Goal: Transaction & Acquisition: Purchase product/service

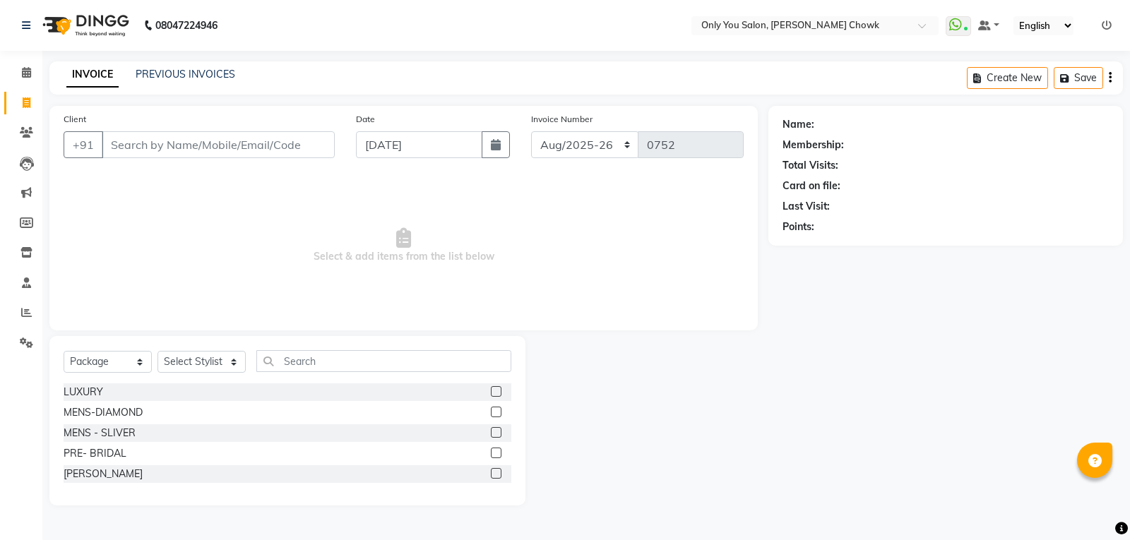
select select "8713"
select select "package"
click at [27, 72] on icon at bounding box center [26, 72] width 9 height 11
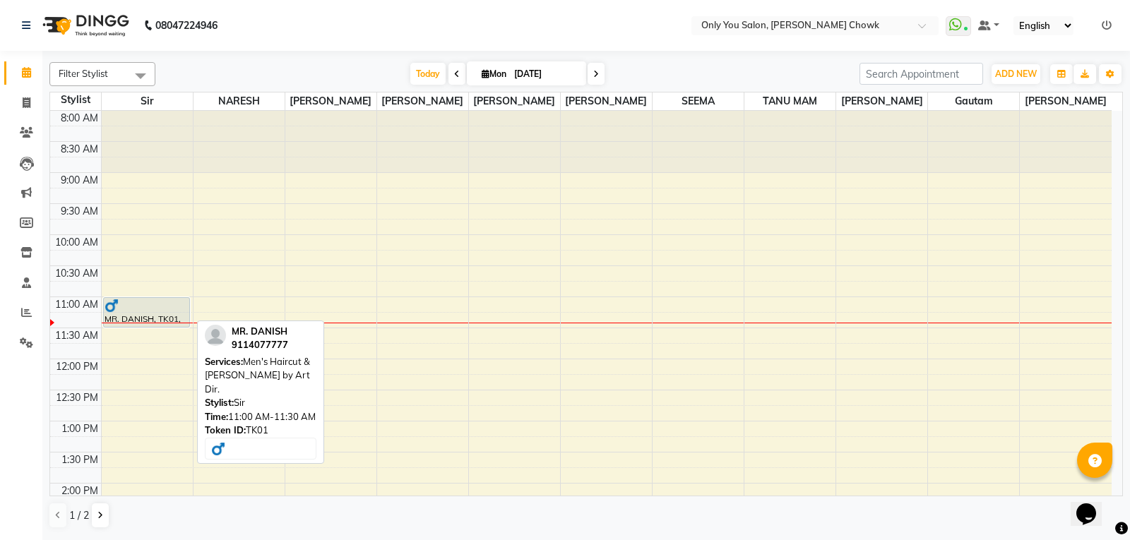
click at [120, 316] on div "MR. DANISH, TK01, 11:00 AM-11:30 AM, Men's Haircut & Beard by Art Dir." at bounding box center [147, 312] width 86 height 29
select select "7"
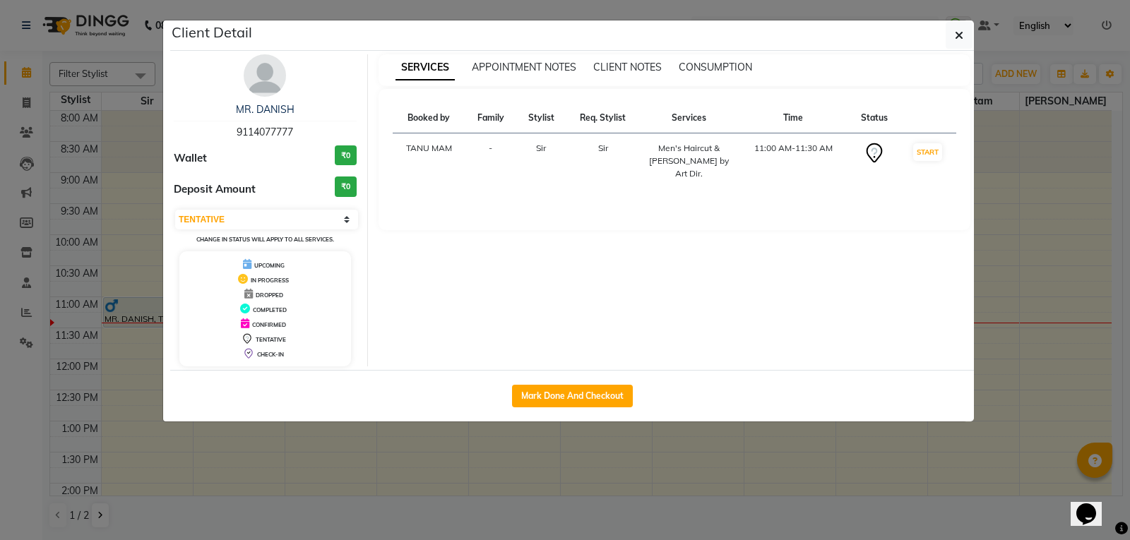
click at [294, 428] on ngb-modal-window "Client Detail MR. DANISH 9114077777 Wallet ₹0 Deposit Amount ₹0 Select IN SERVI…" at bounding box center [565, 270] width 1130 height 540
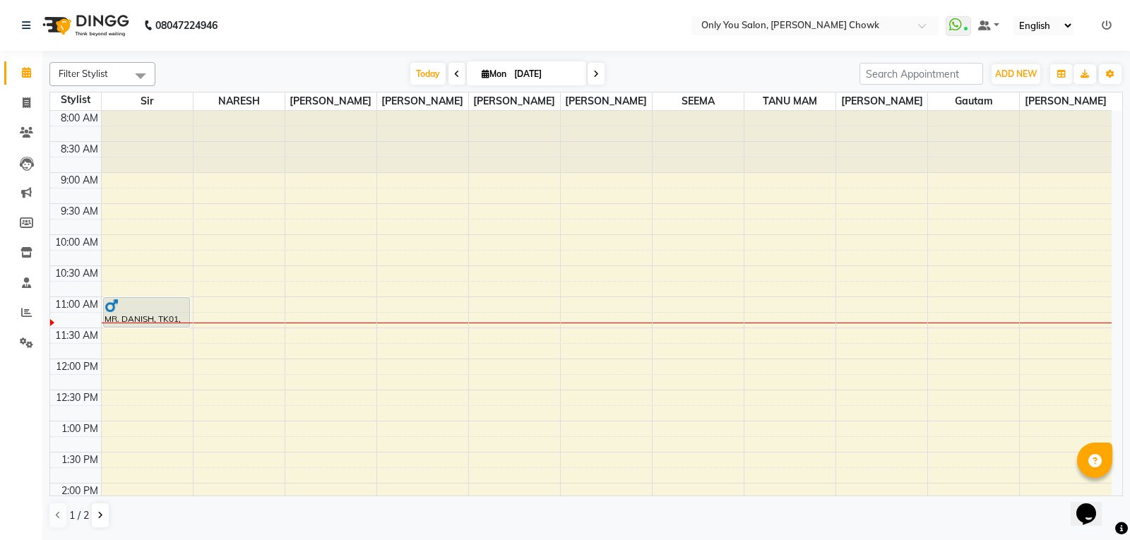
click at [69, 304] on div "11:00 AM" at bounding box center [76, 304] width 49 height 15
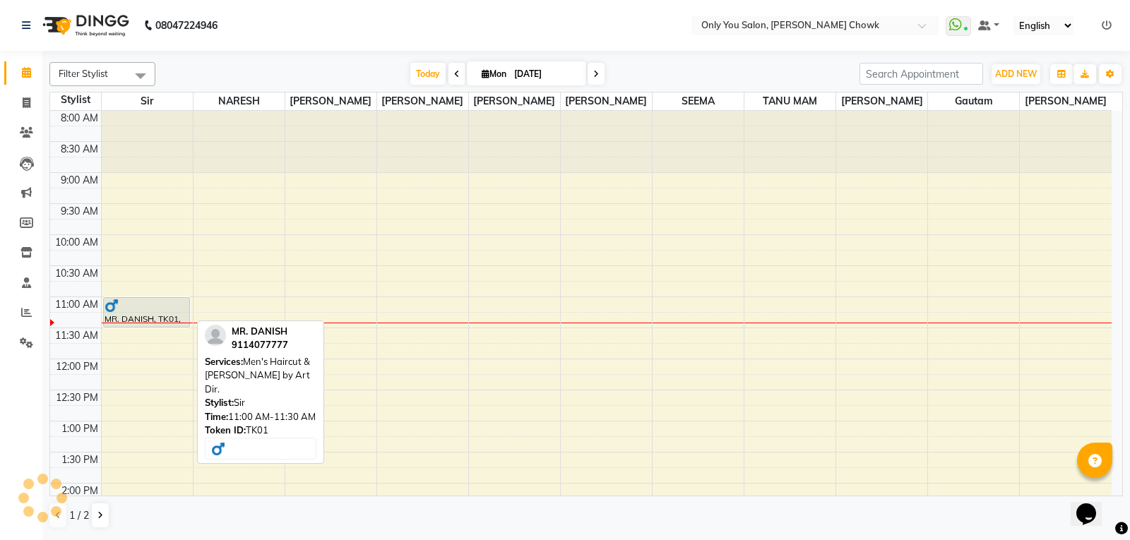
click at [133, 317] on div "MR. DANISH, TK01, 11:00 AM-11:30 AM, Men's Haircut & Beard by Art Dir." at bounding box center [147, 312] width 86 height 29
select select "7"
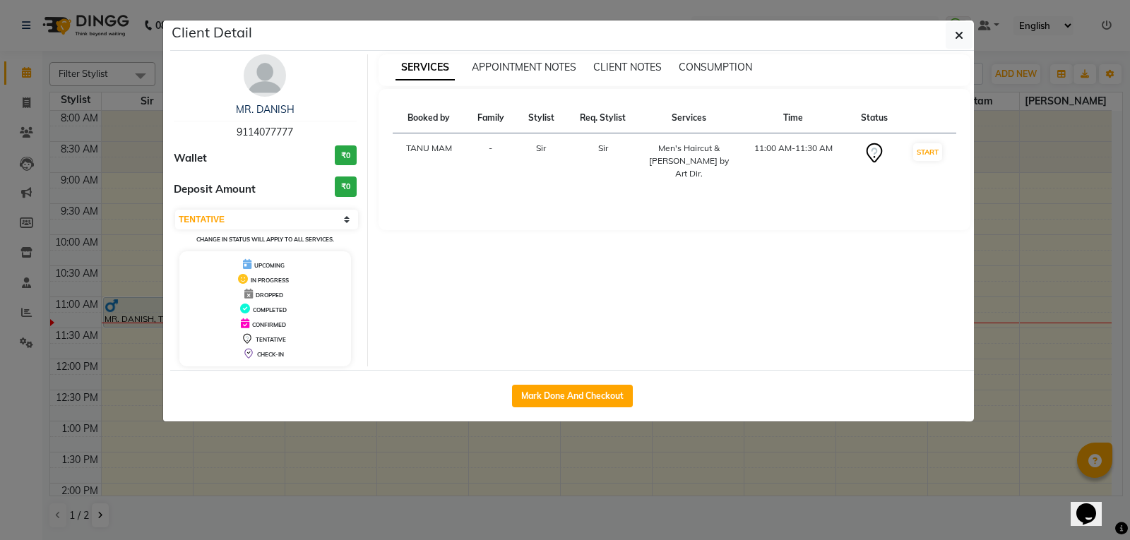
click at [17, 445] on ngb-modal-window "Client Detail MR. DANISH 9114077777 Wallet ₹0 Deposit Amount ₹0 Select IN SERVI…" at bounding box center [565, 270] width 1130 height 540
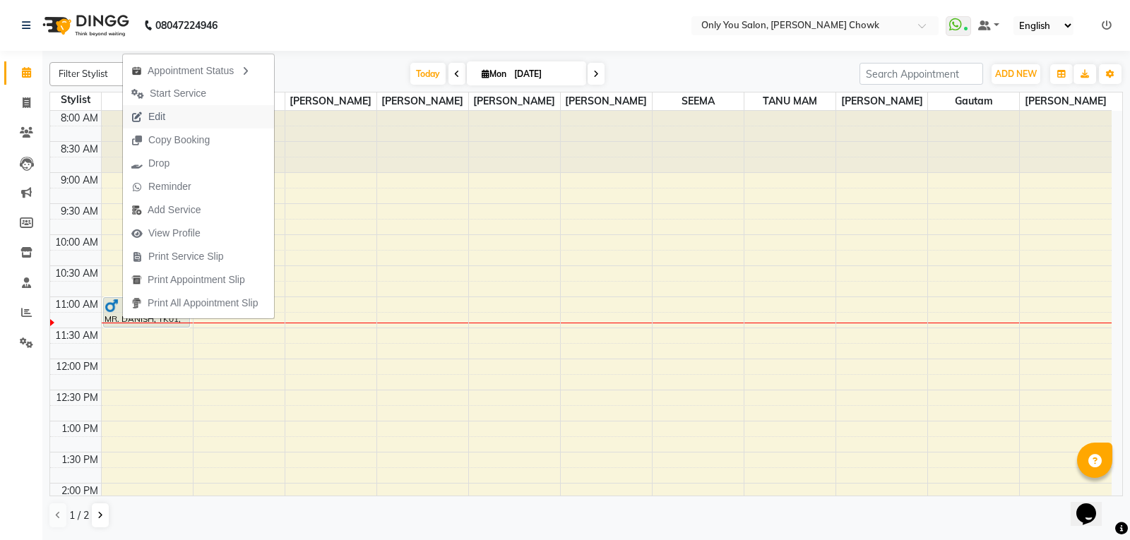
click at [156, 112] on span "Edit" at bounding box center [156, 117] width 17 height 15
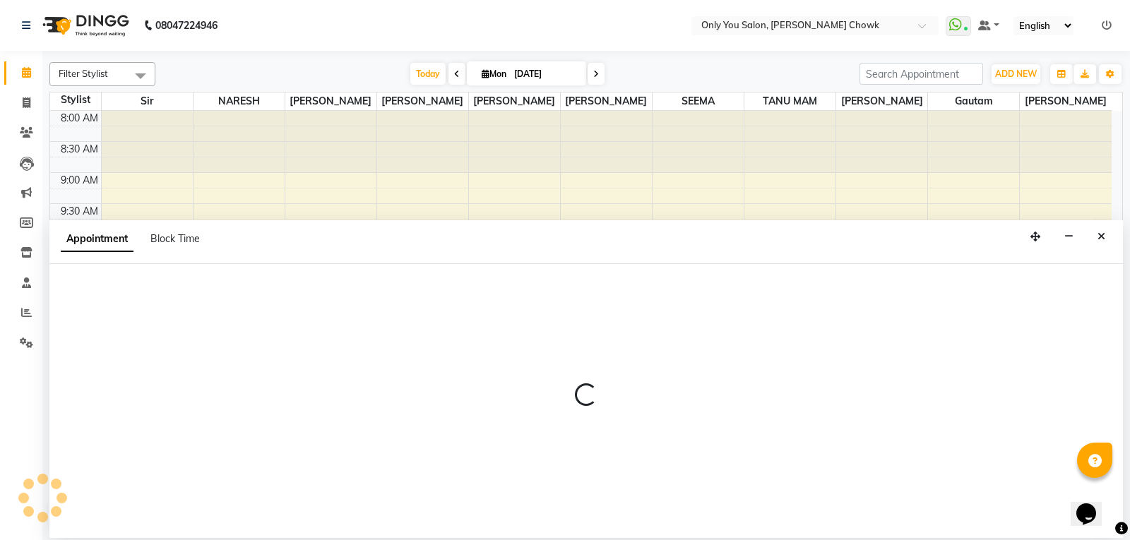
select select "tentative"
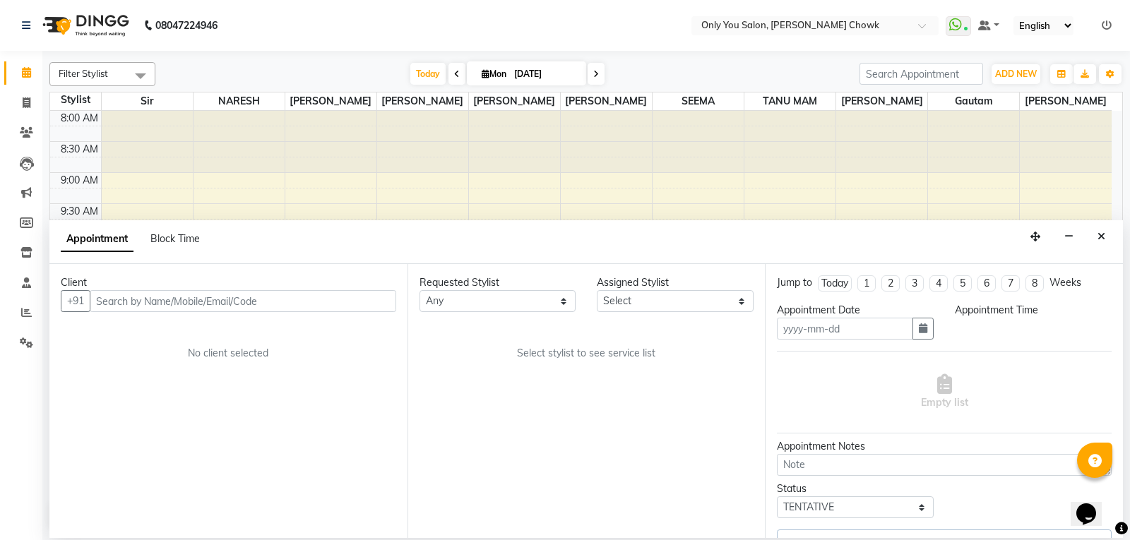
type input "[DATE]"
select select "660"
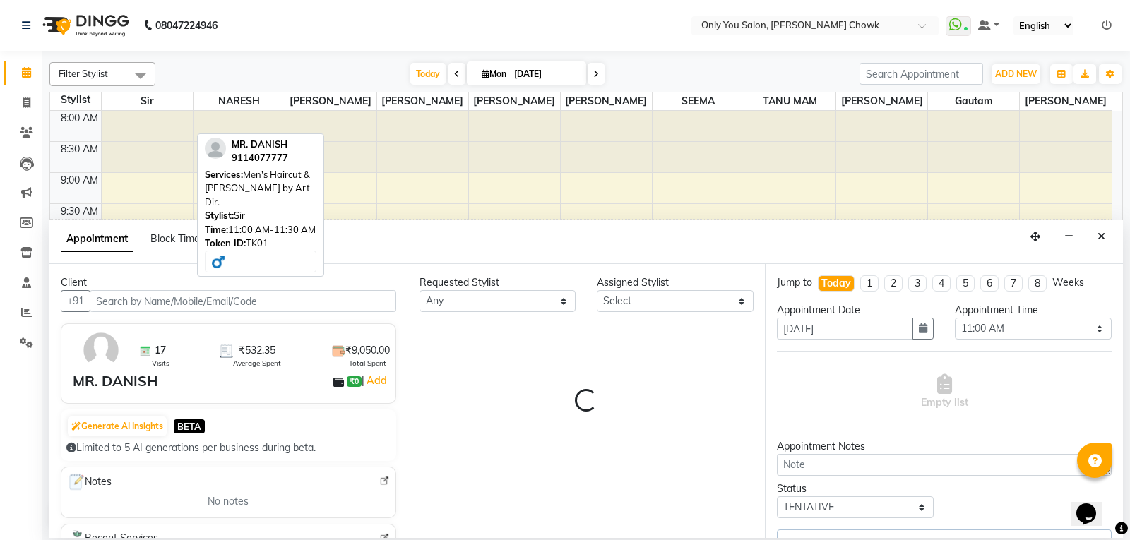
select select "21376"
select select "2337"
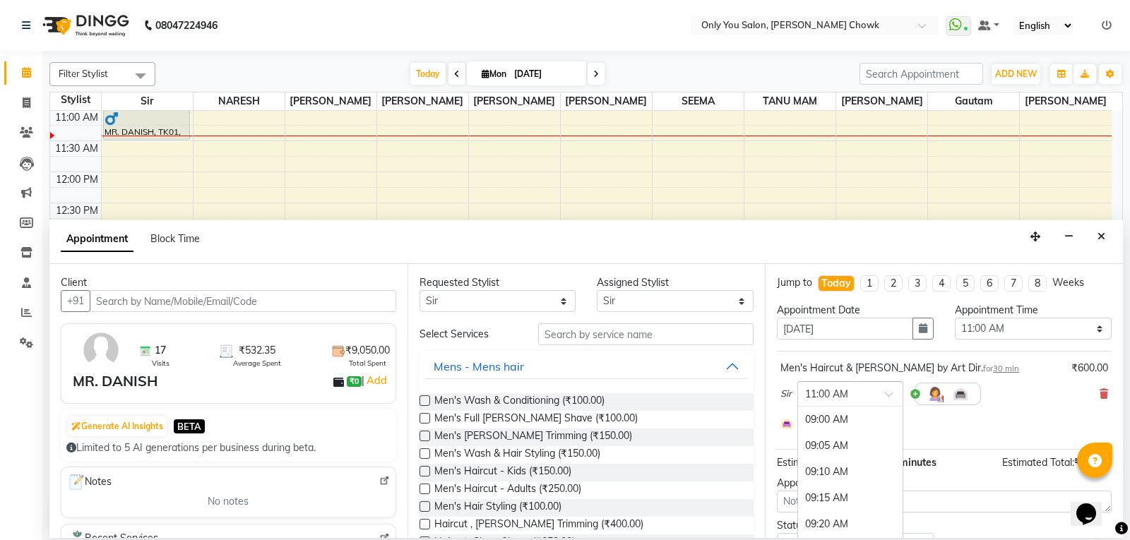
scroll to position [627, 0]
click at [852, 391] on input "text" at bounding box center [836, 393] width 62 height 15
click at [815, 520] on div "12:40 PM" at bounding box center [850, 519] width 105 height 26
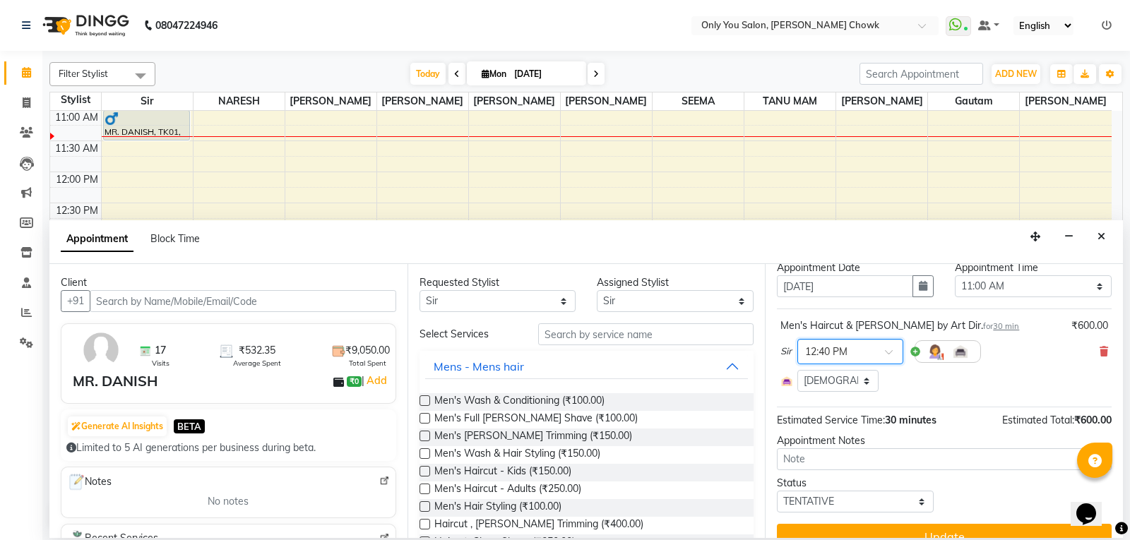
scroll to position [65, 0]
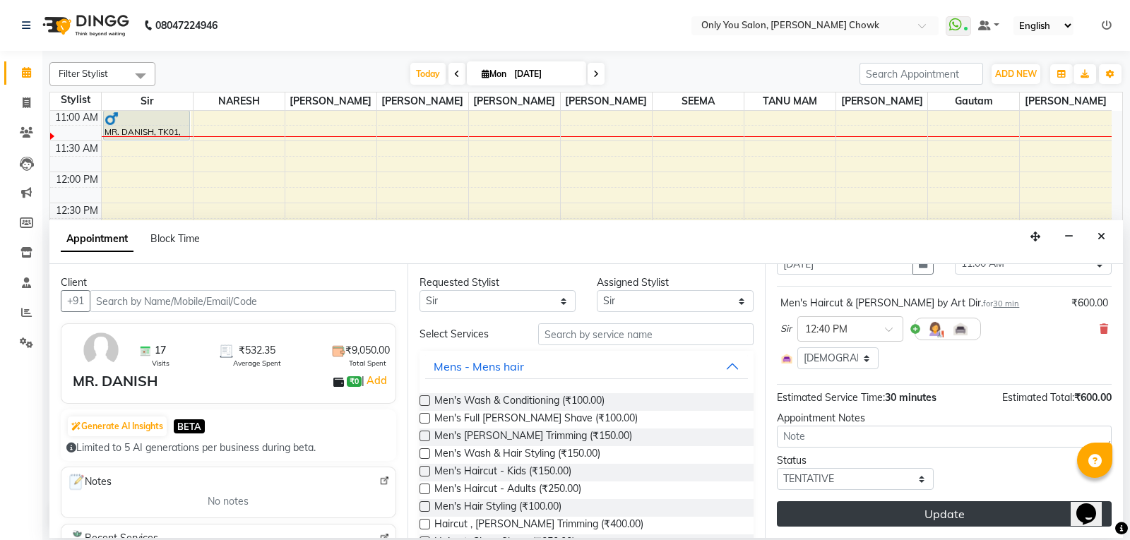
click at [909, 516] on button "Update" at bounding box center [944, 514] width 335 height 25
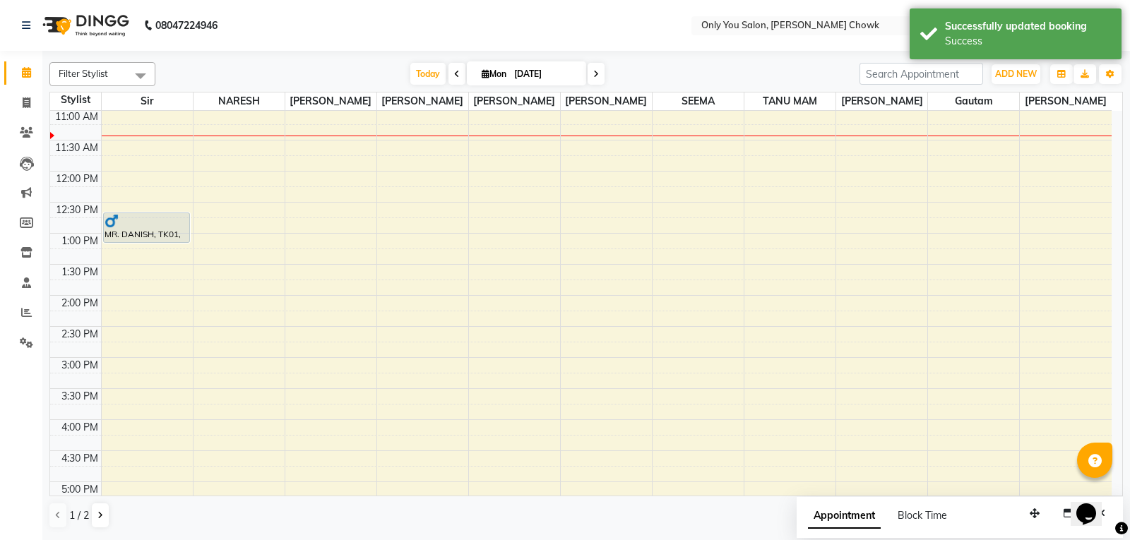
scroll to position [0, 0]
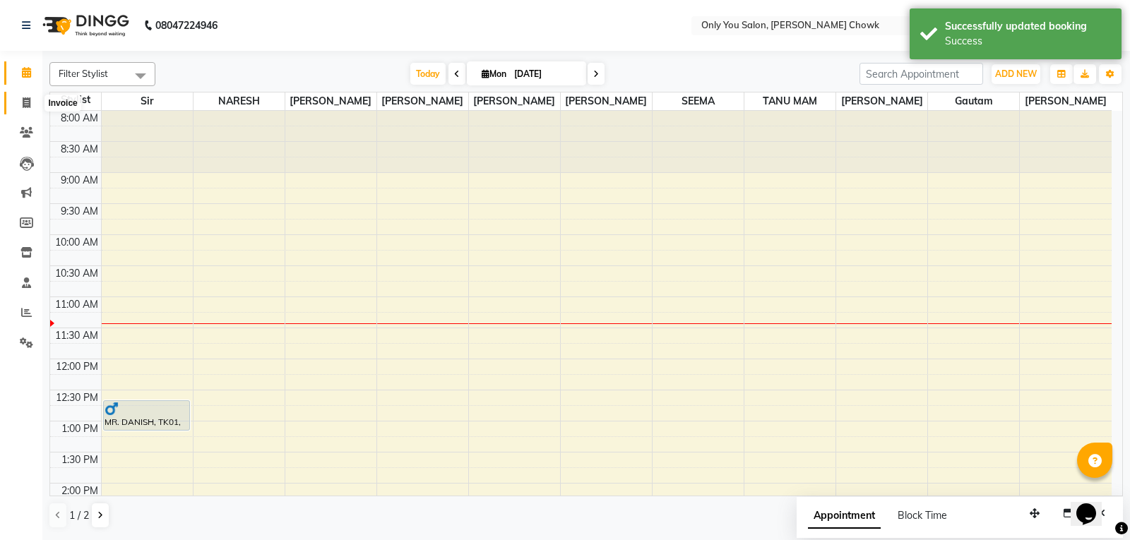
click at [28, 99] on icon at bounding box center [27, 102] width 8 height 11
select select "service"
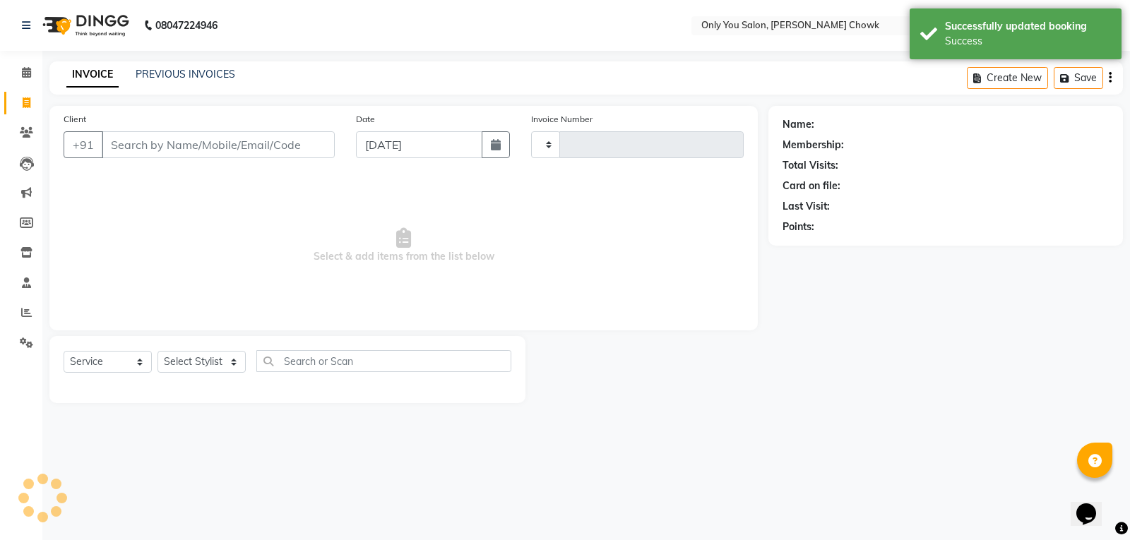
type input "0752"
select select "8713"
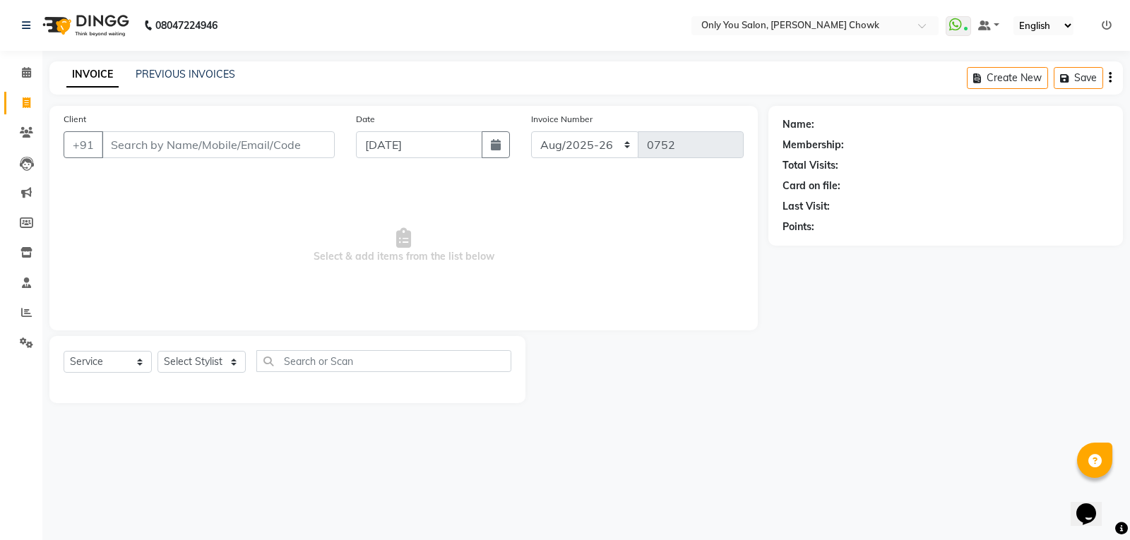
select select "package"
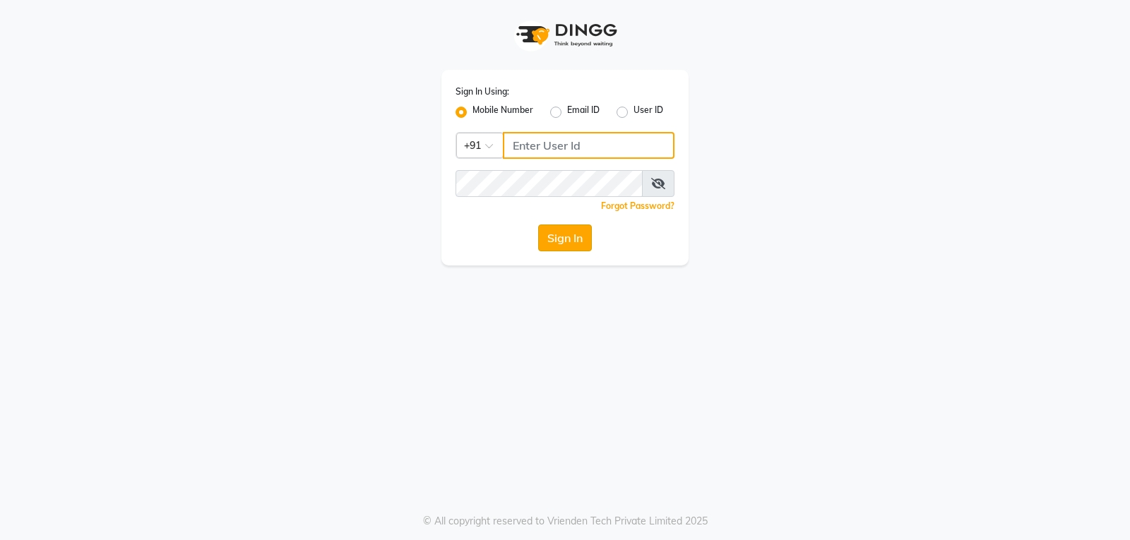
type input "9754977707"
click at [555, 242] on button "Sign In" at bounding box center [565, 238] width 54 height 27
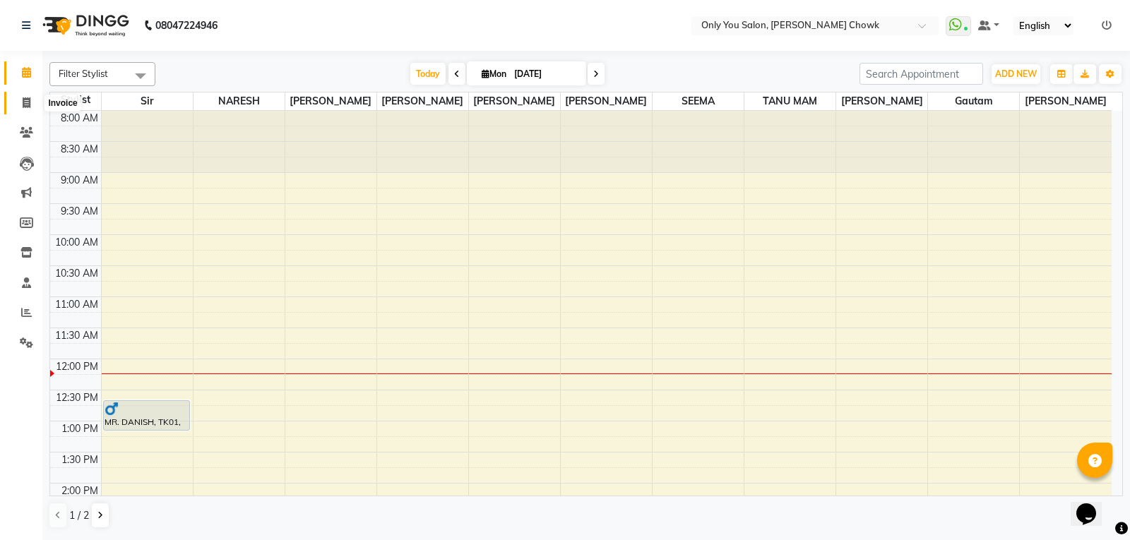
click at [26, 100] on icon at bounding box center [27, 102] width 8 height 11
select select "8713"
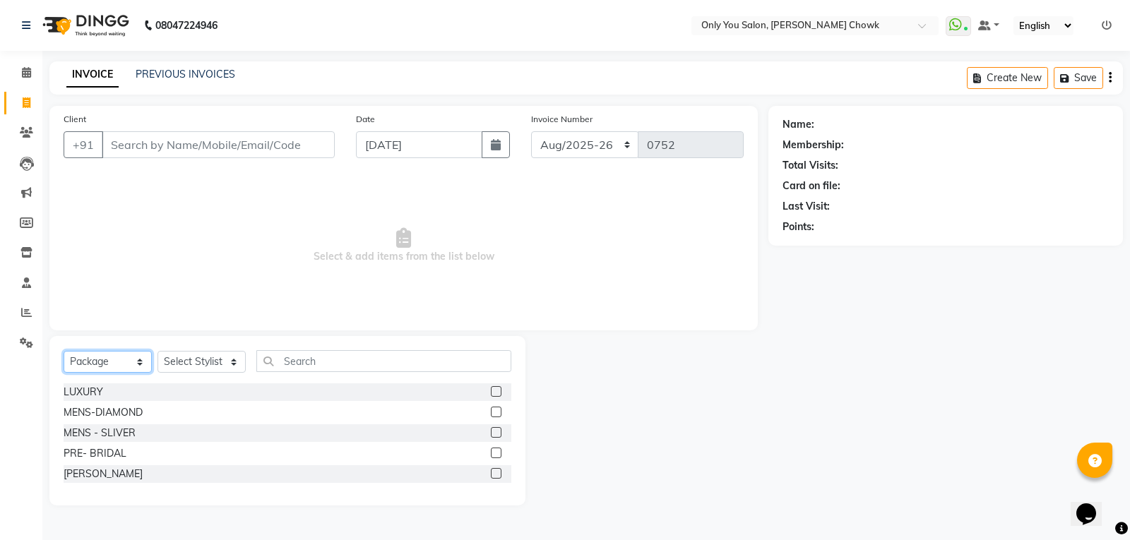
click at [144, 362] on select "Select Service Product Membership Package Voucher Prepaid Gift Card" at bounding box center [108, 362] width 88 height 22
select select "service"
click at [64, 351] on select "Select Service Product Membership Package Voucher Prepaid Gift Card" at bounding box center [108, 362] width 88 height 22
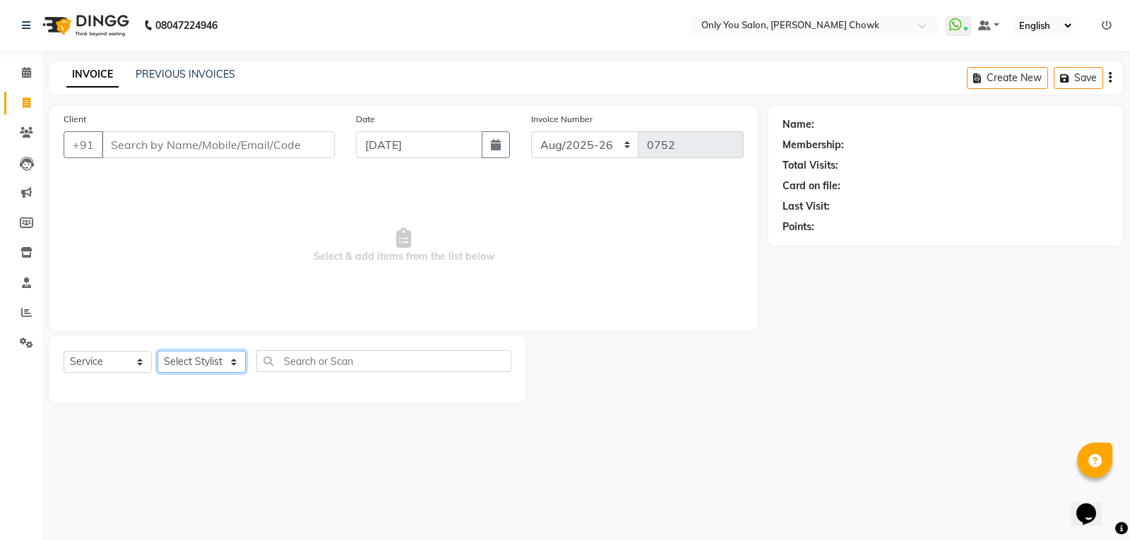
click at [211, 357] on select "Select Stylist [PERSON_NAME] [PERSON_NAME] [PERSON_NAME] MAMTA [PERSON_NAME] [P…" at bounding box center [202, 362] width 88 height 22
click at [210, 356] on select "Select Stylist [PERSON_NAME] [PERSON_NAME] [PERSON_NAME] MAMTA [PERSON_NAME] [P…" at bounding box center [202, 362] width 88 height 22
click at [206, 360] on select "Select Stylist [PERSON_NAME] [PERSON_NAME] [PERSON_NAME] MAMTA [PERSON_NAME] [P…" at bounding box center [202, 362] width 88 height 22
select select "88527"
click at [158, 351] on select "Select Stylist [PERSON_NAME] [PERSON_NAME] [PERSON_NAME] MAMTA [PERSON_NAME] [P…" at bounding box center [202, 362] width 88 height 22
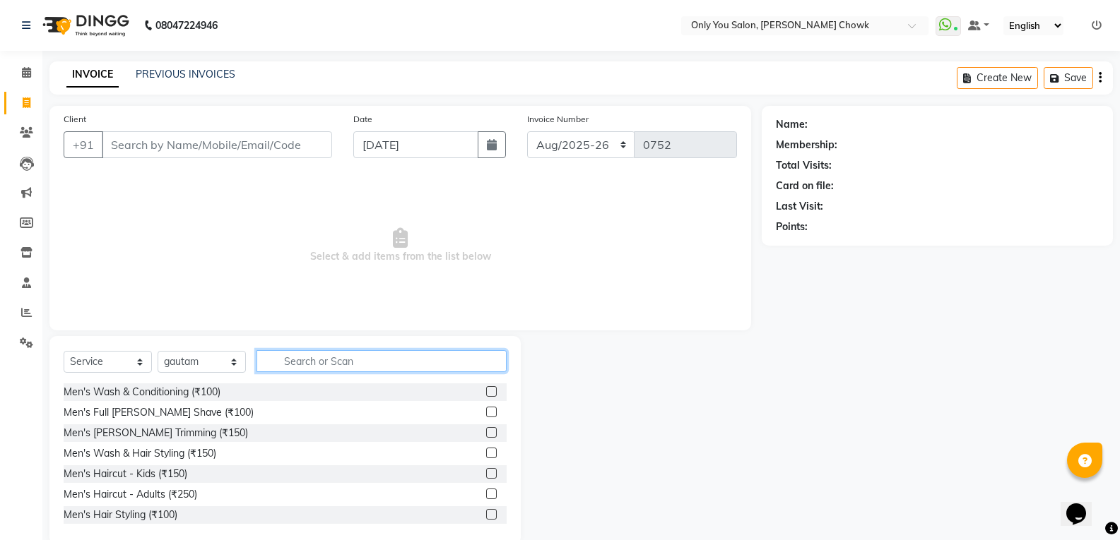
click at [264, 360] on input "text" at bounding box center [381, 361] width 250 height 22
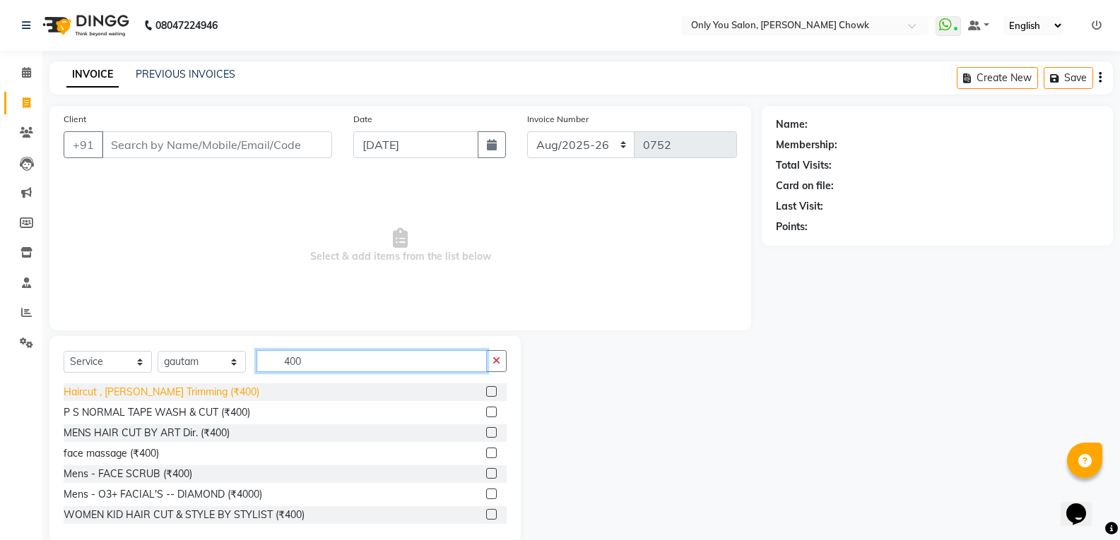
type input "400"
click at [194, 391] on div "Haircut , [PERSON_NAME] Trimming (₹400)" at bounding box center [162, 392] width 196 height 15
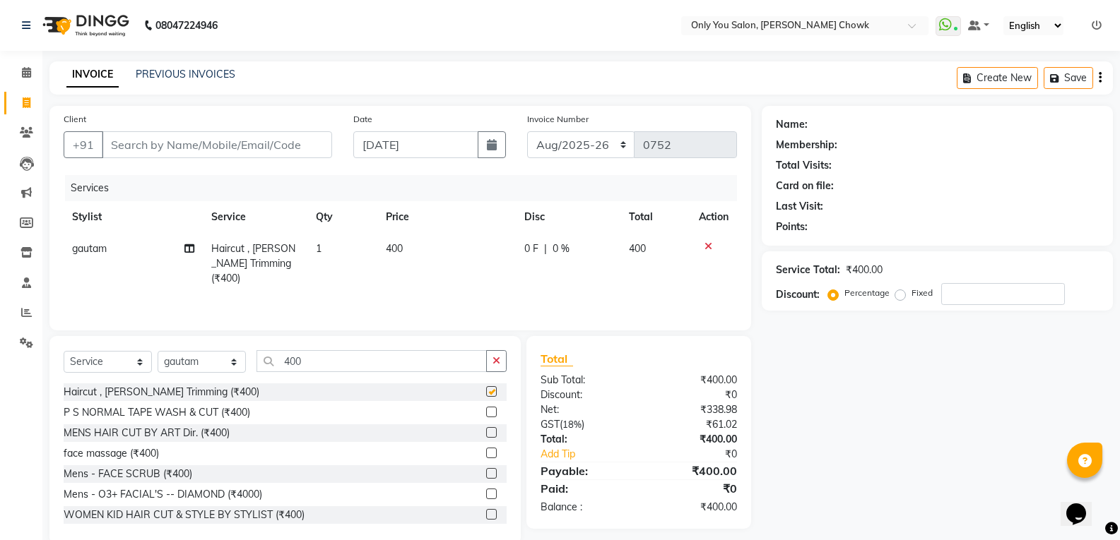
checkbox input "false"
click at [223, 143] on input "Client" at bounding box center [217, 144] width 230 height 27
type input "8"
type input "0"
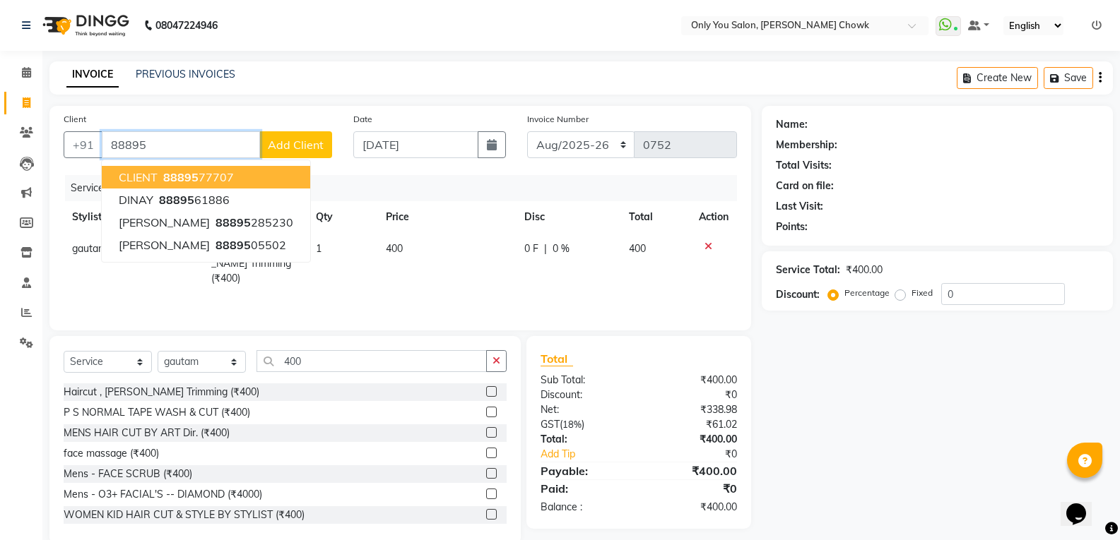
click at [191, 172] on span "88895" at bounding box center [180, 177] width 35 height 14
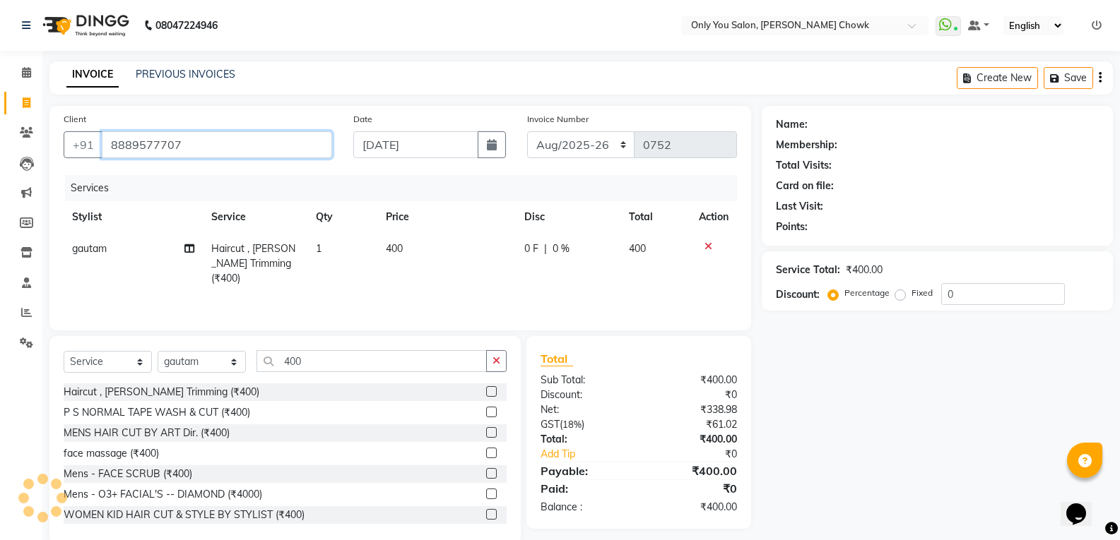
type input "8889577707"
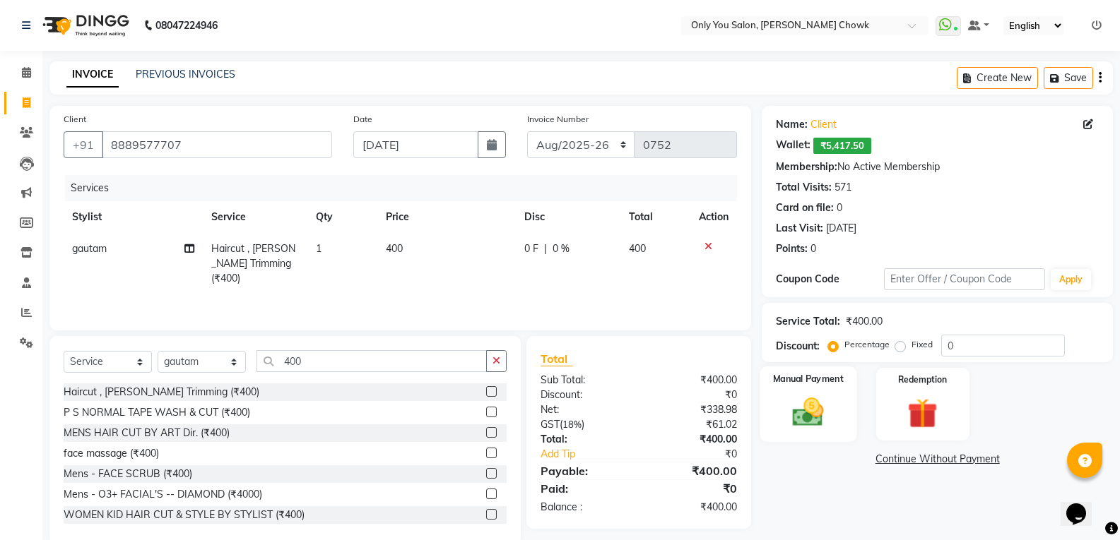
click at [815, 425] on img at bounding box center [808, 412] width 50 height 36
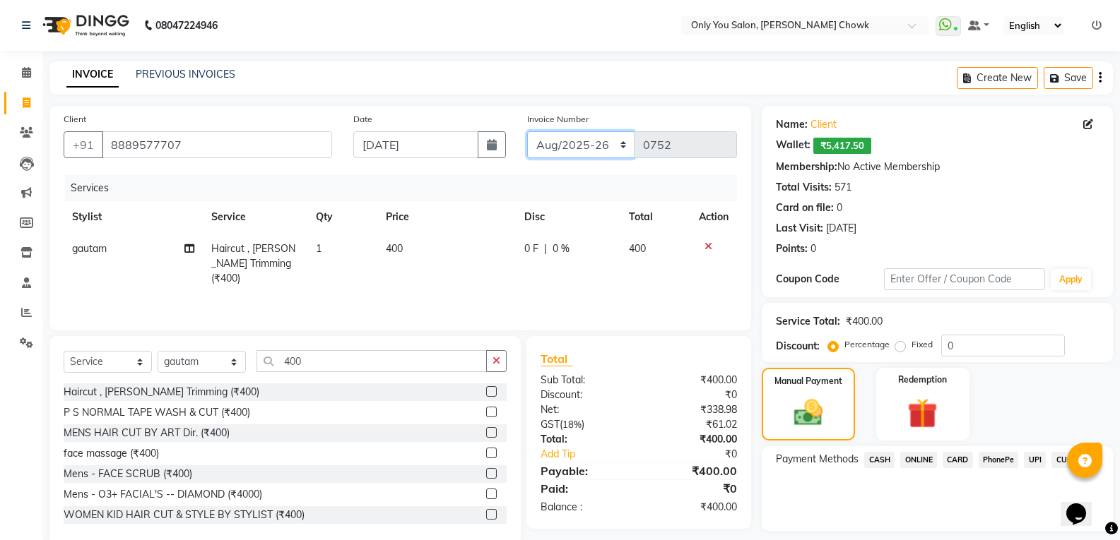
click at [583, 150] on select "[DATE]-[DATE]-26 TRD/2025" at bounding box center [581, 144] width 108 height 27
select select "8714"
click at [527, 131] on select "[DATE]-[DATE]-26 TRD/2025" at bounding box center [581, 144] width 108 height 27
type input "0656"
click at [882, 458] on span "CASH" at bounding box center [879, 460] width 30 height 16
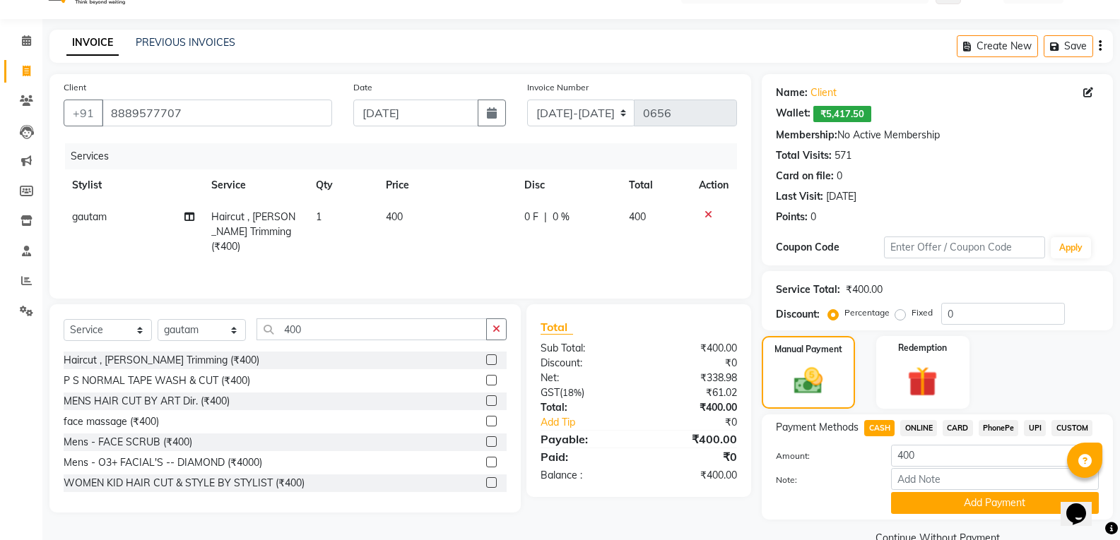
scroll to position [61, 0]
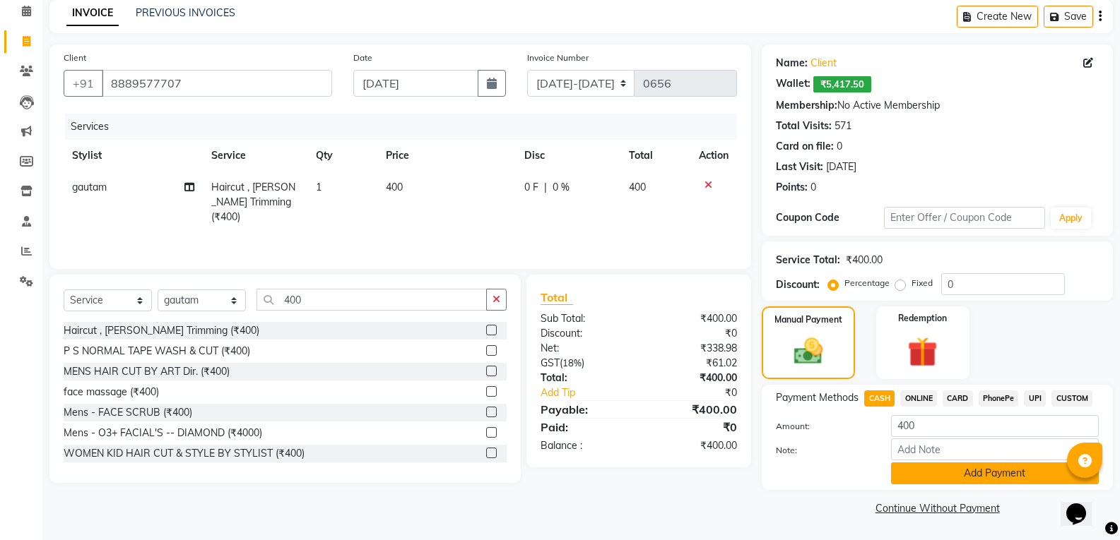
click at [971, 468] on button "Add Payment" at bounding box center [995, 474] width 208 height 22
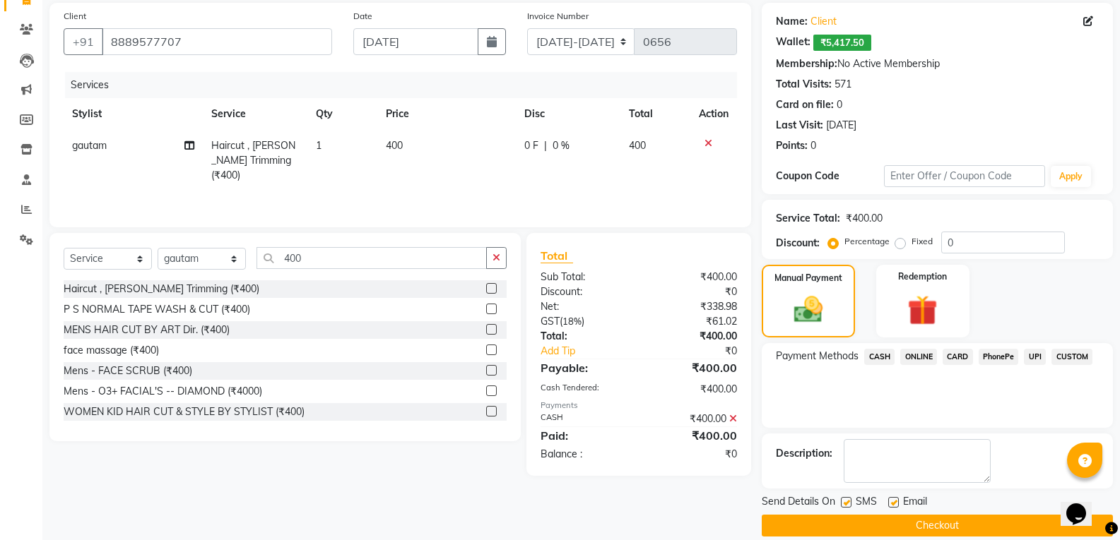
scroll to position [121, 0]
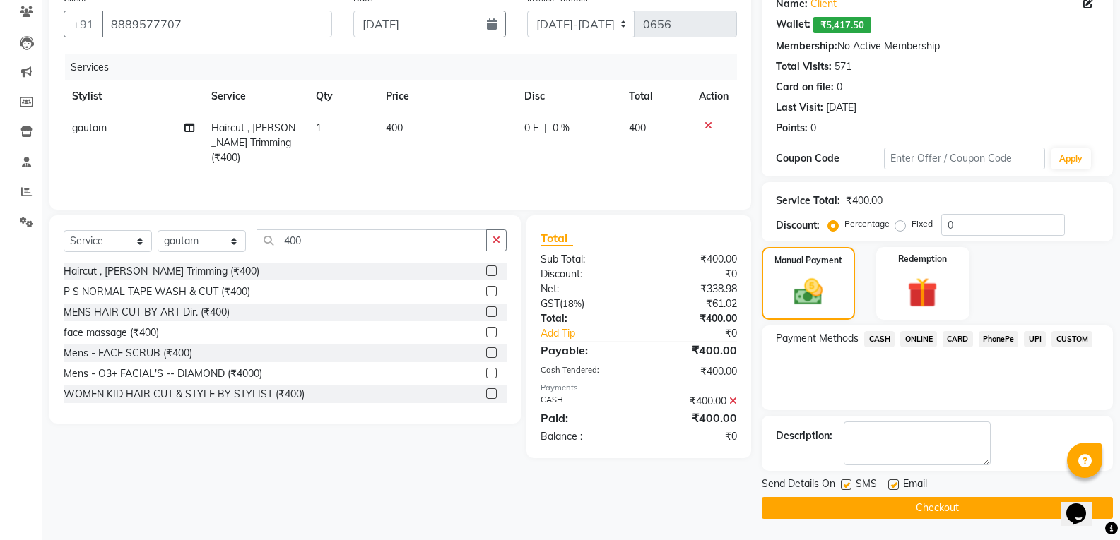
click at [967, 506] on button "Checkout" at bounding box center [937, 508] width 351 height 22
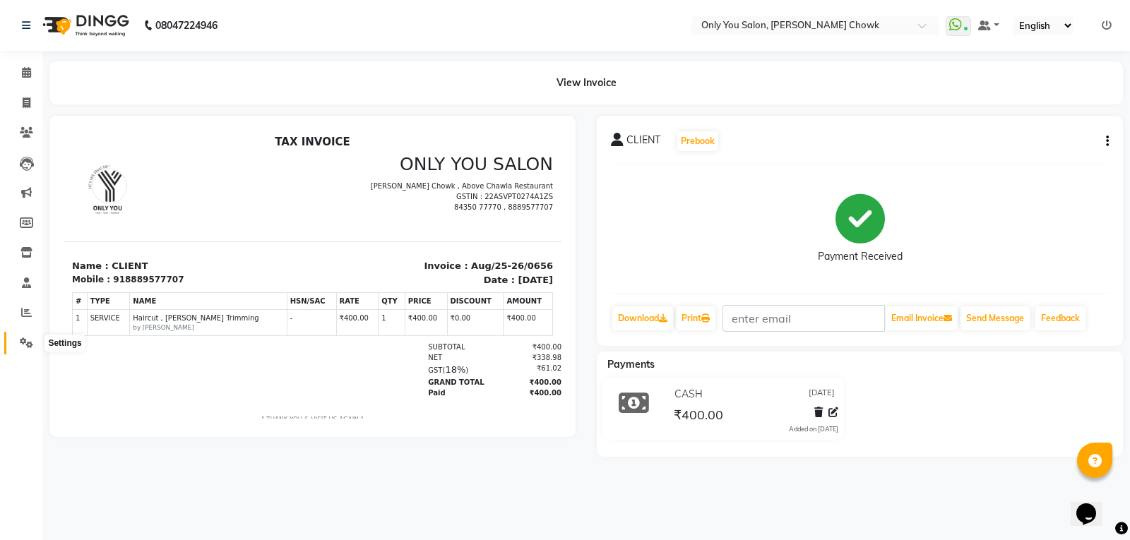
click at [30, 342] on icon at bounding box center [26, 343] width 13 height 11
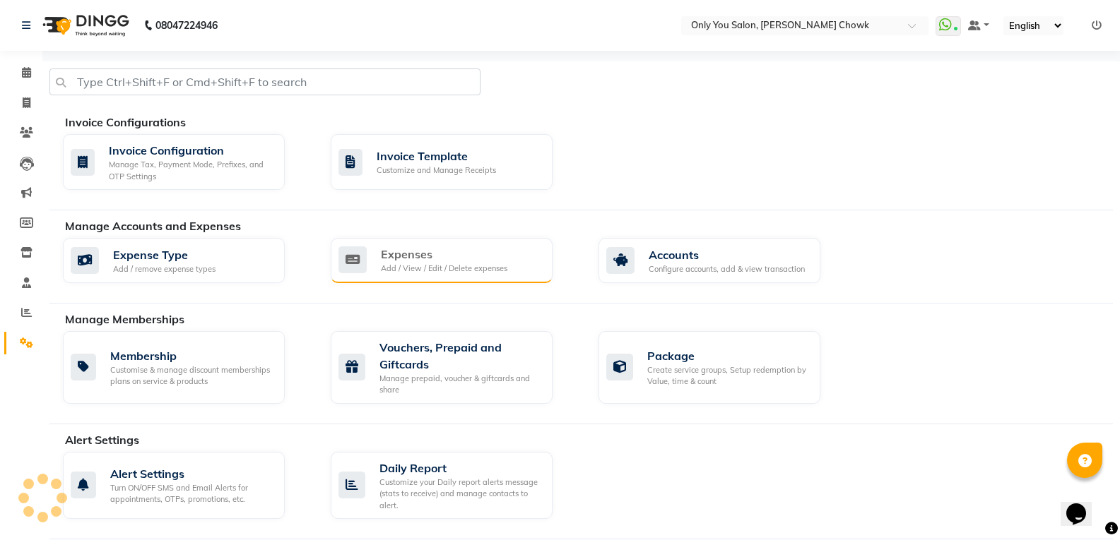
click at [400, 273] on div "Add / View / Edit / Delete expenses" at bounding box center [444, 269] width 126 height 12
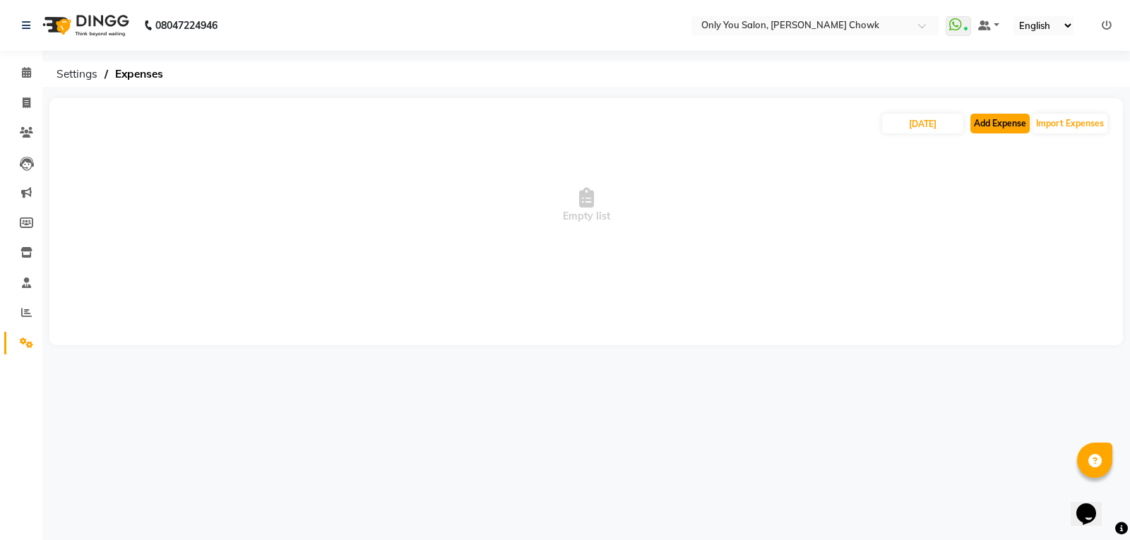
click at [990, 116] on button "Add Expense" at bounding box center [1000, 124] width 59 height 20
select select "1"
select select "2923"
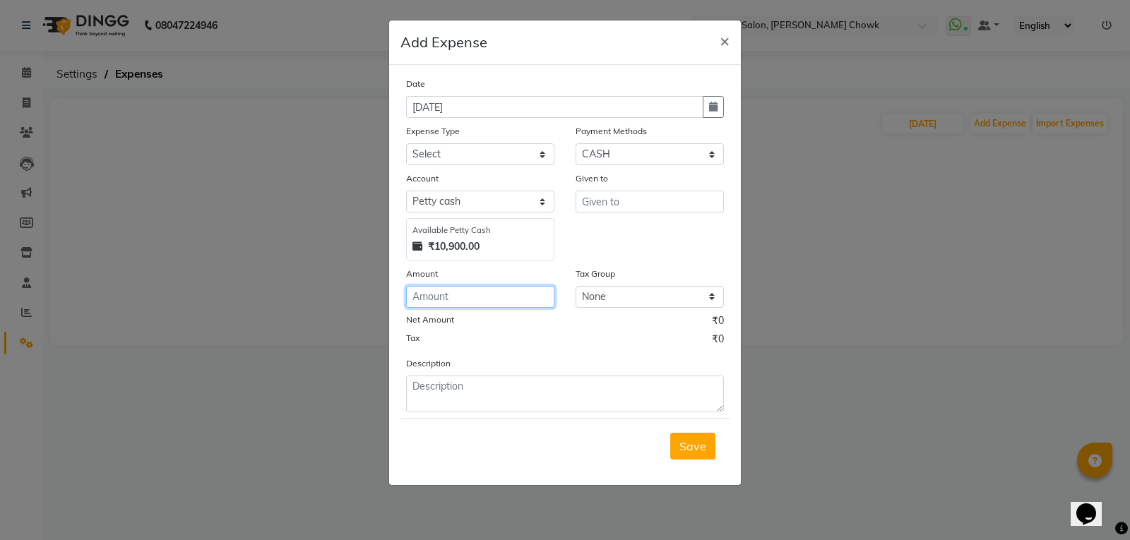
click at [458, 295] on input "number" at bounding box center [480, 297] width 148 height 22
type input "400"
click at [530, 164] on select "Select 2010 petrol ARIT ARYU Boss Aunty Boss Uncle choti CLIENT Client Snacks C…" at bounding box center [480, 154] width 148 height 22
select select "4315"
click at [406, 143] on select "Select 2010 petrol ARIT ARYU Boss Aunty Boss Uncle choti CLIENT Client Snacks C…" at bounding box center [480, 154] width 148 height 22
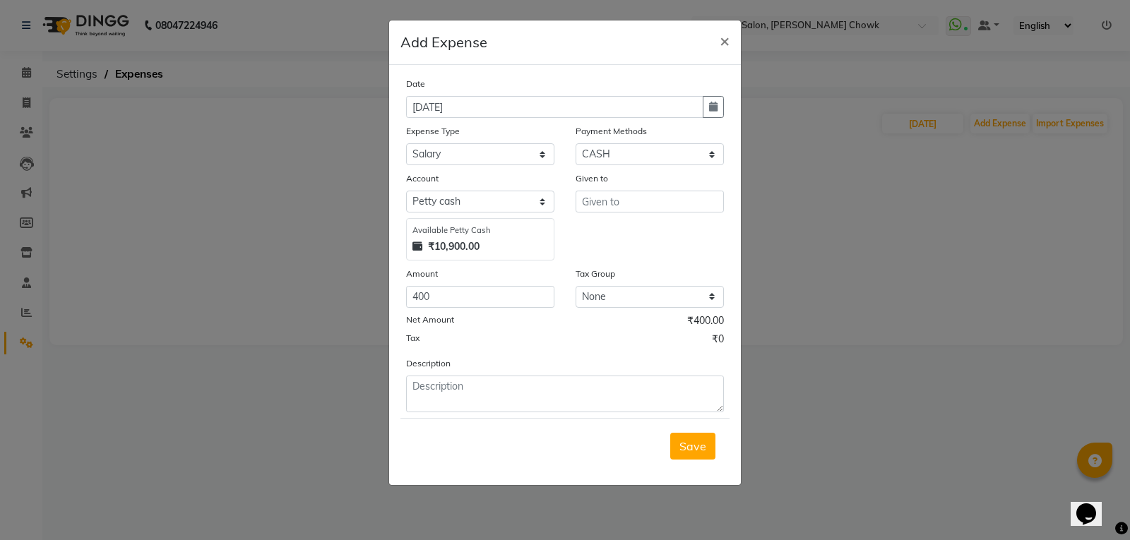
click at [647, 187] on div "Given to" at bounding box center [650, 181] width 148 height 20
click at [644, 199] on input "text" at bounding box center [650, 202] width 148 height 22
type input "NAGESH"
click at [693, 437] on button "Save" at bounding box center [692, 446] width 45 height 27
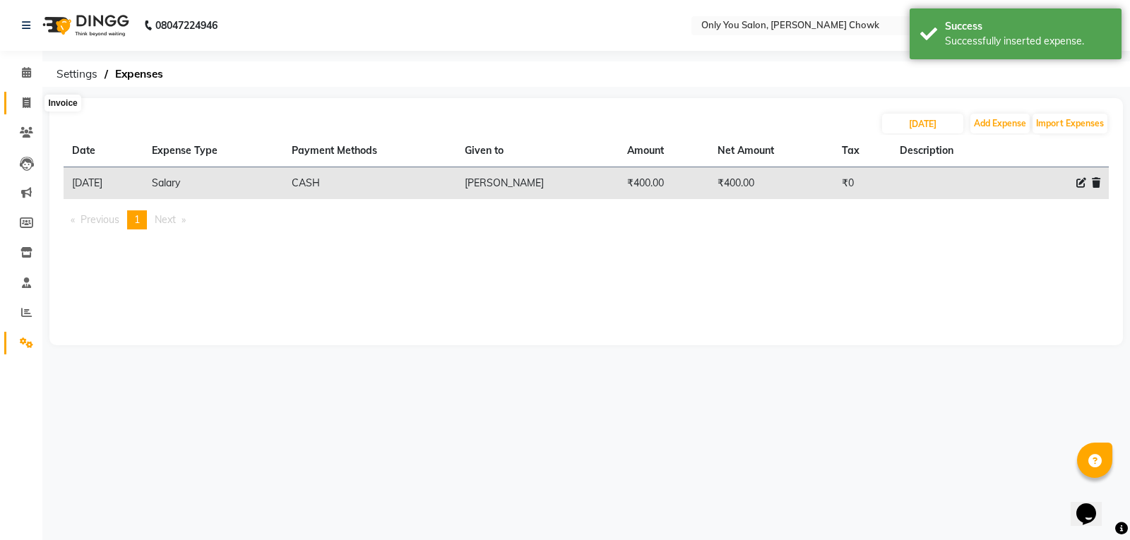
click at [37, 104] on span at bounding box center [26, 103] width 25 height 16
select select "8713"
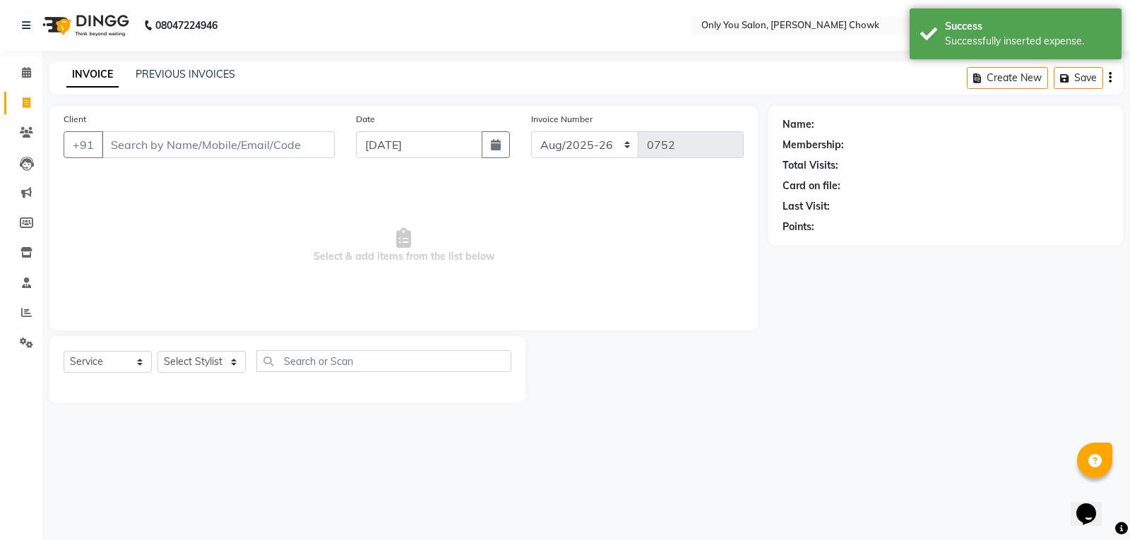
select select "package"
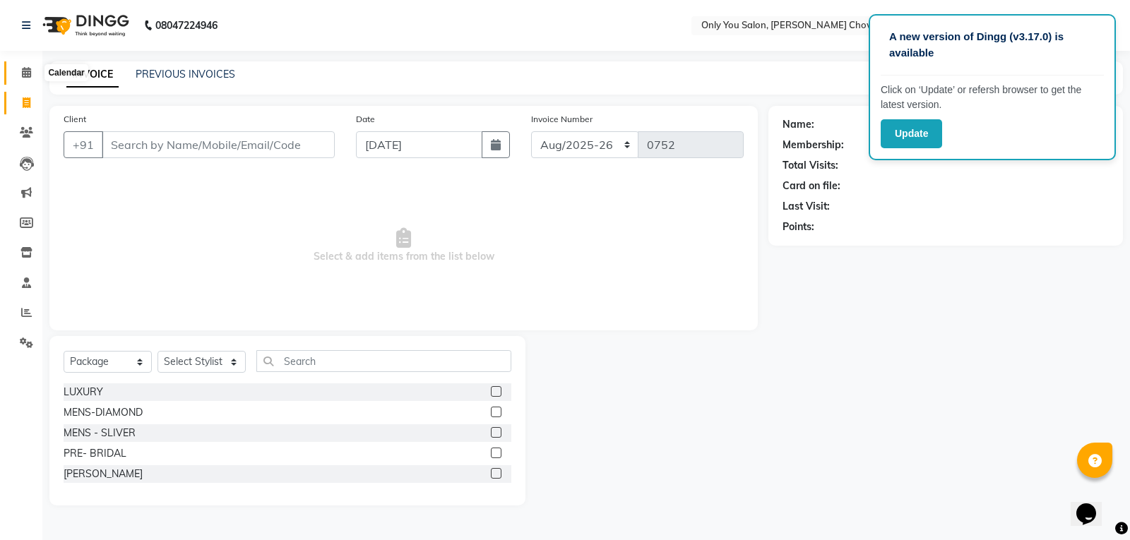
click at [28, 69] on icon at bounding box center [26, 72] width 9 height 11
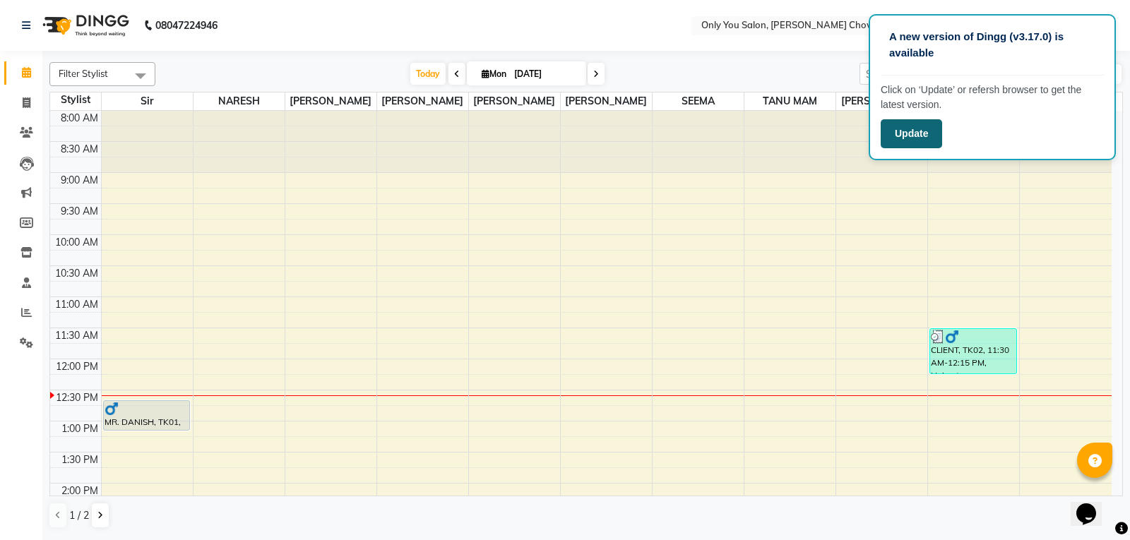
click at [898, 141] on button "Update" at bounding box center [911, 133] width 61 height 29
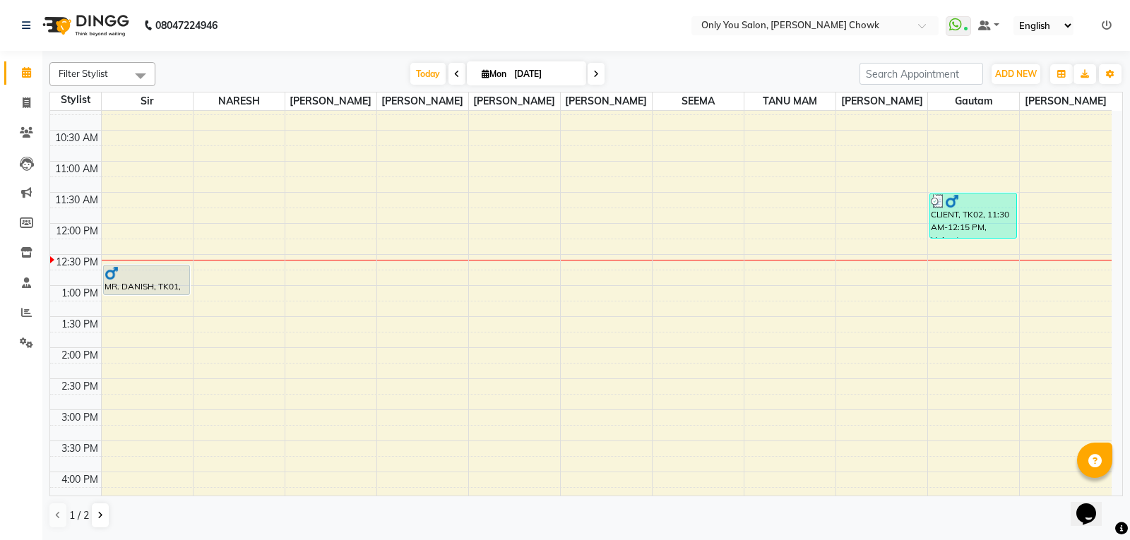
scroll to position [141, 0]
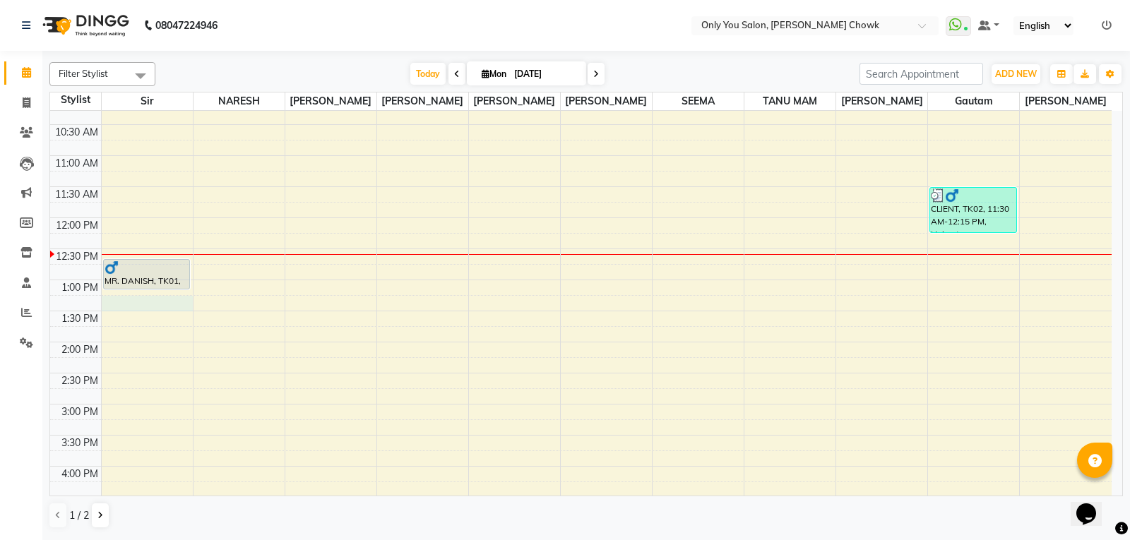
click at [110, 301] on div "8:00 AM 8:30 AM 9:00 AM 9:30 AM 10:00 AM 10:30 AM 11:00 AM 11:30 AM 12:00 PM 12…" at bounding box center [581, 405] width 1062 height 870
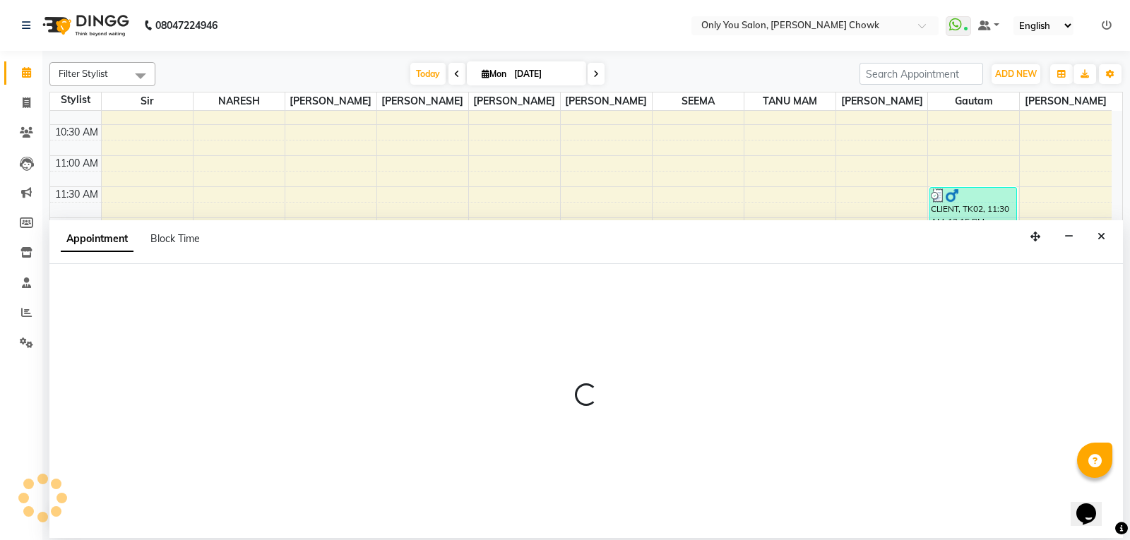
select select "21376"
select select "tentative"
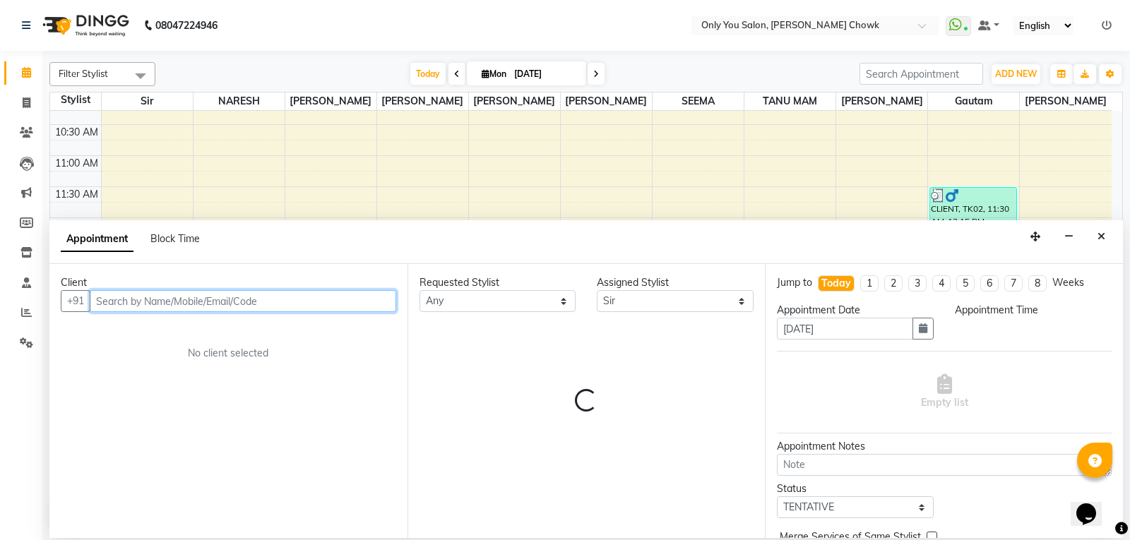
select select "795"
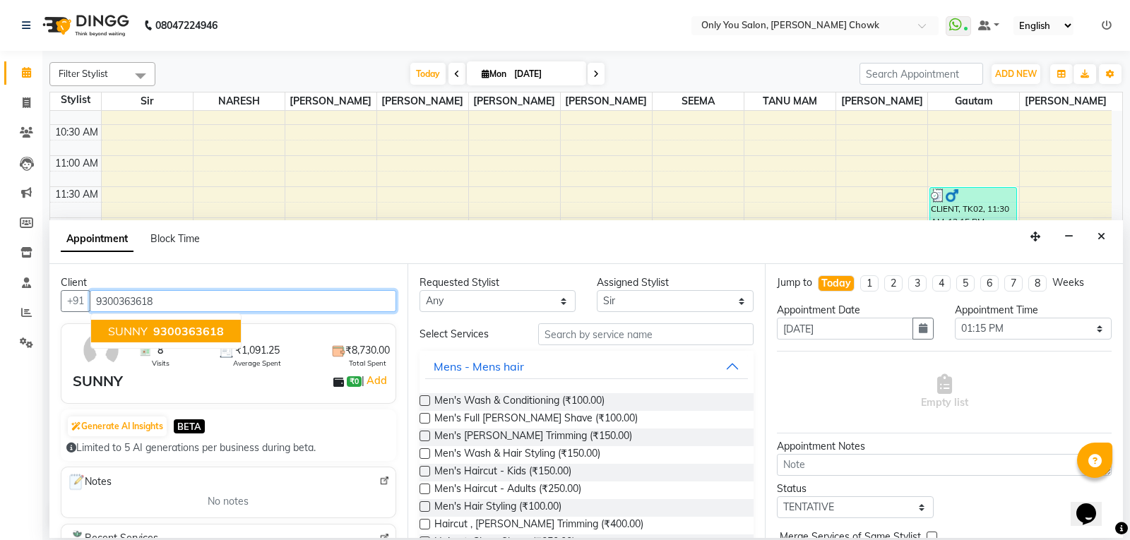
drag, startPoint x: 179, startPoint y: 336, endPoint x: 186, endPoint y: 337, distance: 7.2
click at [182, 336] on span "9300363618" at bounding box center [188, 331] width 71 height 14
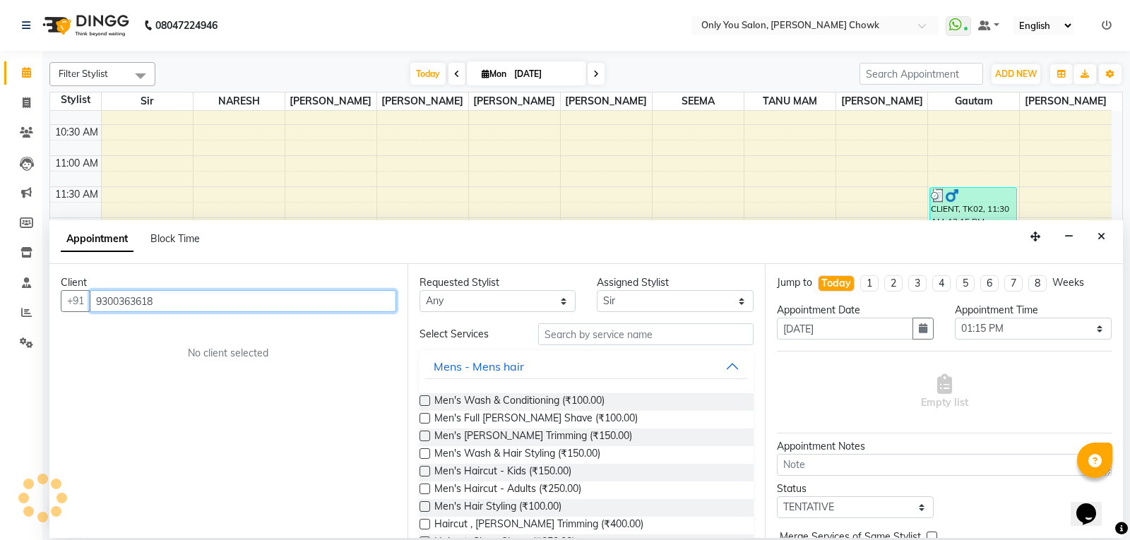
type input "9300363618"
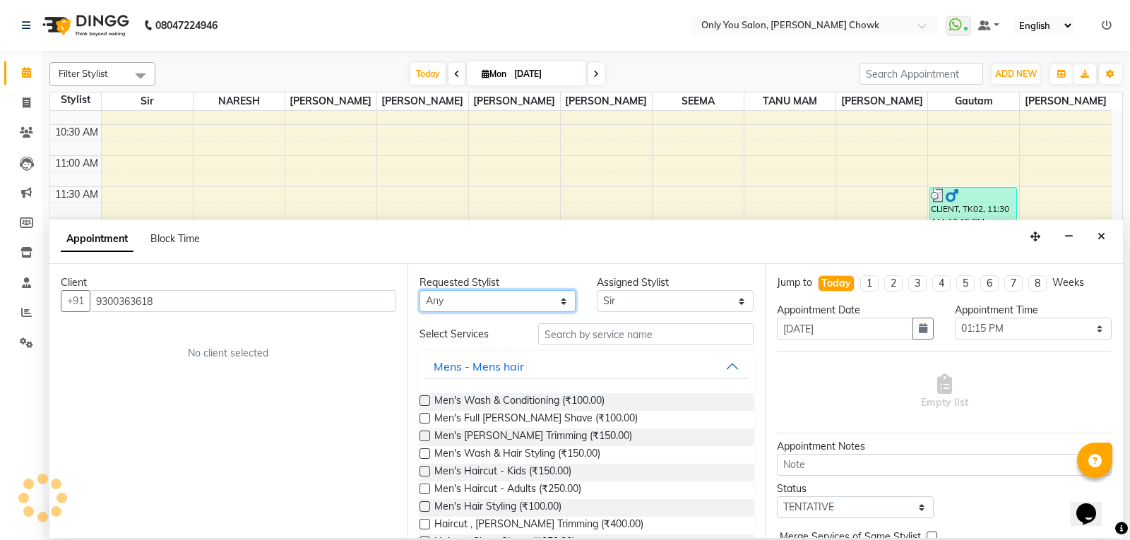
click at [481, 300] on select "Any [PERSON_NAME] [PERSON_NAME] [PERSON_NAME] [PERSON_NAME] [PERSON_NAME] RAMA …" at bounding box center [498, 301] width 157 height 22
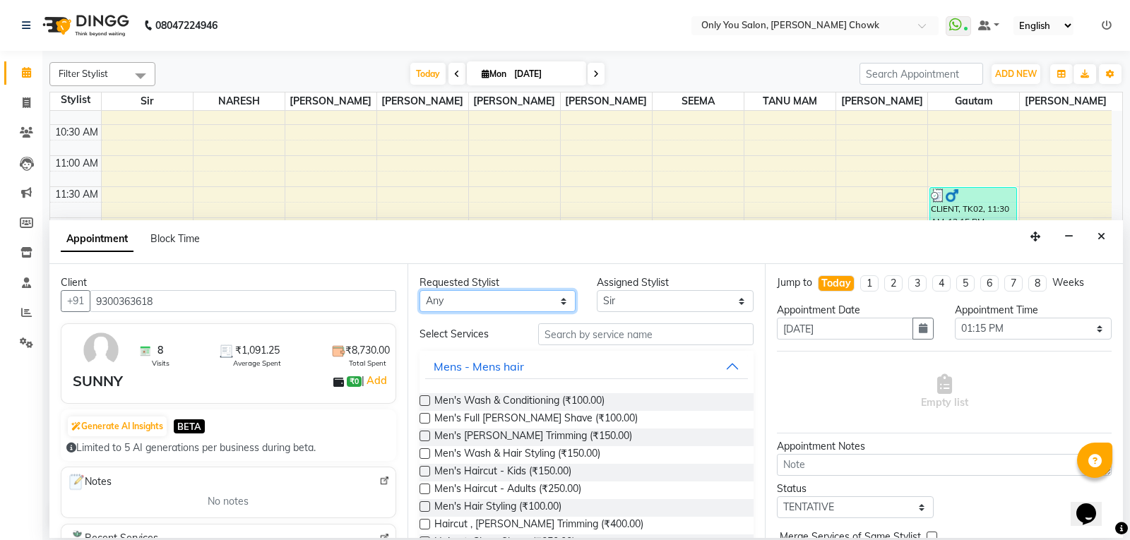
select select "21376"
click at [420, 290] on select "Any [PERSON_NAME] [PERSON_NAME] [PERSON_NAME] [PERSON_NAME] [PERSON_NAME] RAMA …" at bounding box center [498, 301] width 157 height 22
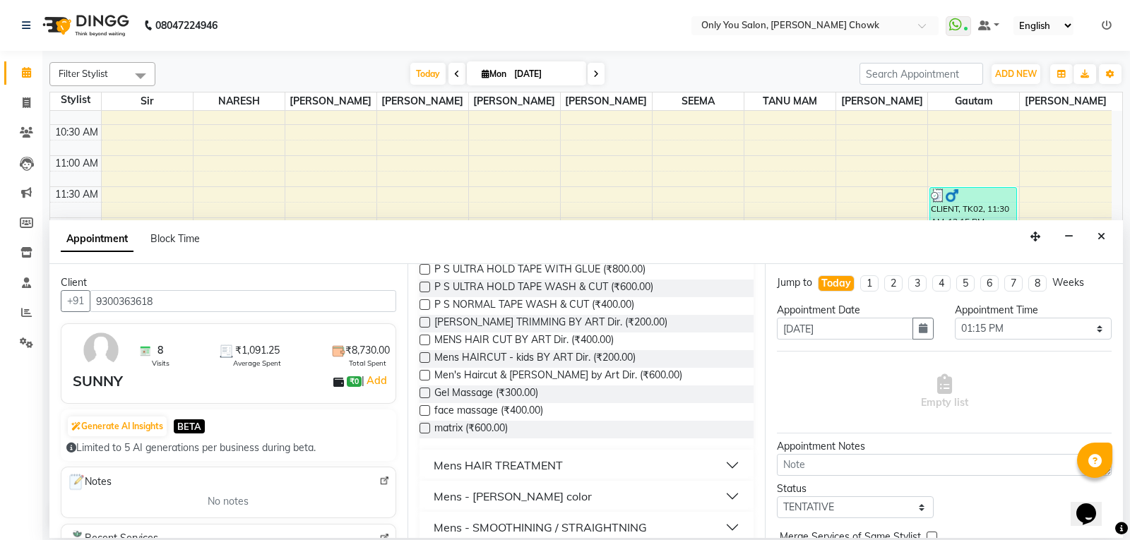
scroll to position [283, 0]
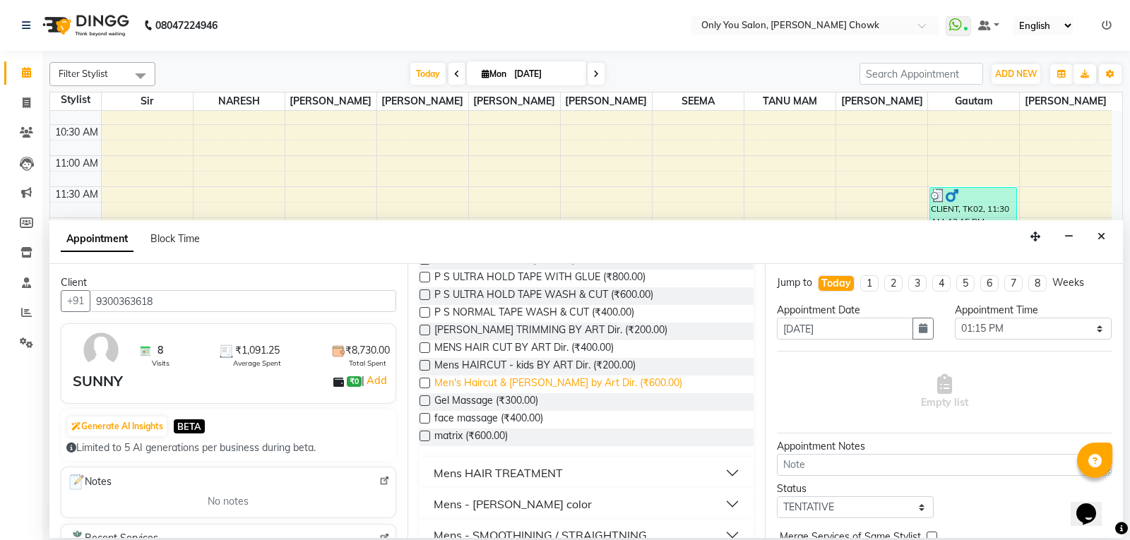
click at [563, 384] on span "Men's Haircut & [PERSON_NAME] by Art Dir. (₹600.00)" at bounding box center [558, 385] width 248 height 18
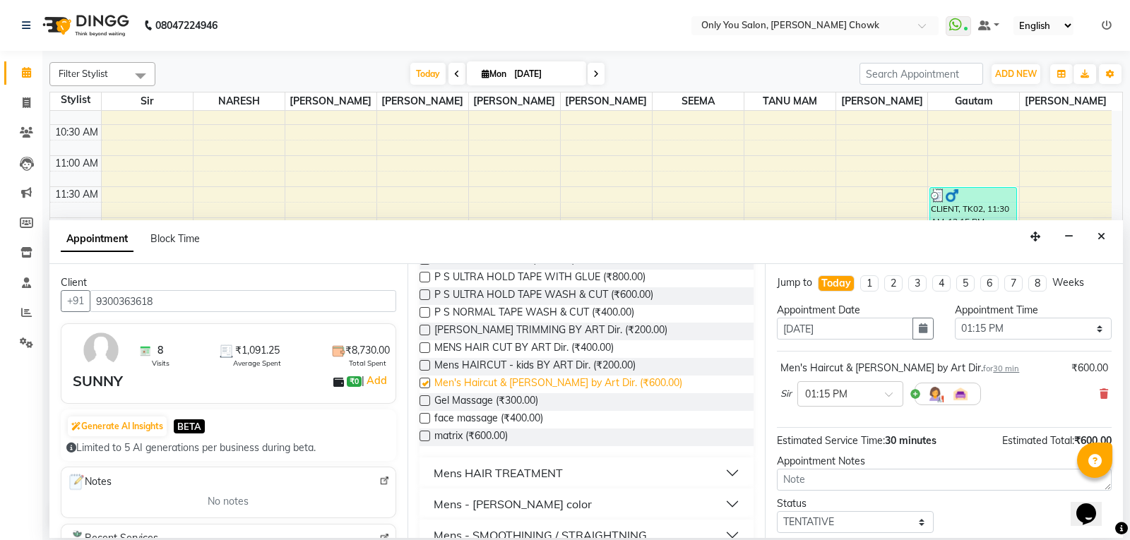
checkbox input "false"
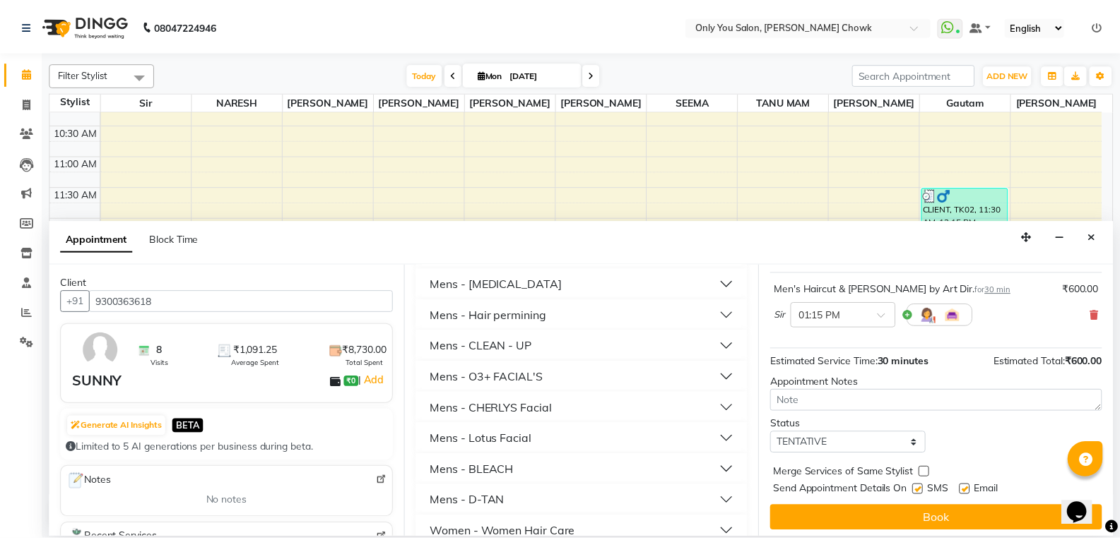
scroll to position [84, 0]
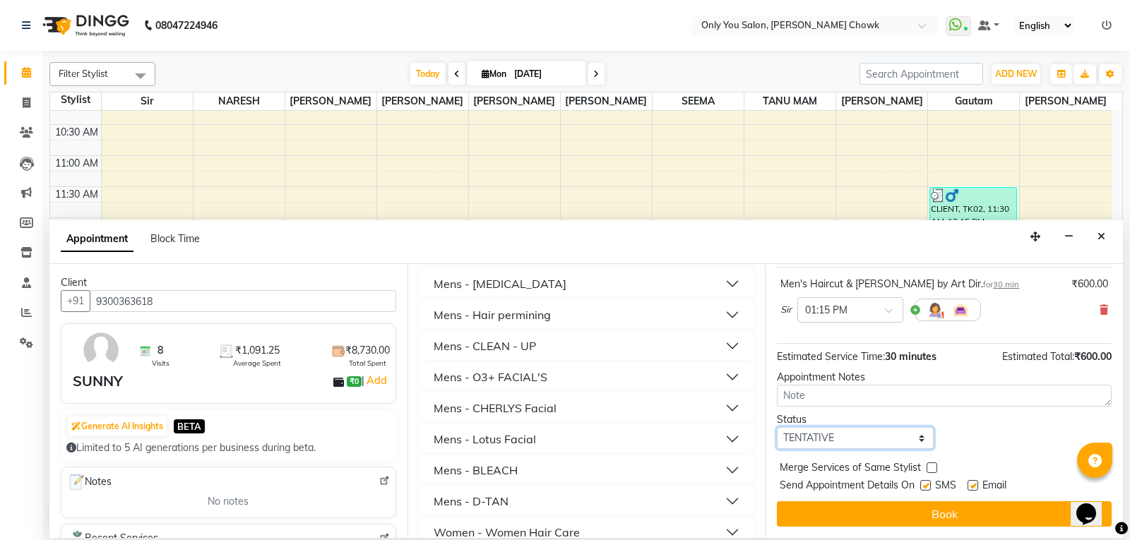
click at [870, 441] on select "Select TENTATIVE CONFIRM CHECK-IN UPCOMING" at bounding box center [855, 438] width 157 height 22
select select "check-in"
click at [777, 427] on select "Select TENTATIVE CONFIRM CHECK-IN UPCOMING" at bounding box center [855, 438] width 157 height 22
click at [916, 516] on button "Book" at bounding box center [944, 514] width 335 height 25
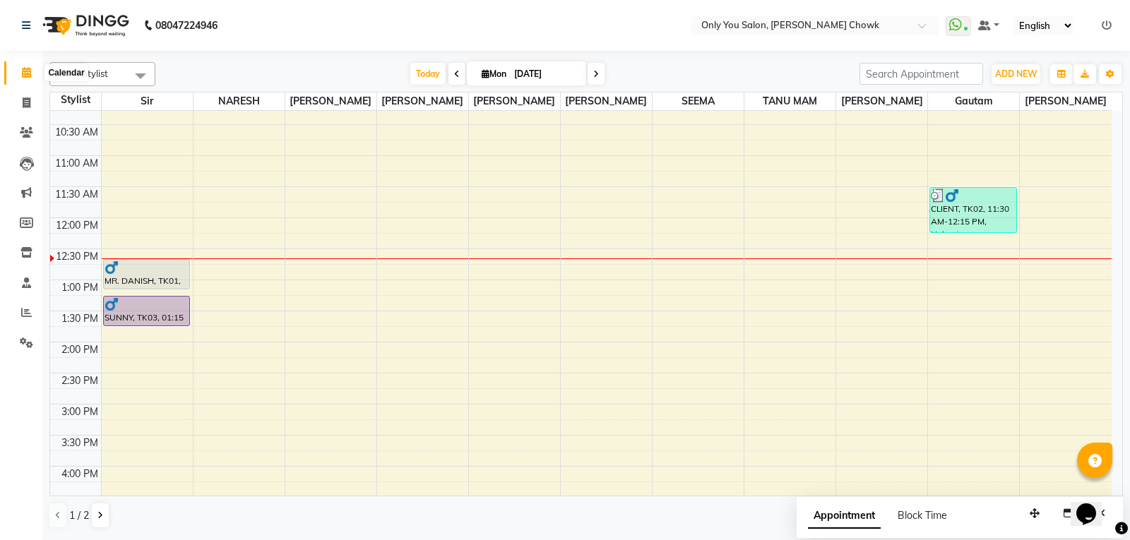
click at [31, 69] on icon at bounding box center [26, 72] width 9 height 11
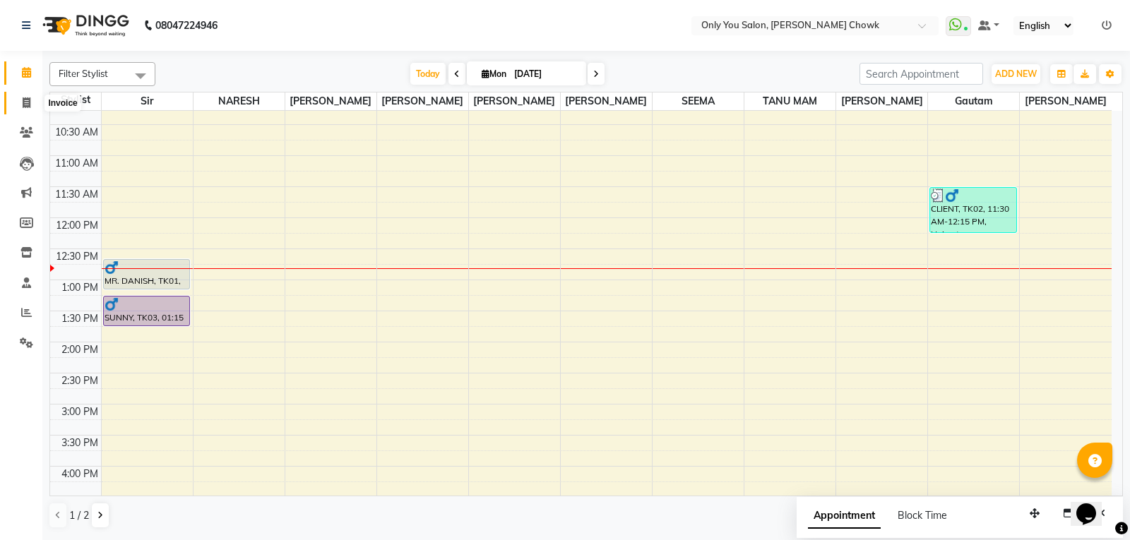
click at [25, 103] on icon at bounding box center [27, 102] width 8 height 11
select select "service"
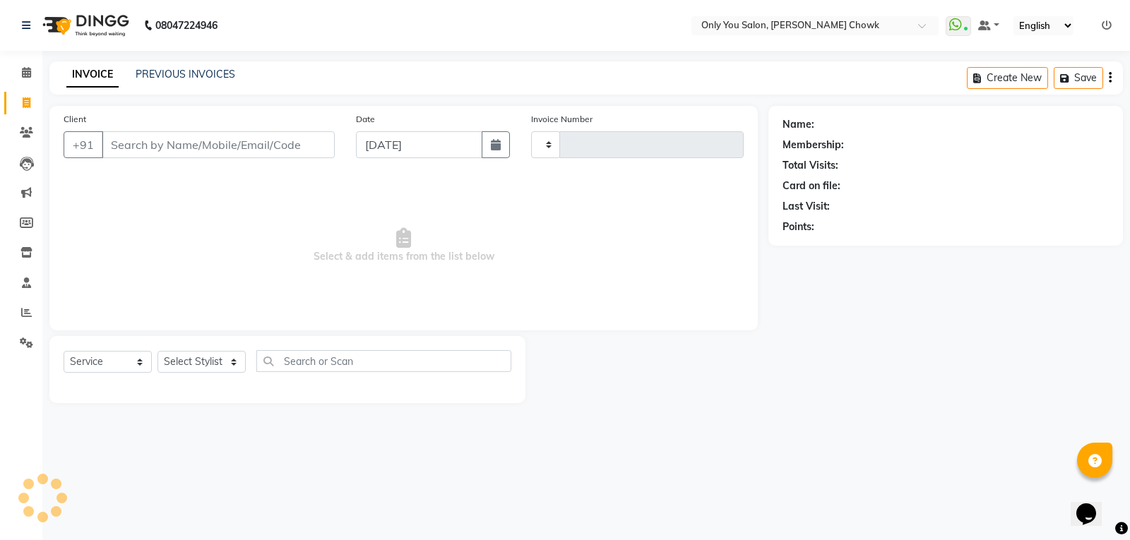
type input "0752"
select select "8713"
click at [119, 360] on select "Select Service Product Membership Package Voucher Prepaid Gift Card" at bounding box center [108, 362] width 88 height 22
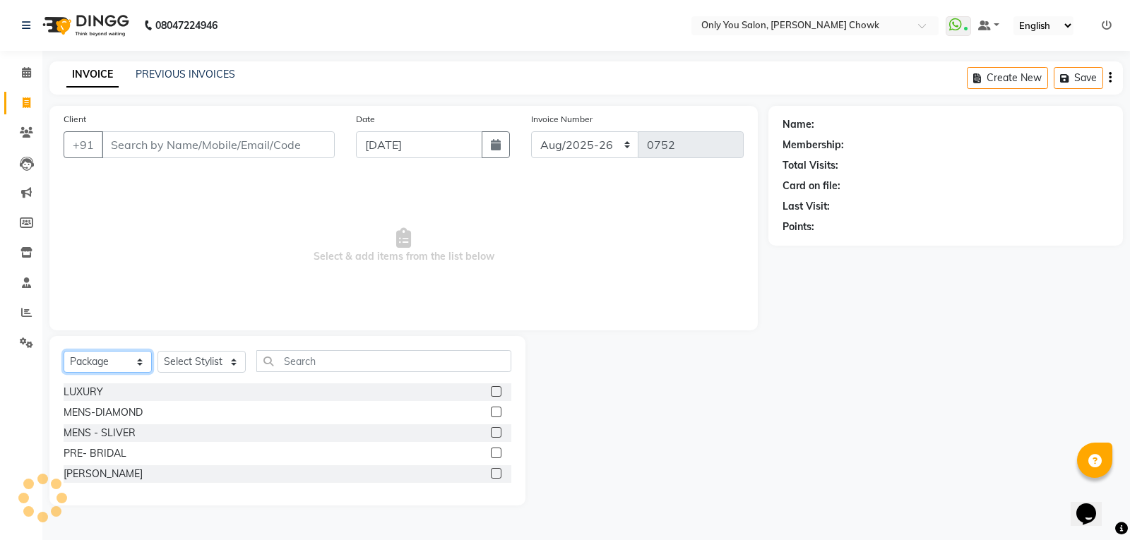
select select "service"
click at [64, 351] on select "Select Service Product Membership Package Voucher Prepaid Gift Card" at bounding box center [108, 362] width 88 height 22
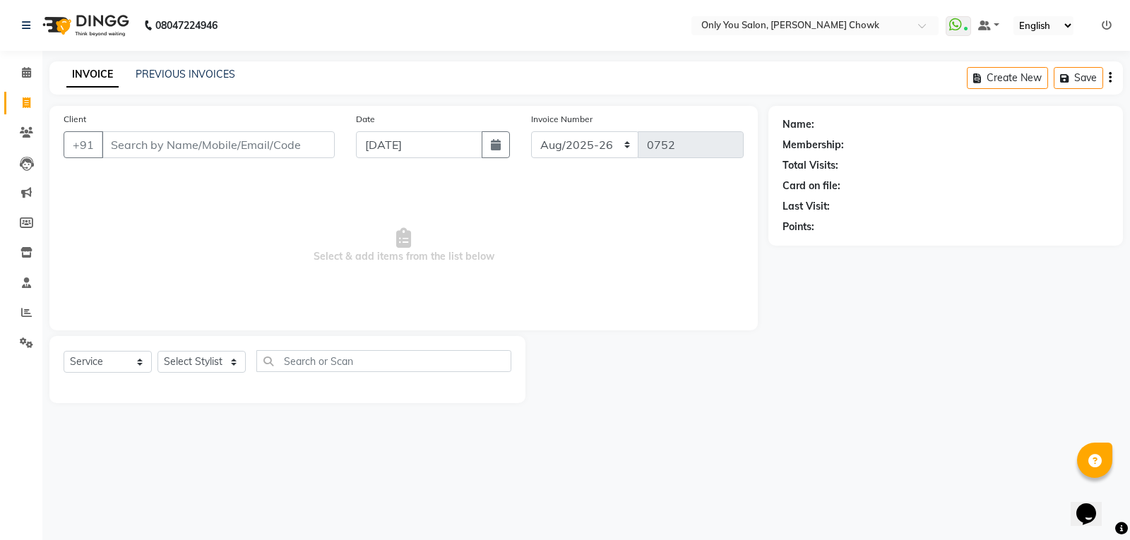
click at [208, 349] on div "Select Service Product Membership Package Voucher Prepaid Gift Card Select Styl…" at bounding box center [287, 369] width 476 height 67
click at [182, 364] on select "Select Stylist [PERSON_NAME] [PERSON_NAME] [PERSON_NAME] MAMTA [PERSON_NAME] [P…" at bounding box center [202, 362] width 88 height 22
select select "86684"
click at [158, 351] on select "Select Stylist [PERSON_NAME] [PERSON_NAME] [PERSON_NAME] MAMTA [PERSON_NAME] [P…" at bounding box center [202, 362] width 88 height 22
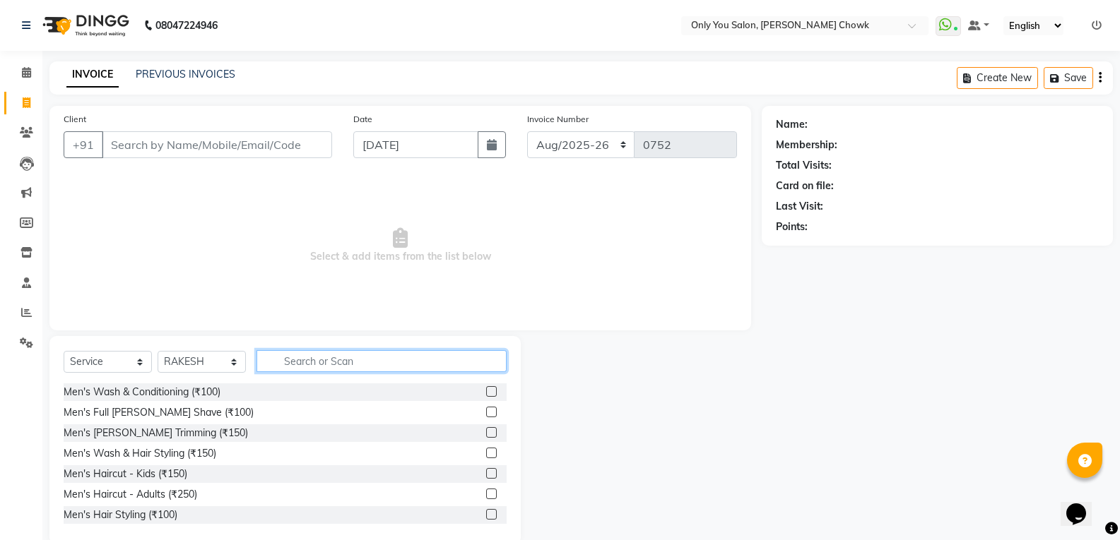
click at [301, 363] on input "text" at bounding box center [381, 361] width 250 height 22
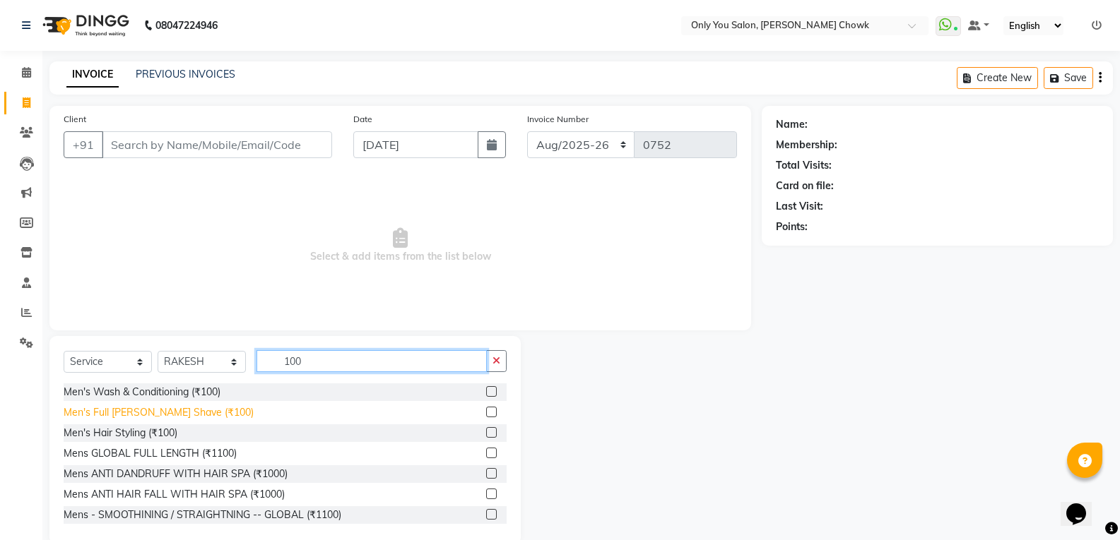
type input "100"
click at [141, 412] on div "Men's Full [PERSON_NAME] Shave (₹100)" at bounding box center [159, 413] width 190 height 15
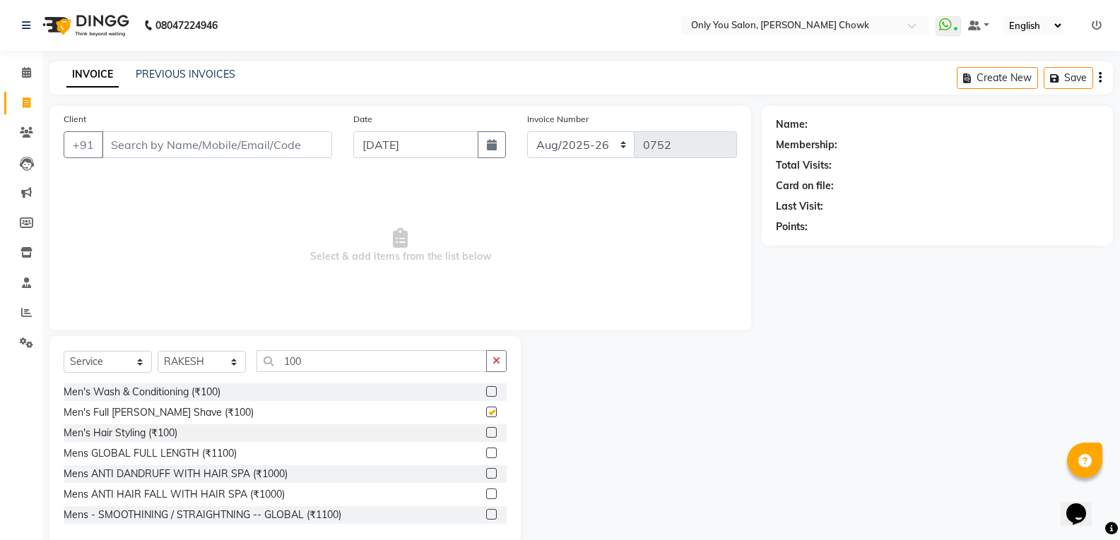
checkbox input "false"
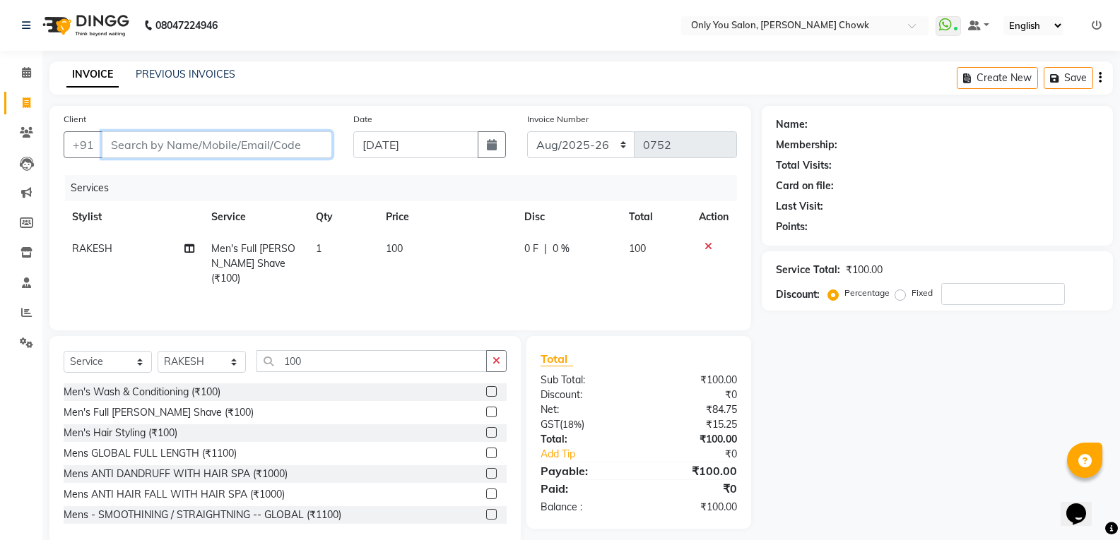
click at [202, 143] on input "Client" at bounding box center [217, 144] width 230 height 27
type input "8"
type input "0"
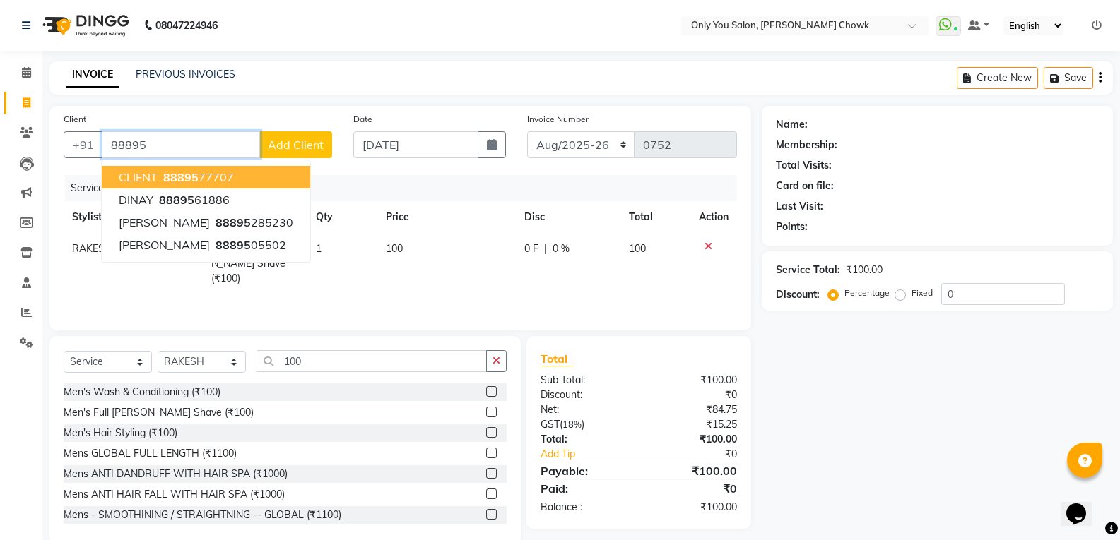
click at [188, 174] on span "88895" at bounding box center [180, 177] width 35 height 14
type input "8889577707"
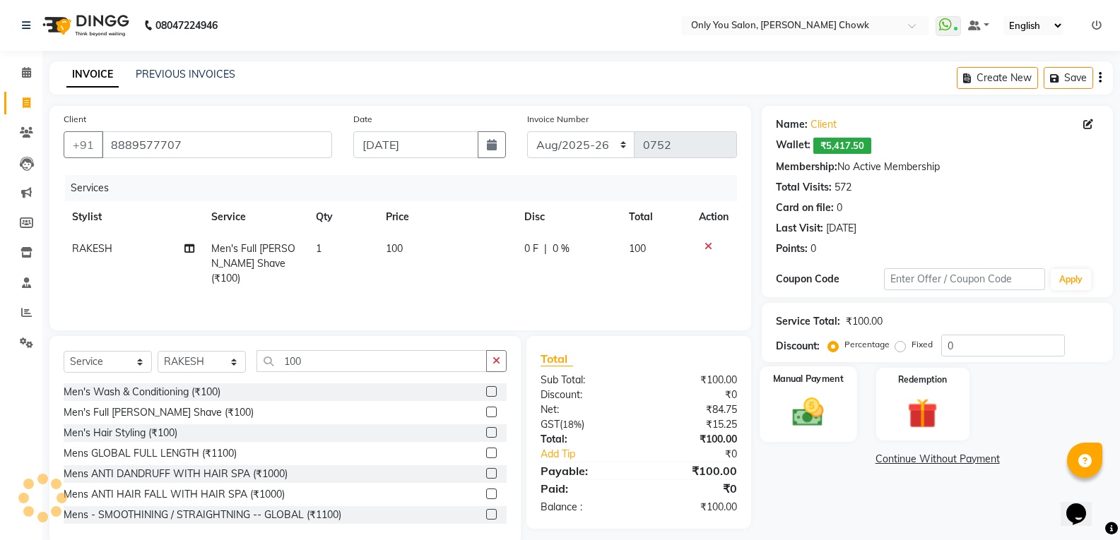
click at [808, 396] on img at bounding box center [808, 412] width 50 height 36
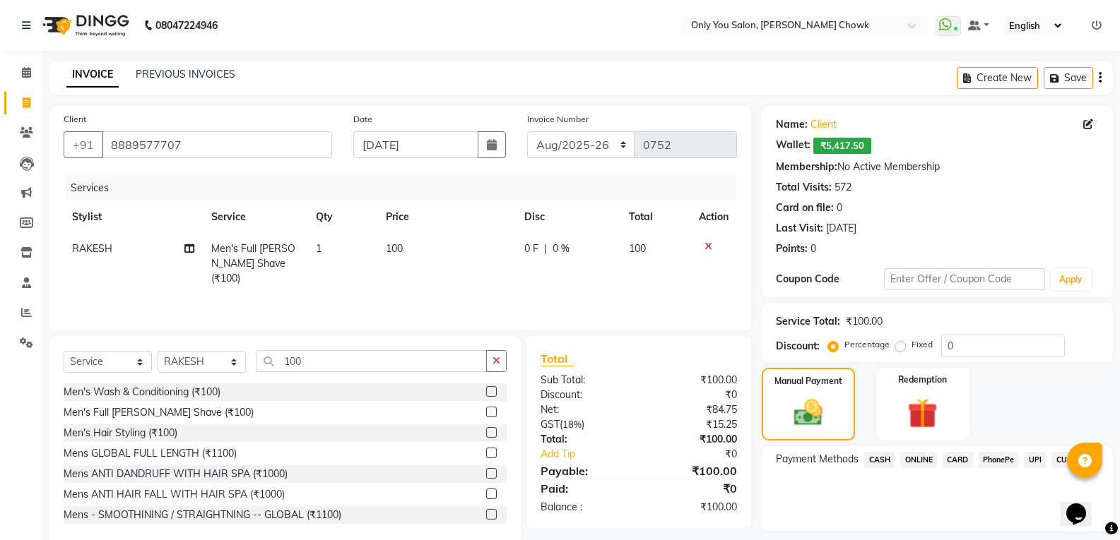
drag, startPoint x: 878, startPoint y: 463, endPoint x: 870, endPoint y: 462, distance: 8.5
click at [877, 462] on span "CASH" at bounding box center [879, 460] width 30 height 16
click at [928, 461] on span "ONLINE" at bounding box center [918, 460] width 37 height 16
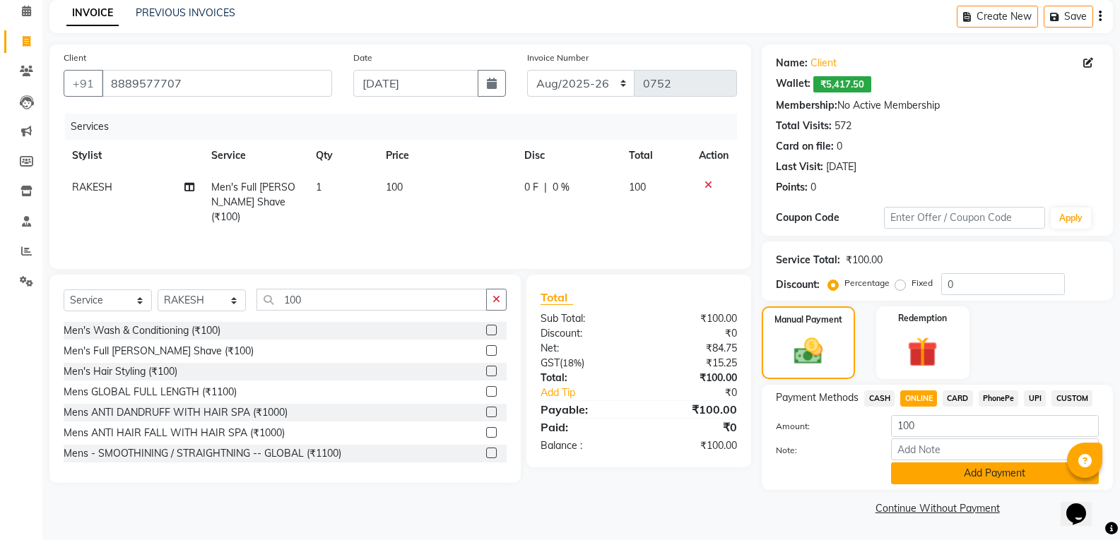
click at [942, 476] on button "Add Payment" at bounding box center [995, 474] width 208 height 22
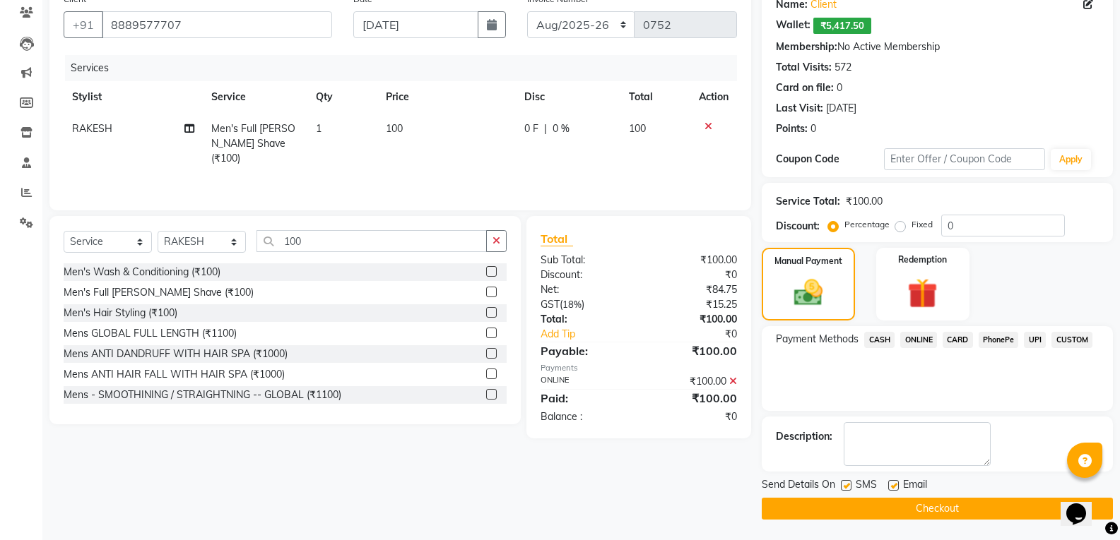
scroll to position [121, 0]
click at [952, 510] on button "Checkout" at bounding box center [937, 508] width 351 height 22
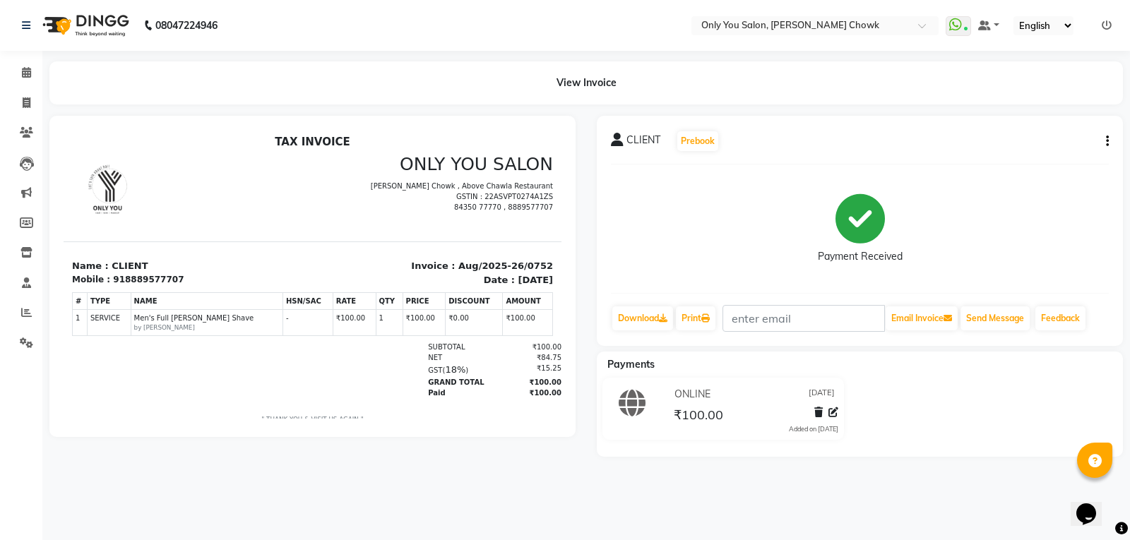
drag, startPoint x: 0, startPoint y: 70, endPoint x: 50, endPoint y: 6, distance: 81.0
click at [0, 70] on li "Calendar" at bounding box center [21, 73] width 42 height 30
click at [30, 100] on icon at bounding box center [27, 102] width 8 height 11
select select "service"
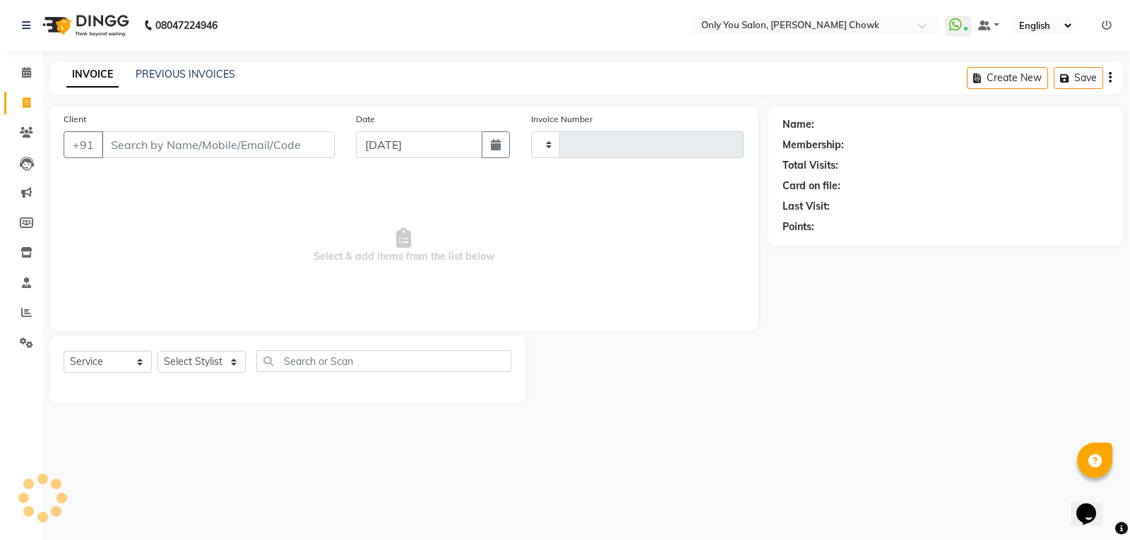
type input "0753"
select select "8713"
click at [139, 150] on input "Client" at bounding box center [218, 144] width 233 height 27
select select "package"
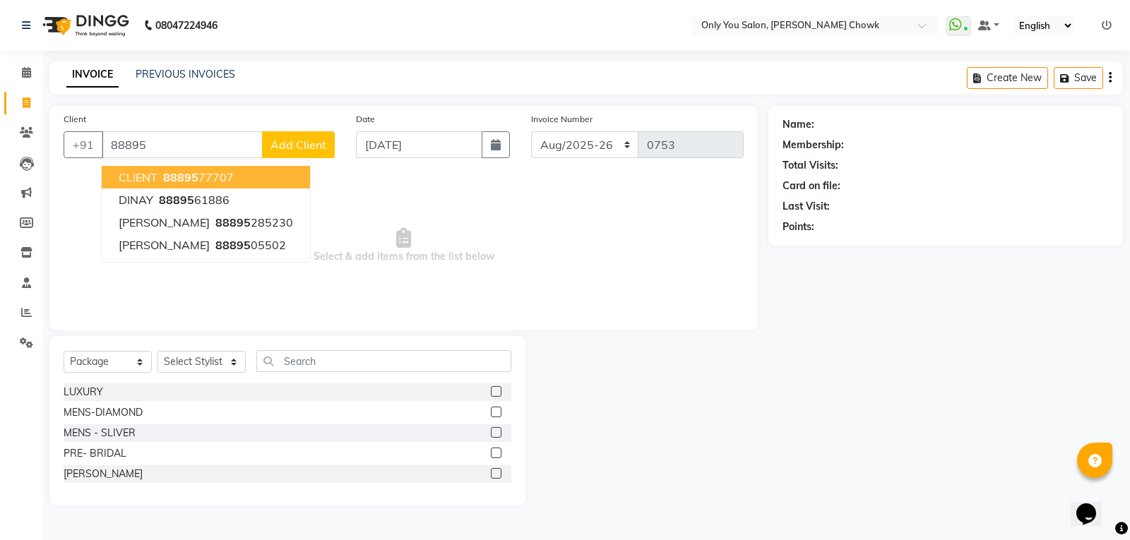
click at [231, 177] on button "CLIENT 88895 77707" at bounding box center [206, 177] width 208 height 23
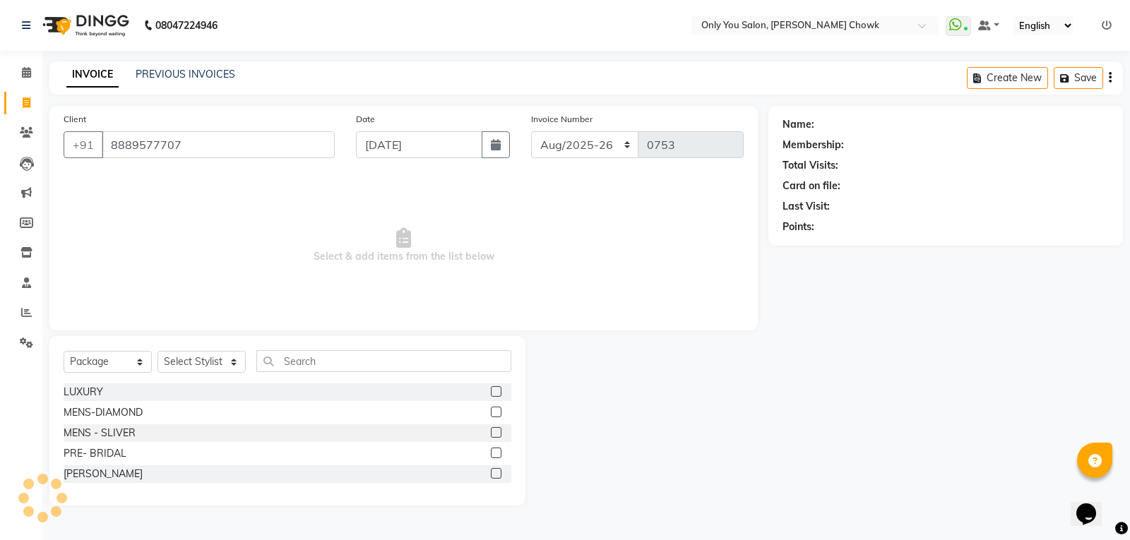
type input "8889577707"
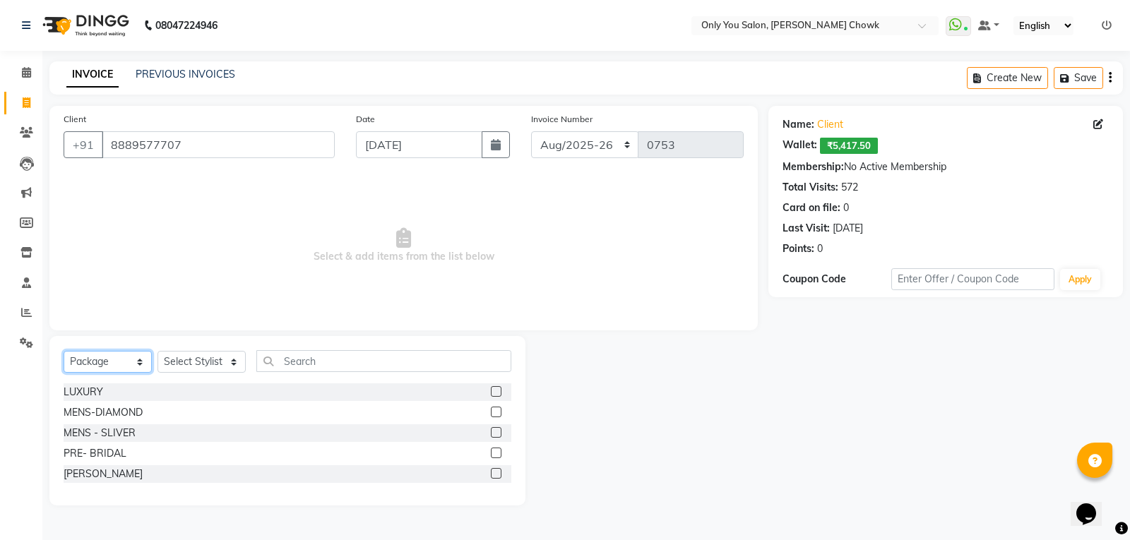
click at [149, 366] on select "Select Service Product Membership Package Voucher Prepaid Gift Card" at bounding box center [108, 362] width 88 height 22
select select "service"
click at [64, 351] on select "Select Service Product Membership Package Voucher Prepaid Gift Card" at bounding box center [108, 362] width 88 height 22
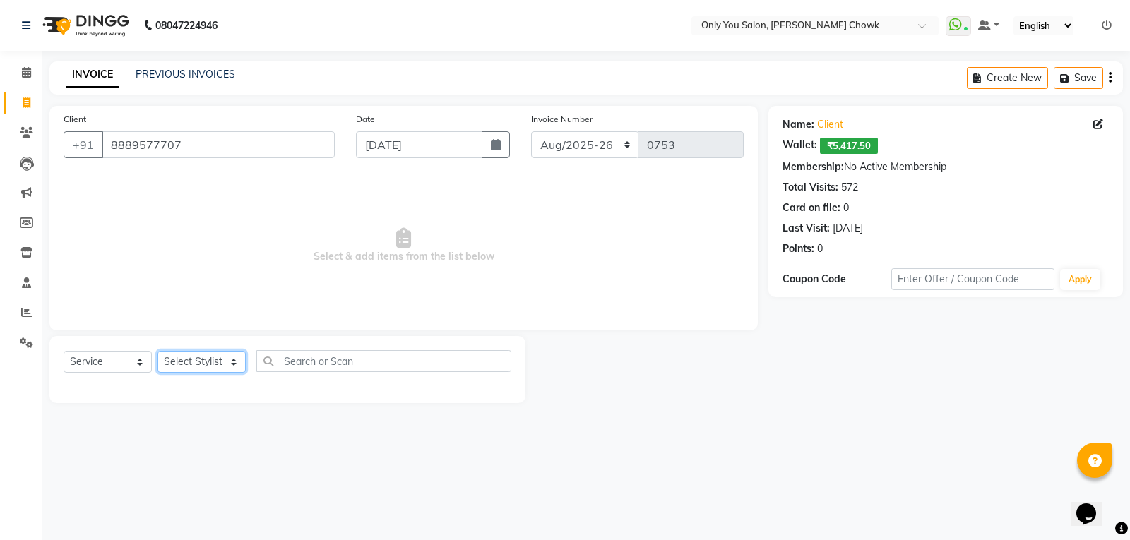
click at [236, 362] on select "Select Stylist [PERSON_NAME] [PERSON_NAME] [PERSON_NAME] MAMTA [PERSON_NAME] [P…" at bounding box center [202, 362] width 88 height 22
select select "54278"
click at [158, 351] on select "Select Stylist [PERSON_NAME] [PERSON_NAME] [PERSON_NAME] MAMTA [PERSON_NAME] [P…" at bounding box center [202, 362] width 88 height 22
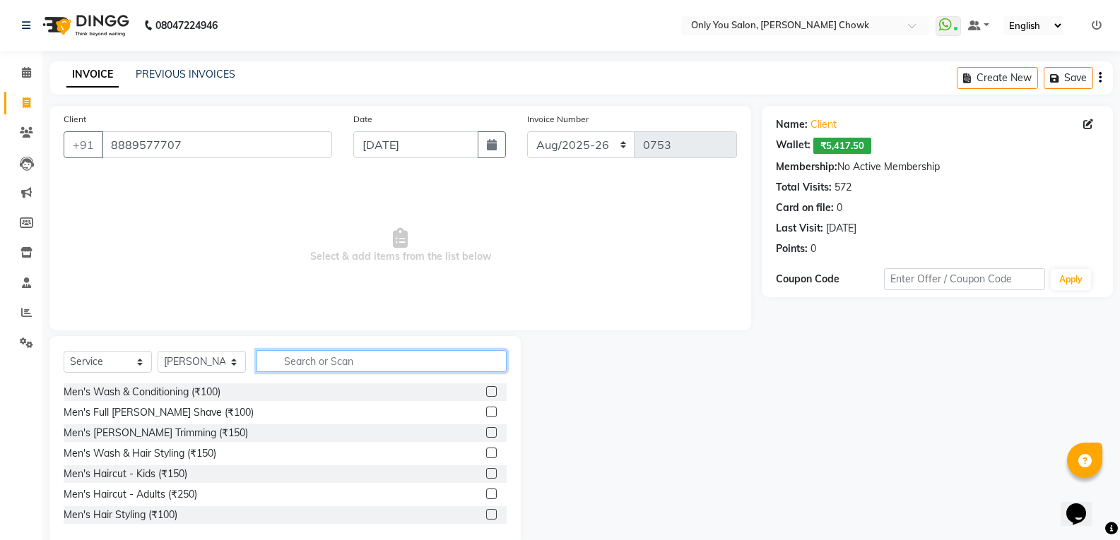
click at [305, 352] on input "text" at bounding box center [381, 361] width 250 height 22
type input "400"
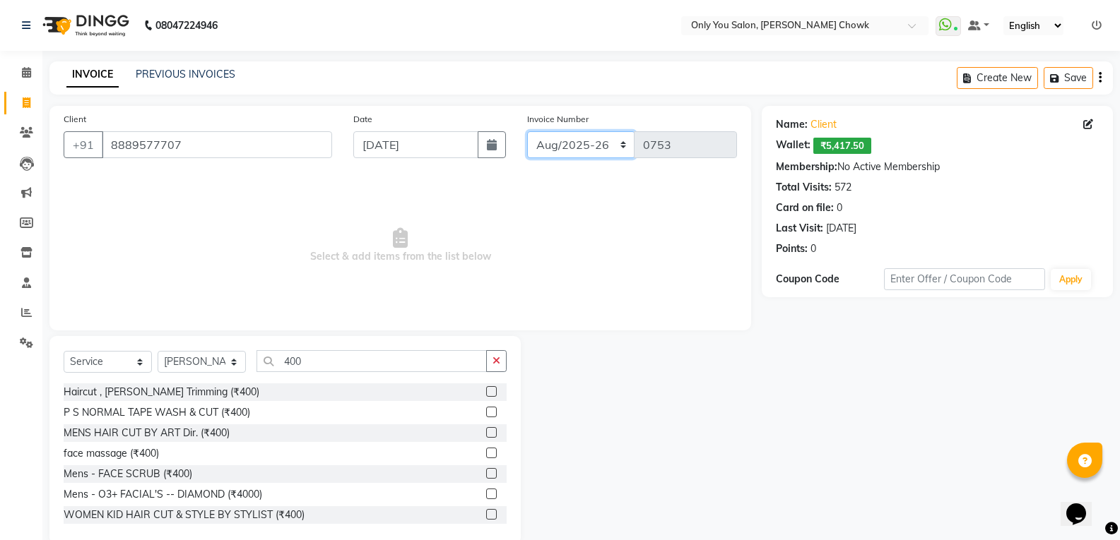
click at [615, 144] on select "[DATE]-[DATE]-26 TRD/2025" at bounding box center [581, 144] width 108 height 27
select select "8714"
click at [527, 131] on select "[DATE]-[DATE]-26 TRD/2025" at bounding box center [581, 144] width 108 height 27
type input "0657"
click at [202, 388] on div "Haircut , [PERSON_NAME] Trimming (₹400)" at bounding box center [162, 392] width 196 height 15
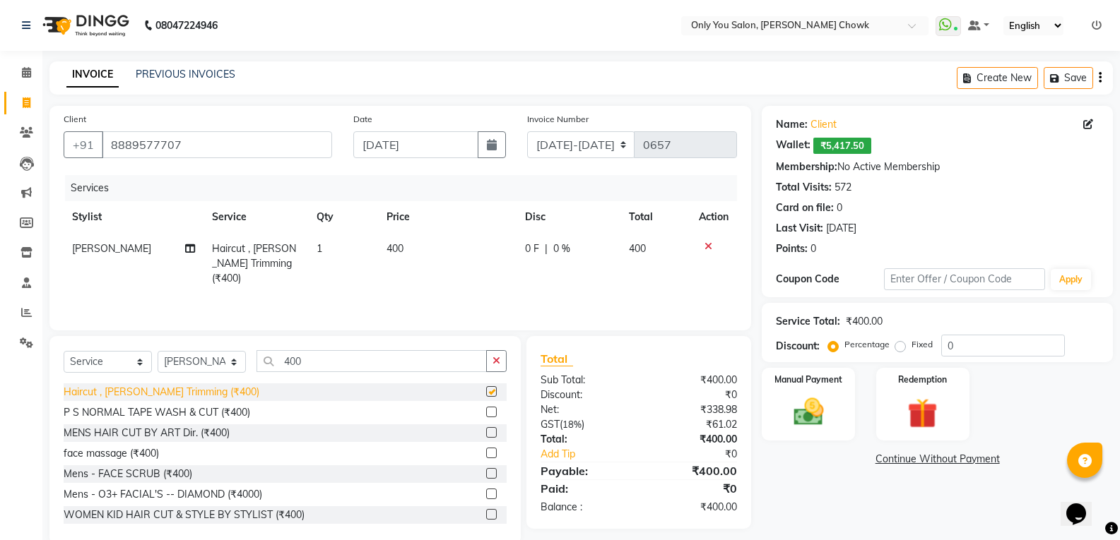
checkbox input "false"
click at [825, 414] on img at bounding box center [808, 412] width 50 height 36
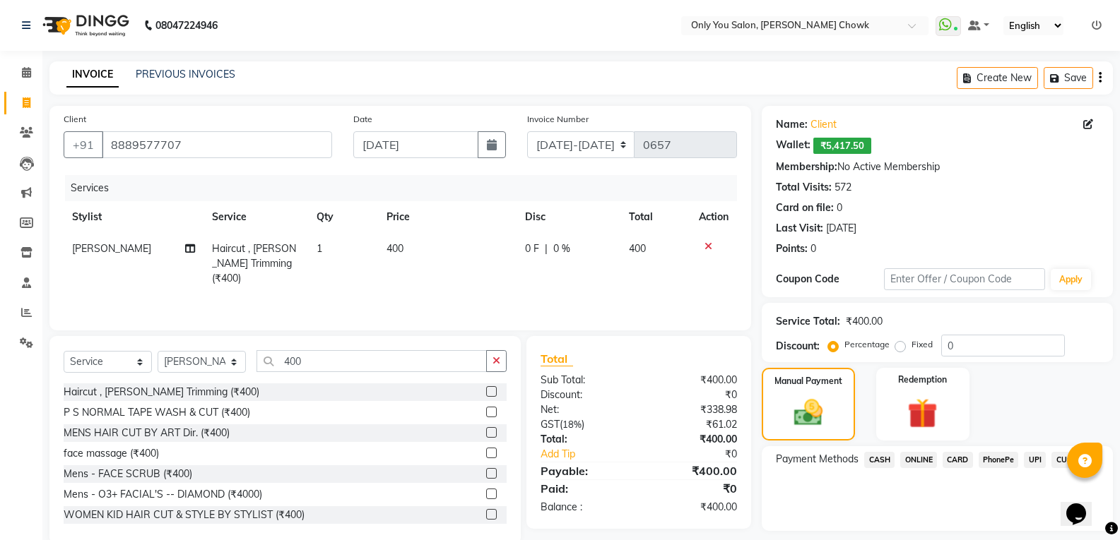
click at [887, 465] on span "CASH" at bounding box center [879, 460] width 30 height 16
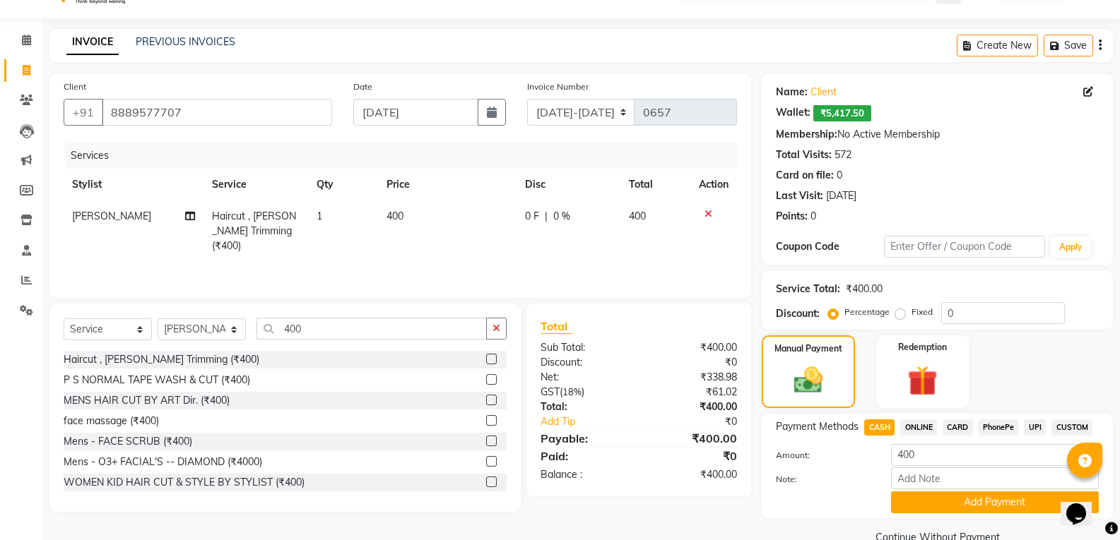
scroll to position [61, 0]
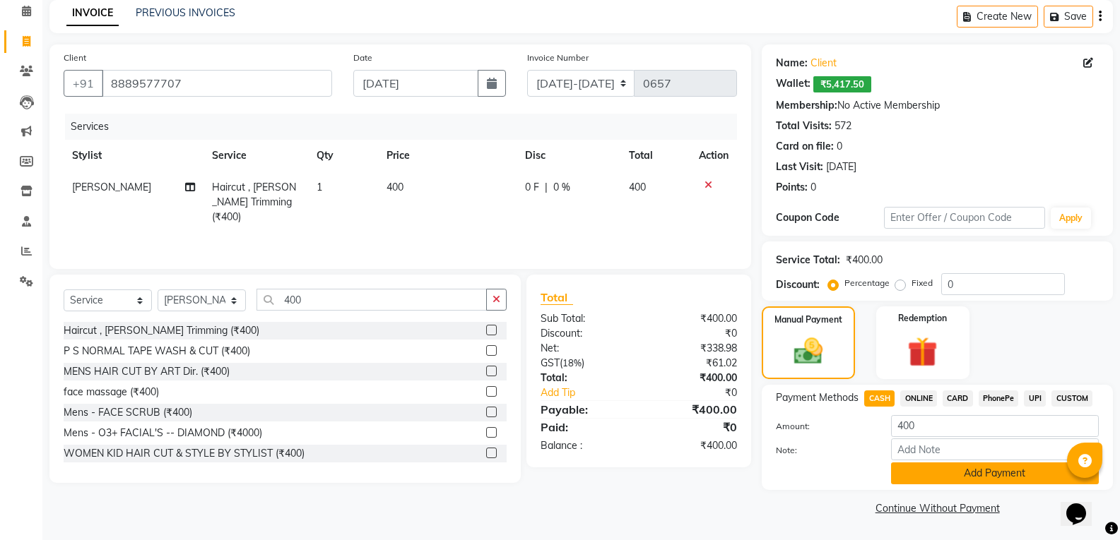
click at [920, 475] on button "Add Payment" at bounding box center [995, 474] width 208 height 22
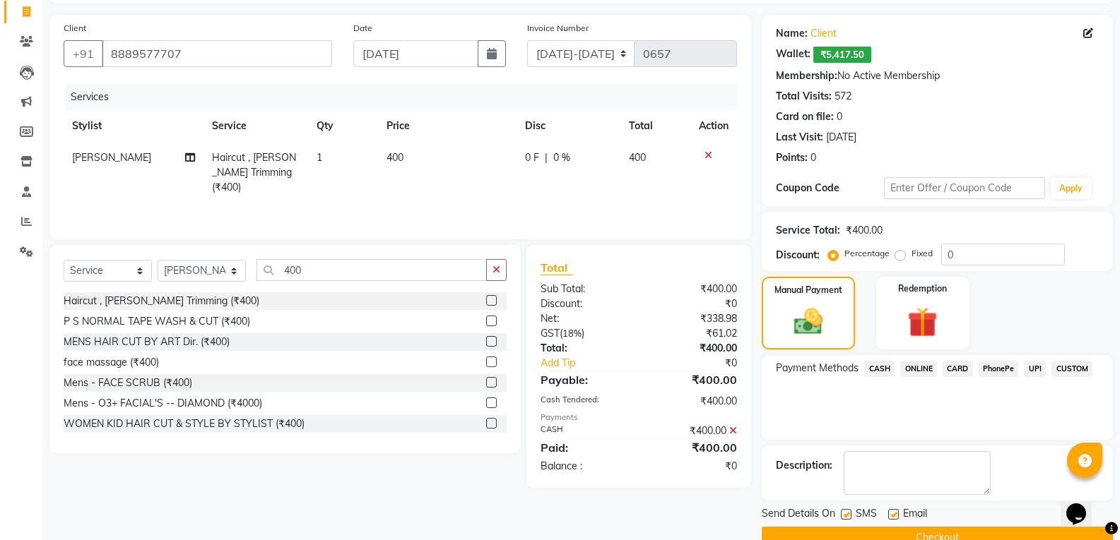
scroll to position [121, 0]
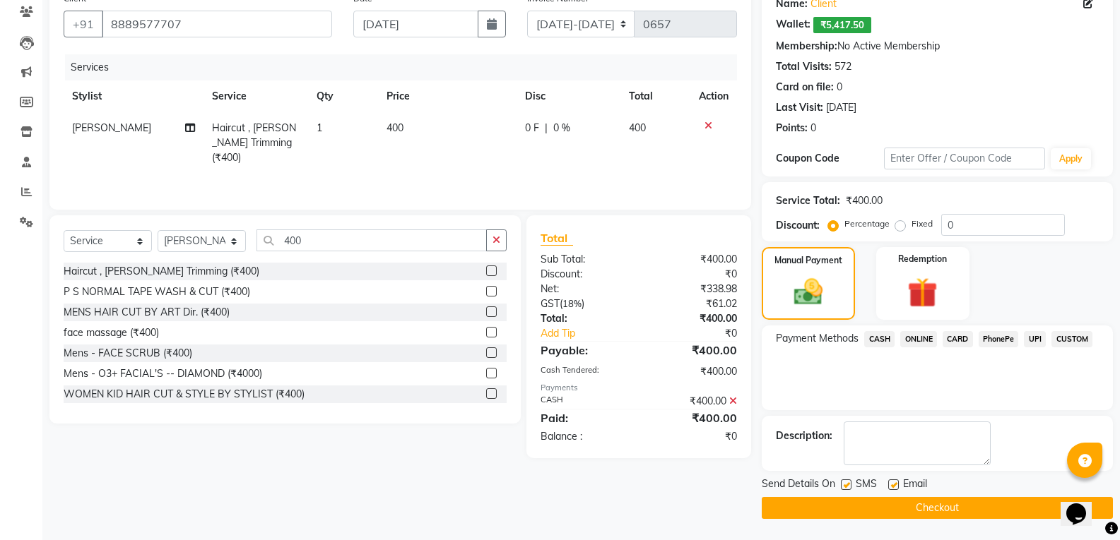
click at [919, 513] on button "Checkout" at bounding box center [937, 508] width 351 height 22
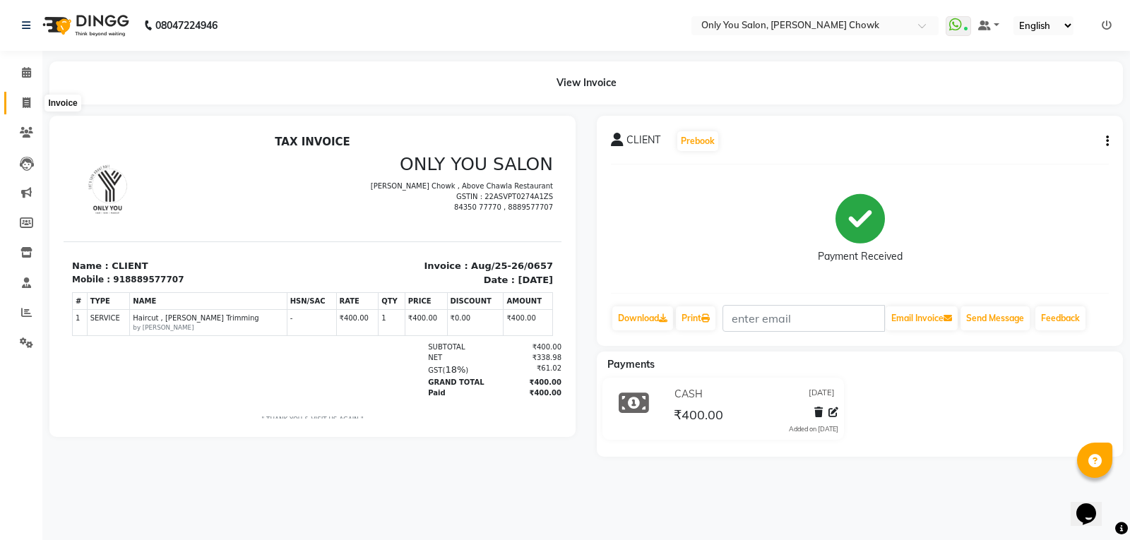
click at [30, 100] on icon at bounding box center [27, 102] width 8 height 11
select select "service"
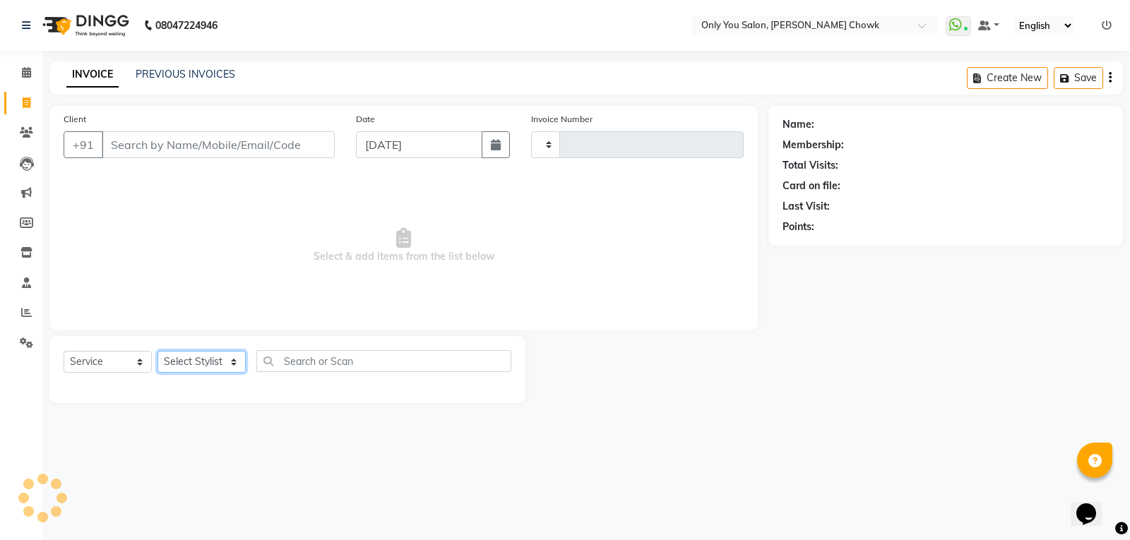
click at [194, 369] on select "Select Stylist" at bounding box center [202, 362] width 88 height 22
type input "0753"
select select "8713"
click at [194, 369] on select "Select Stylist" at bounding box center [202, 362] width 88 height 22
click at [192, 368] on select "Select Stylist" at bounding box center [202, 362] width 88 height 22
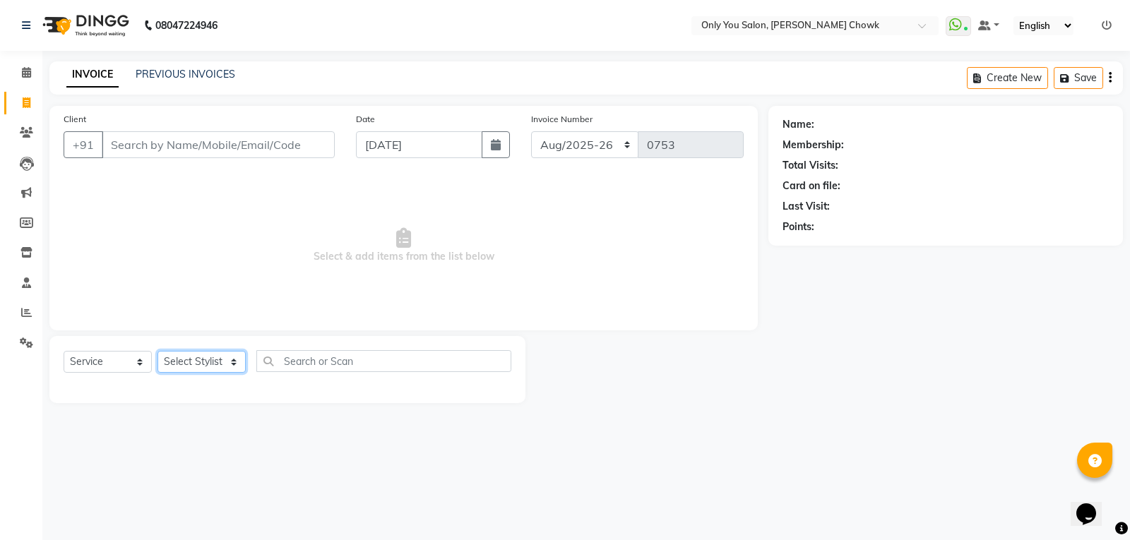
click at [192, 368] on select "Select Stylist" at bounding box center [202, 362] width 88 height 22
select select "package"
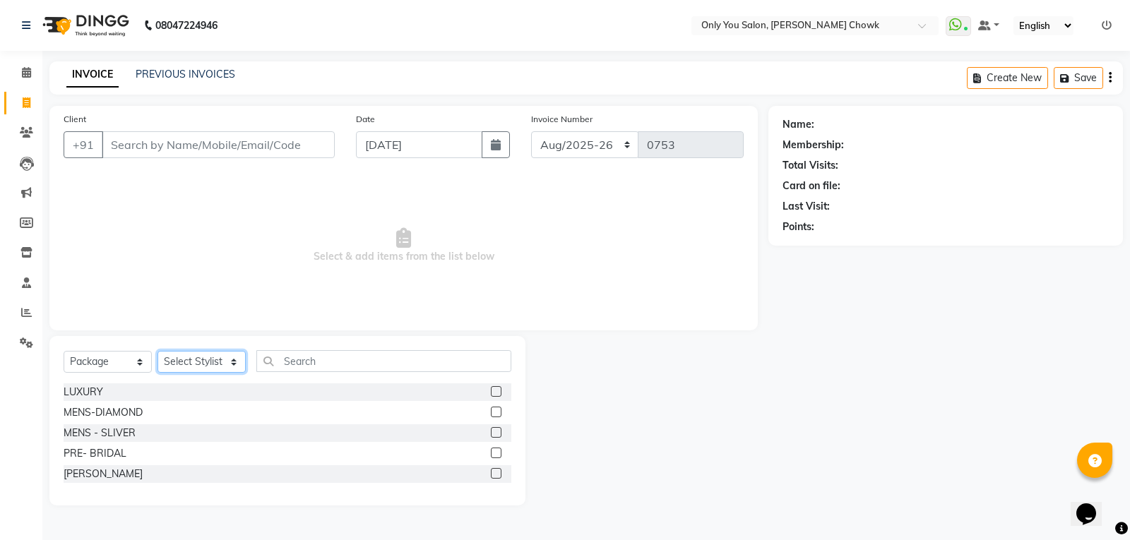
click at [194, 365] on select "Select Stylist [PERSON_NAME] [PERSON_NAME] [PERSON_NAME] MAMTA [PERSON_NAME] [P…" at bounding box center [202, 362] width 88 height 22
select select "54293"
click at [158, 351] on select "Select Stylist [PERSON_NAME] [PERSON_NAME] [PERSON_NAME] MAMTA [PERSON_NAME] [P…" at bounding box center [202, 362] width 88 height 22
click at [123, 357] on select "Select Service Product Membership Package Voucher Prepaid Gift Card" at bounding box center [108, 362] width 88 height 22
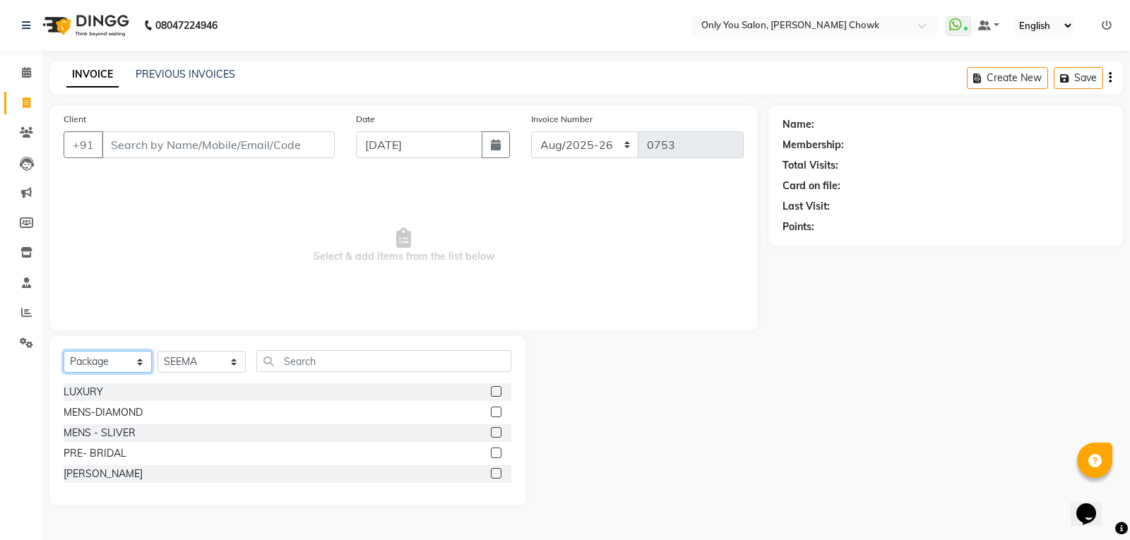
select select "service"
click at [64, 351] on select "Select Service Product Membership Package Voucher Prepaid Gift Card" at bounding box center [108, 362] width 88 height 22
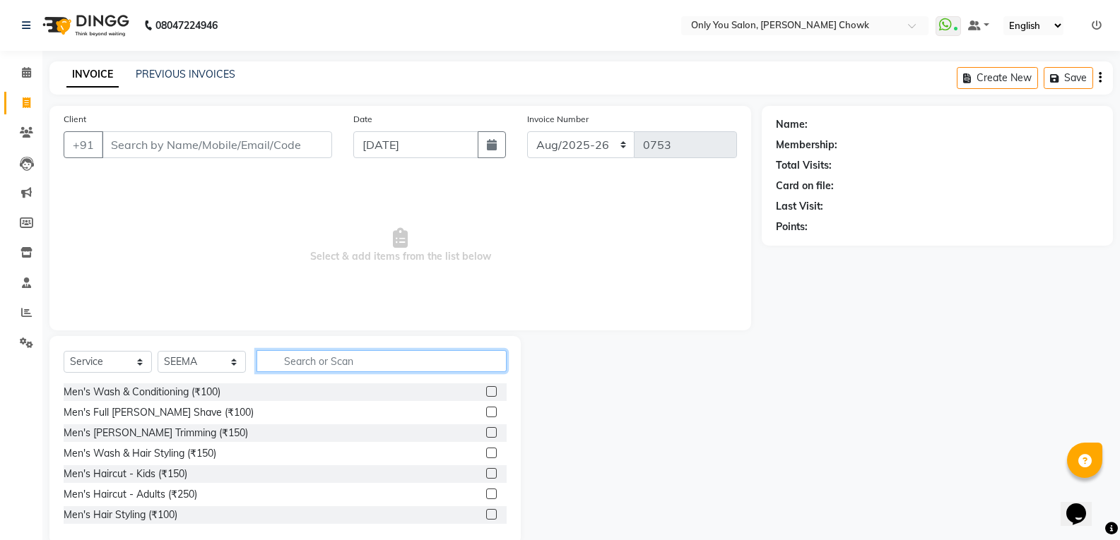
click at [299, 359] on input "text" at bounding box center [381, 361] width 250 height 22
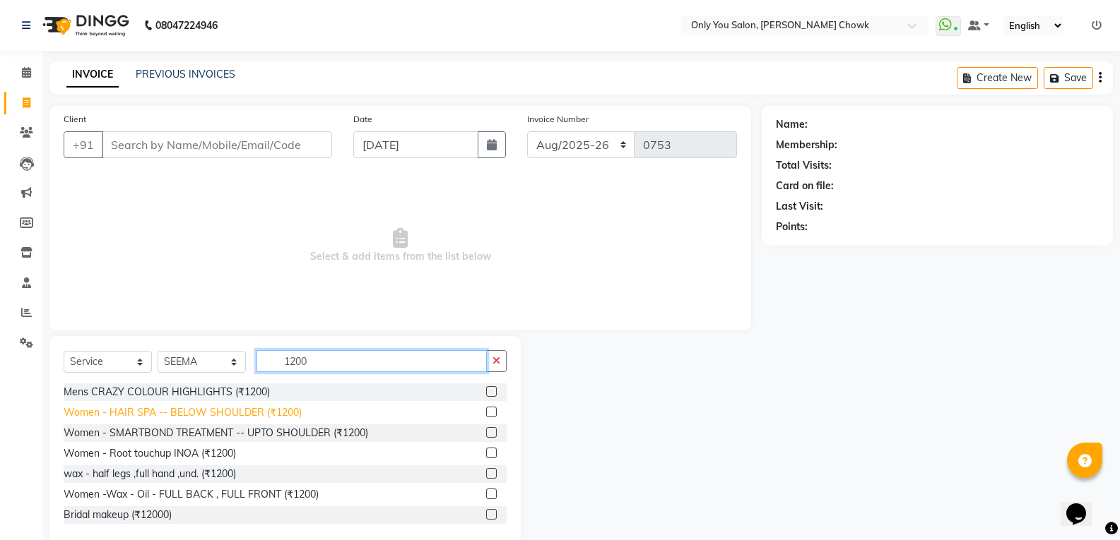
type input "1200"
click at [256, 413] on div "Women - HAIR SPA -- BELOW SHOULDER (₹1200)" at bounding box center [183, 413] width 238 height 15
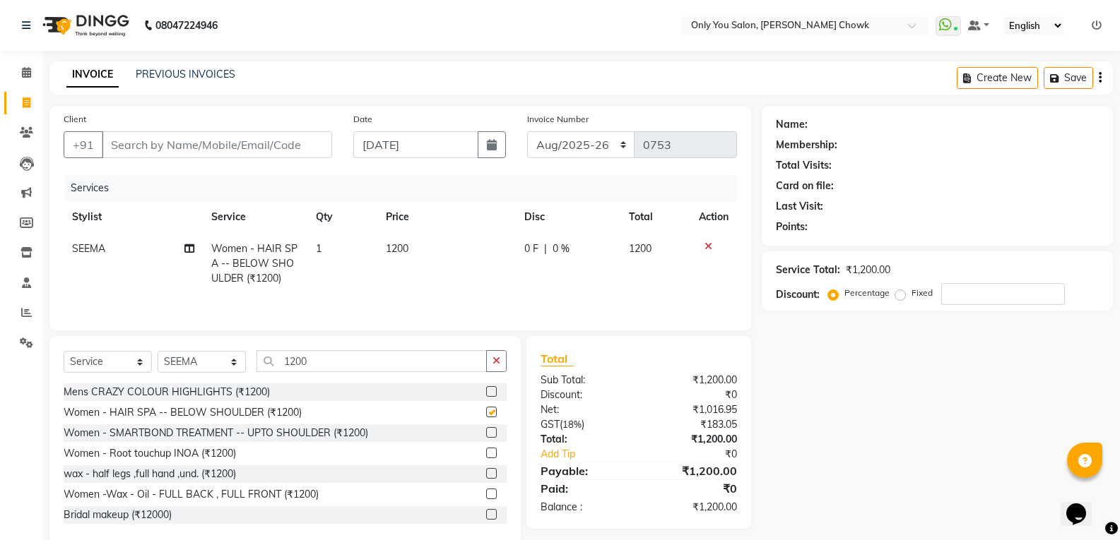
checkbox input "false"
click at [360, 364] on input "1200" at bounding box center [371, 361] width 230 height 22
type input "1"
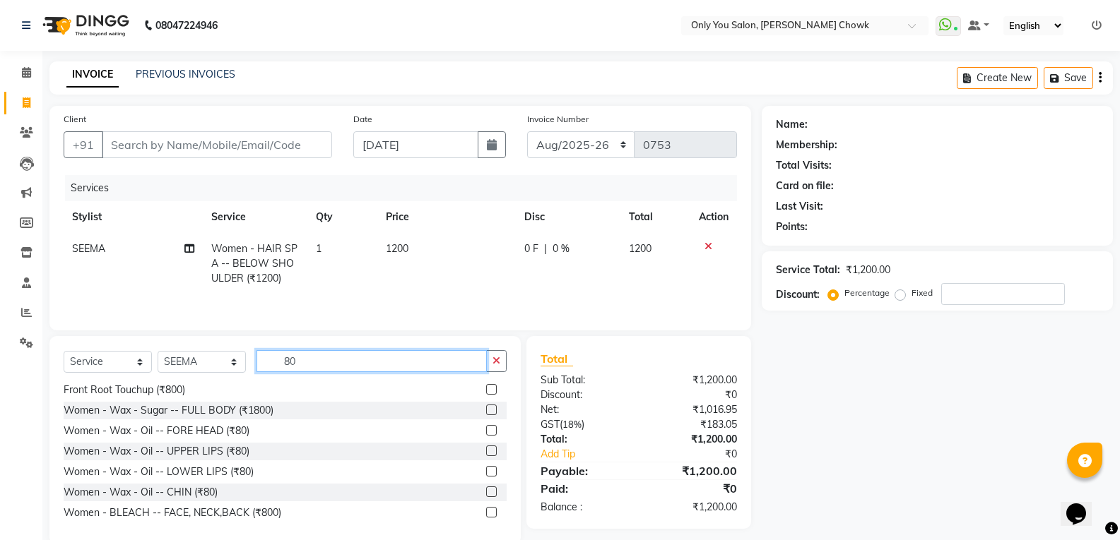
scroll to position [353, 0]
type input "80"
drag, startPoint x: 198, startPoint y: 452, endPoint x: 220, endPoint y: 445, distance: 23.0
click at [197, 451] on div "Women - Wax - Oil -- UPPER LIPS (₹80)" at bounding box center [157, 449] width 186 height 15
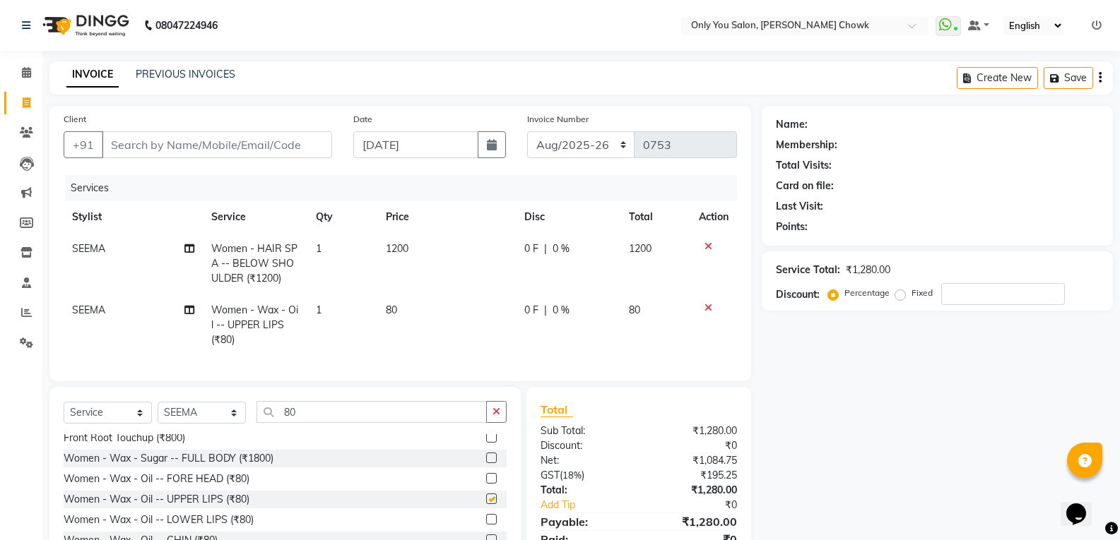
checkbox input "false"
click at [375, 415] on input "80" at bounding box center [371, 412] width 230 height 22
type input "8"
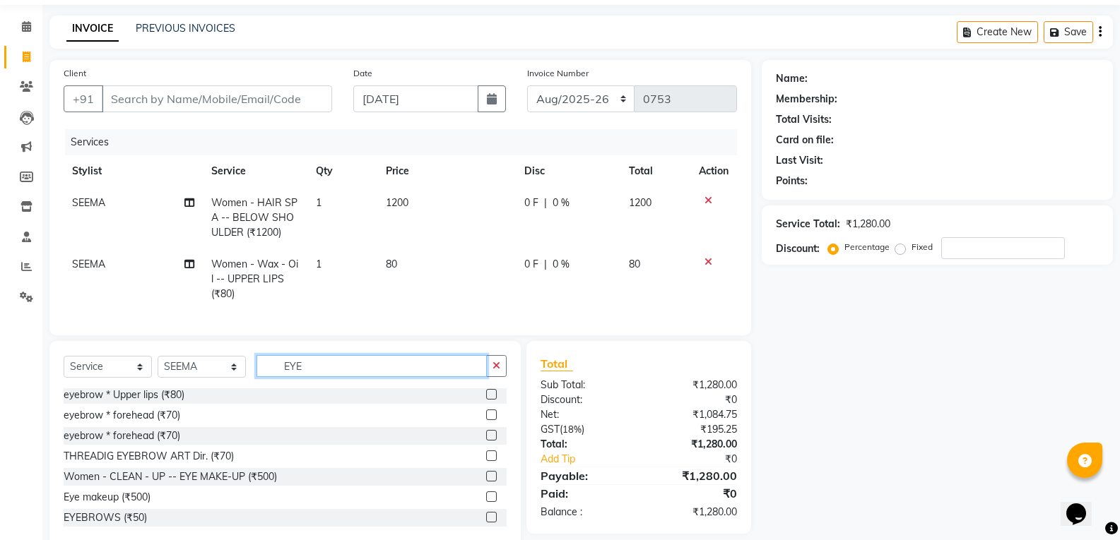
scroll to position [71, 0]
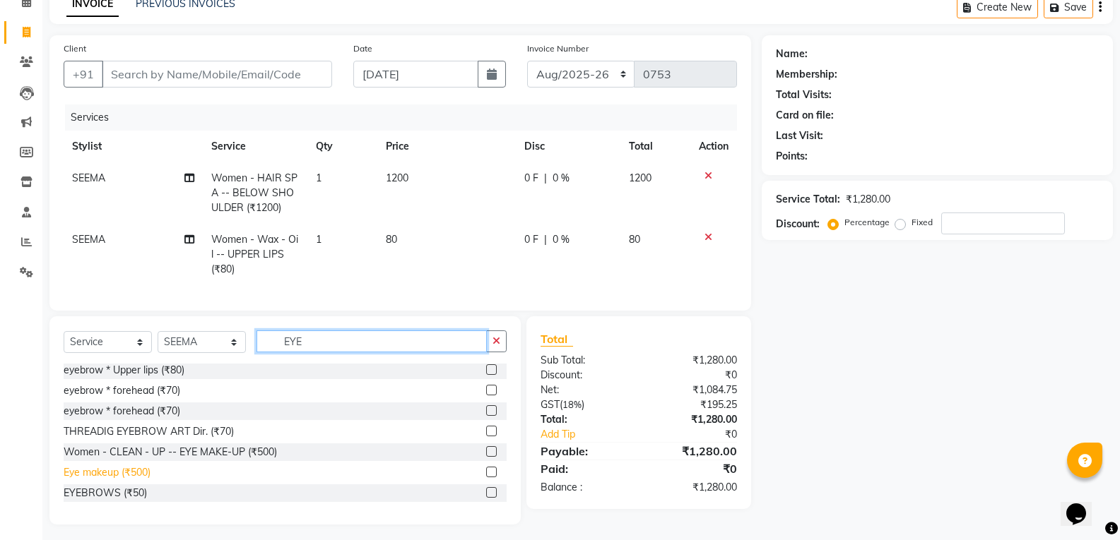
type input "EYE"
click at [112, 480] on div "Eye makeup (₹500)" at bounding box center [107, 473] width 87 height 15
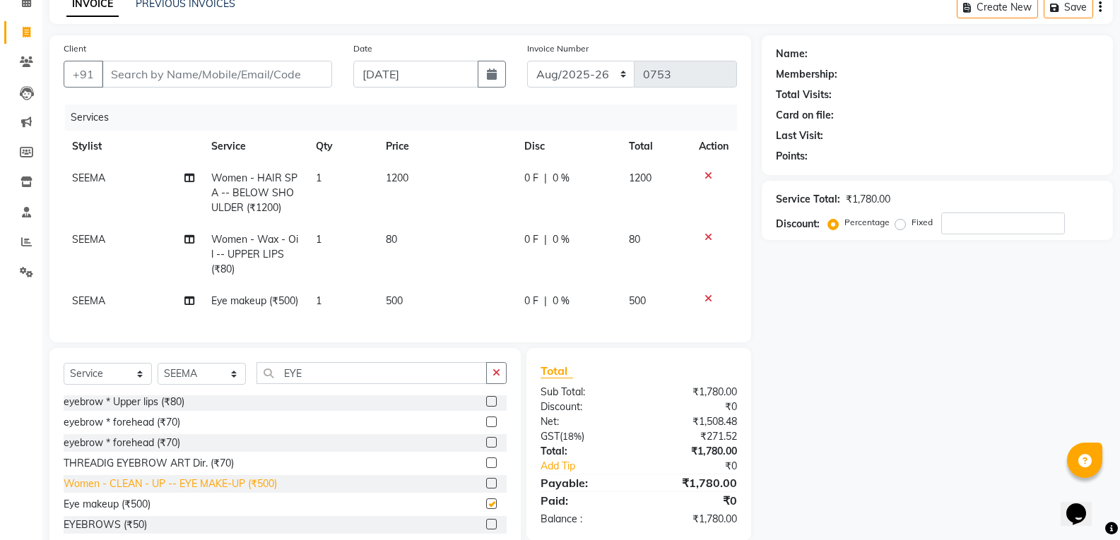
checkbox input "false"
click at [706, 295] on icon at bounding box center [708, 299] width 8 height 10
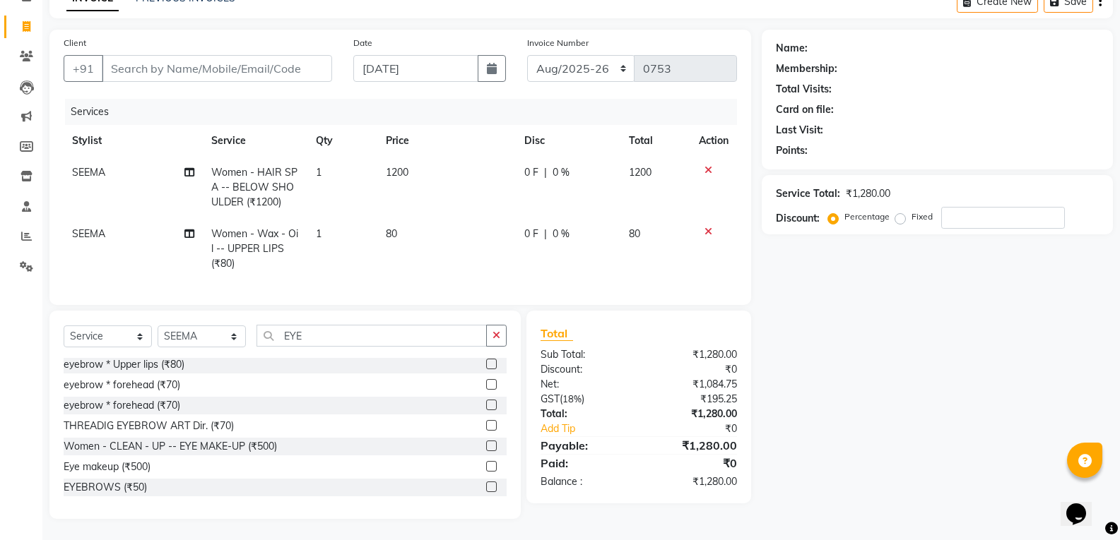
scroll to position [87, 0]
click at [100, 485] on div "EYEBROWS (₹50)" at bounding box center [105, 487] width 83 height 15
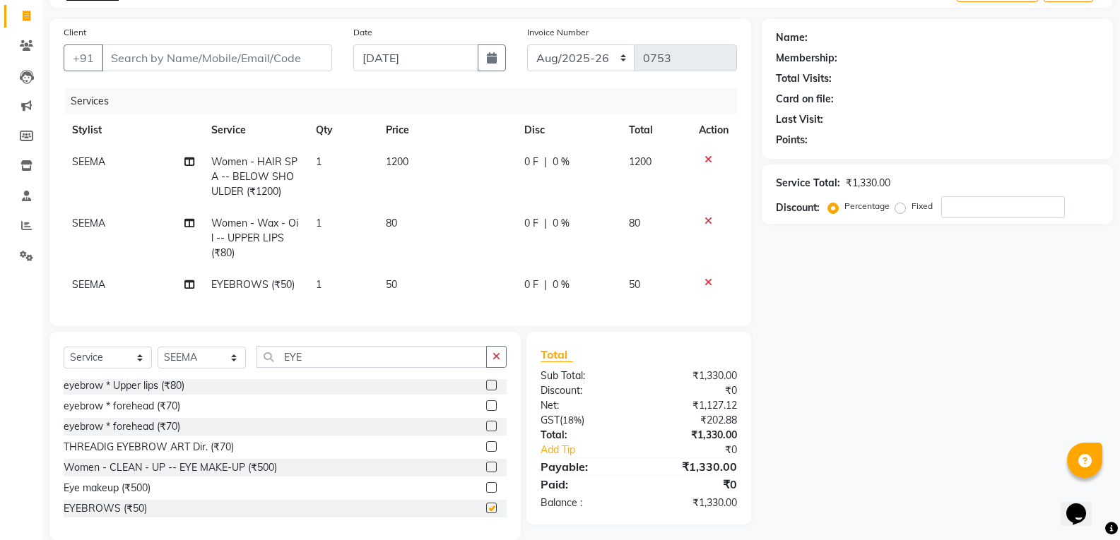
checkbox input "false"
click at [358, 368] on input "EYE" at bounding box center [371, 357] width 230 height 22
type input "E"
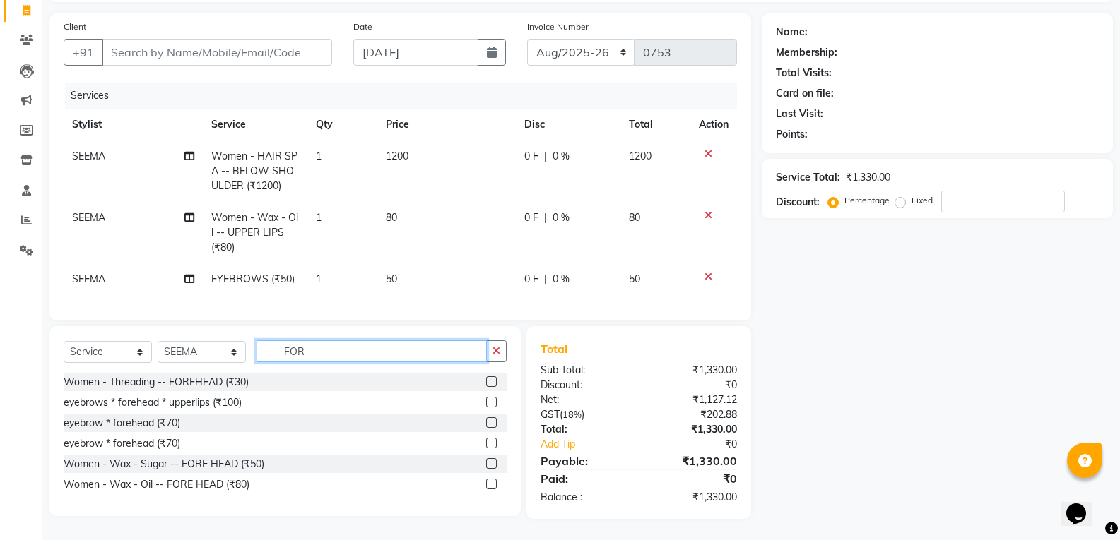
scroll to position [103, 0]
type input "FOR"
click at [210, 380] on div "Women - Threading -- FOREHEAD (₹30)" at bounding box center [156, 382] width 185 height 15
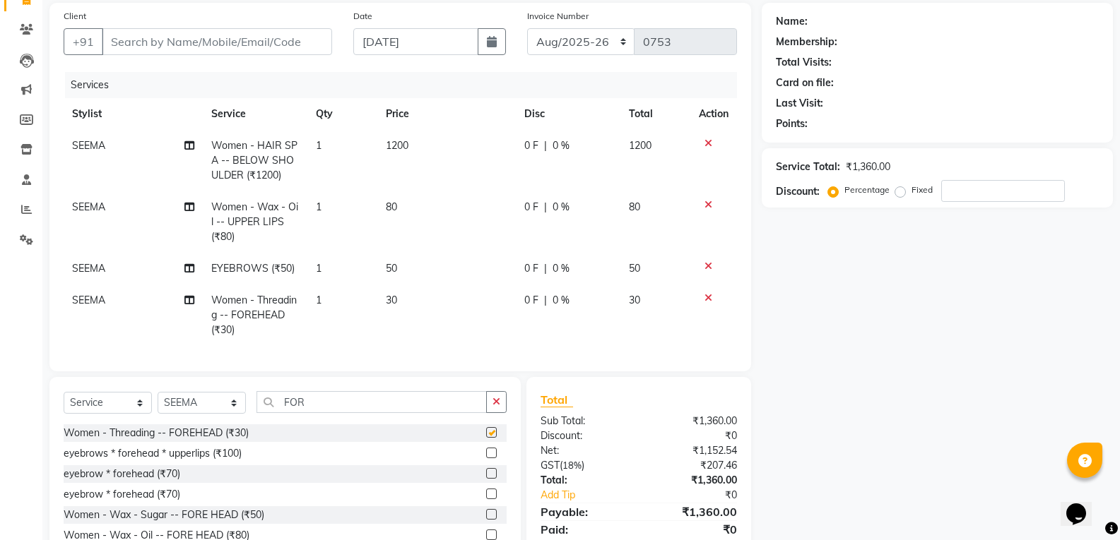
checkbox input "false"
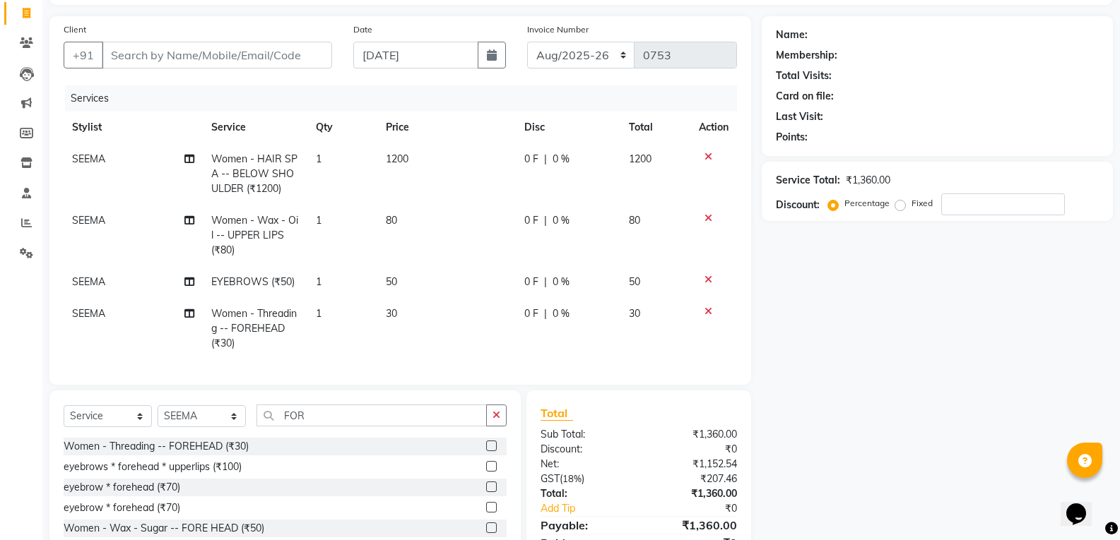
scroll to position [0, 0]
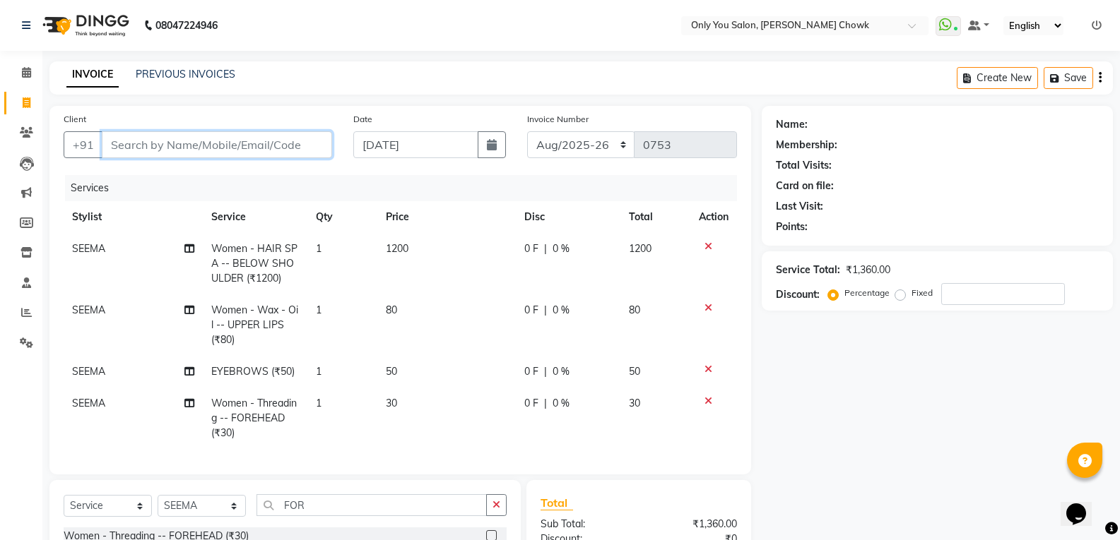
click at [283, 139] on input "Client" at bounding box center [217, 144] width 230 height 27
type input "9"
type input "0"
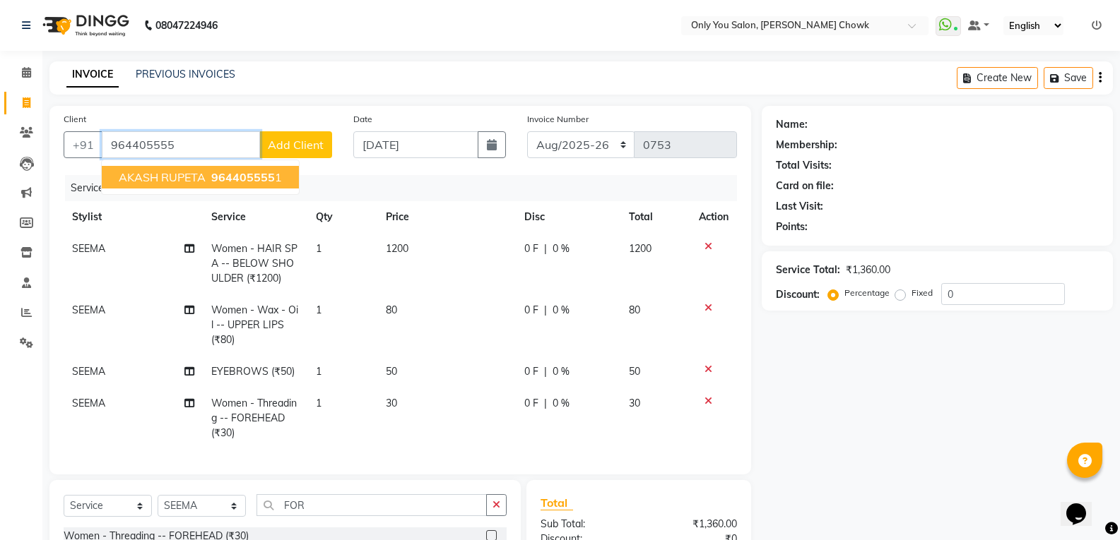
click at [249, 173] on span "964405555" at bounding box center [243, 177] width 64 height 14
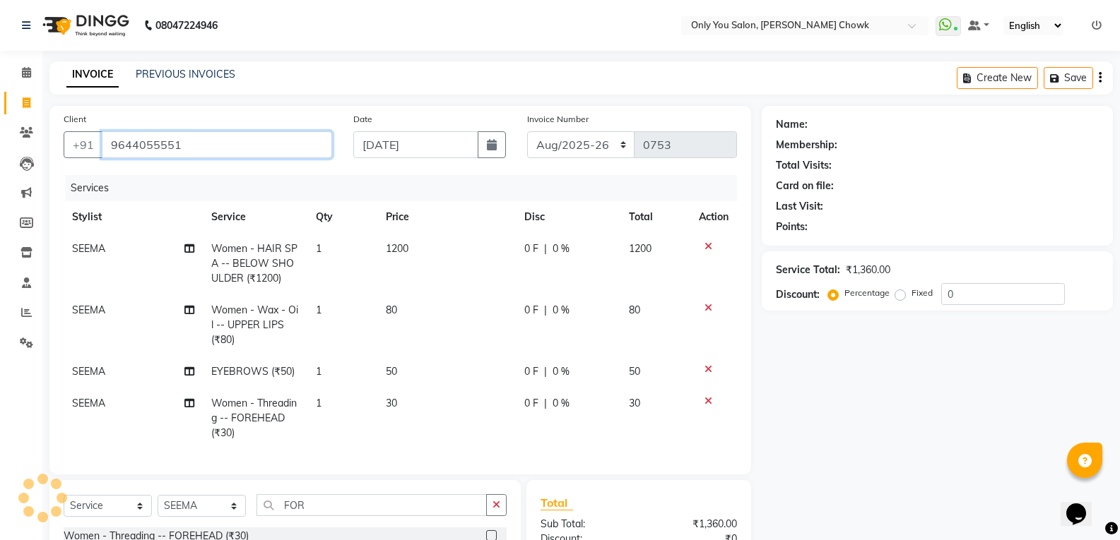
type input "9644055551"
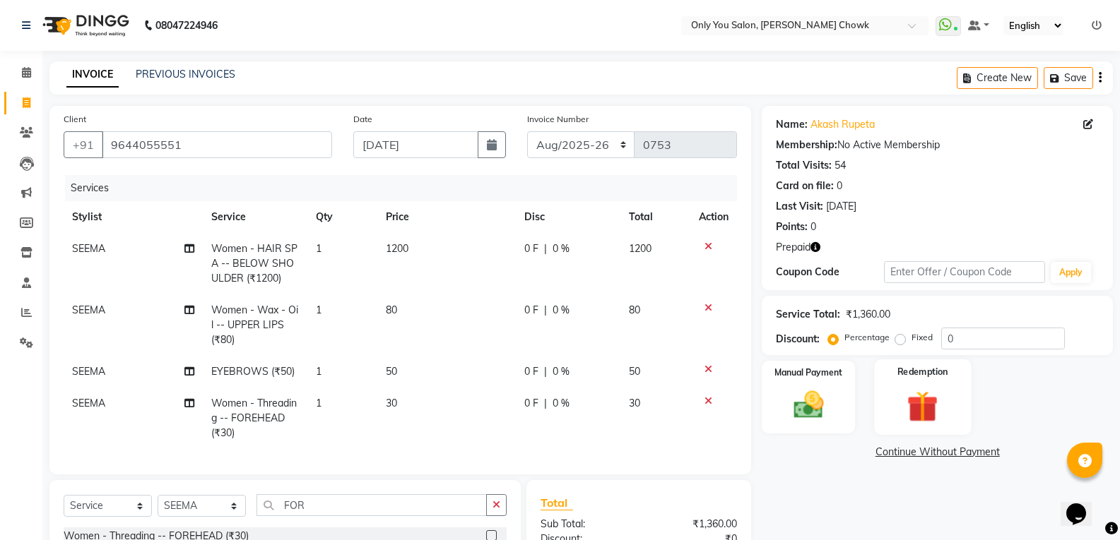
click at [925, 407] on img at bounding box center [922, 406] width 50 height 39
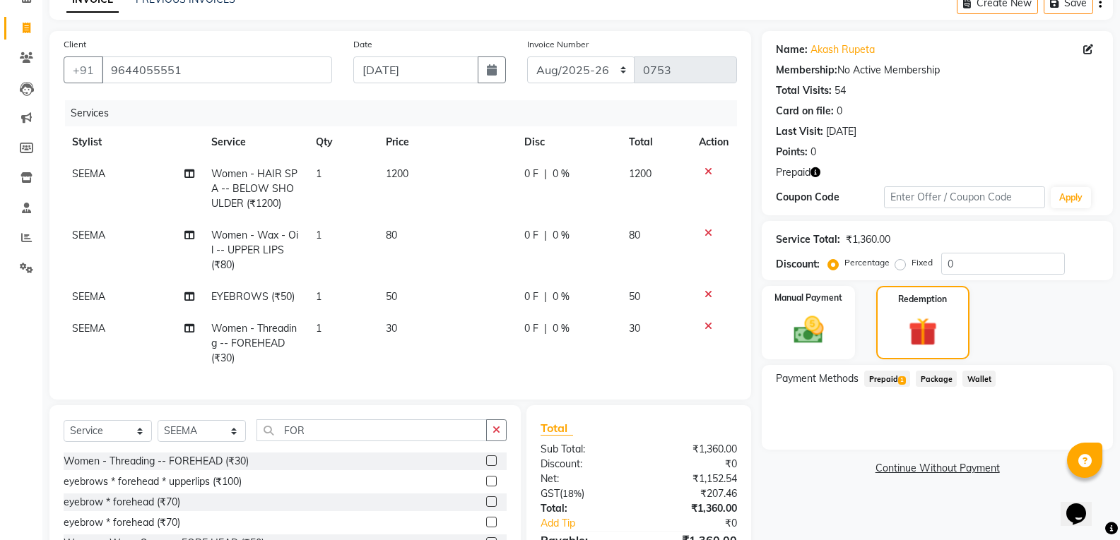
scroll to position [165, 0]
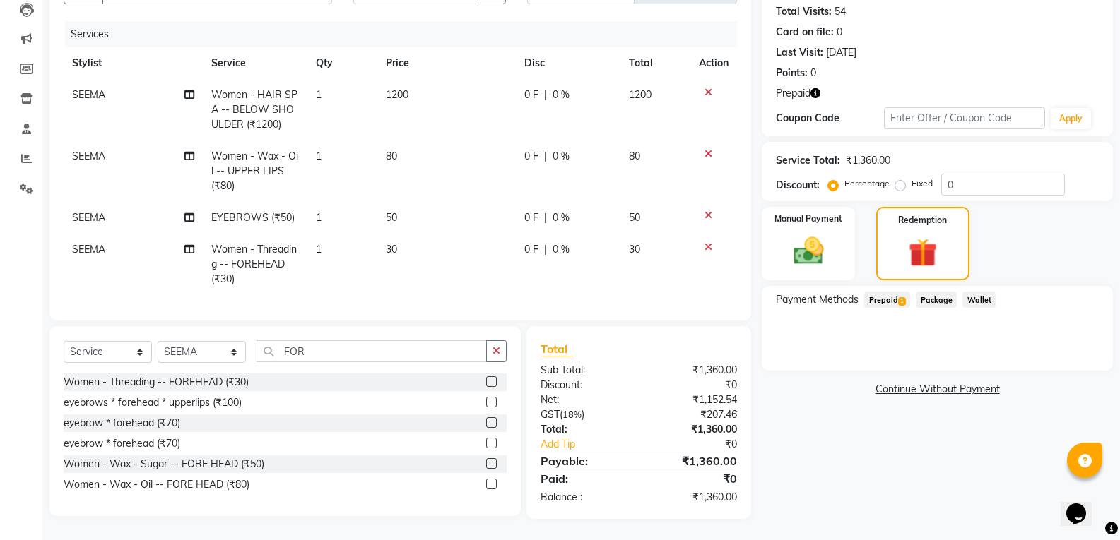
click at [892, 292] on span "Prepaid 1" at bounding box center [887, 300] width 46 height 16
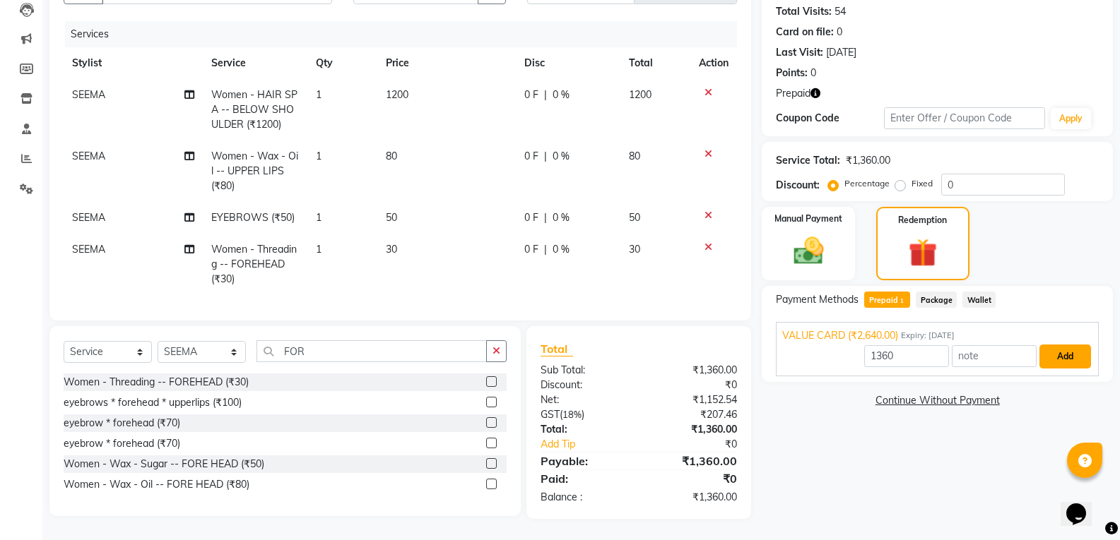
click at [1060, 352] on button "Add" at bounding box center [1065, 357] width 52 height 24
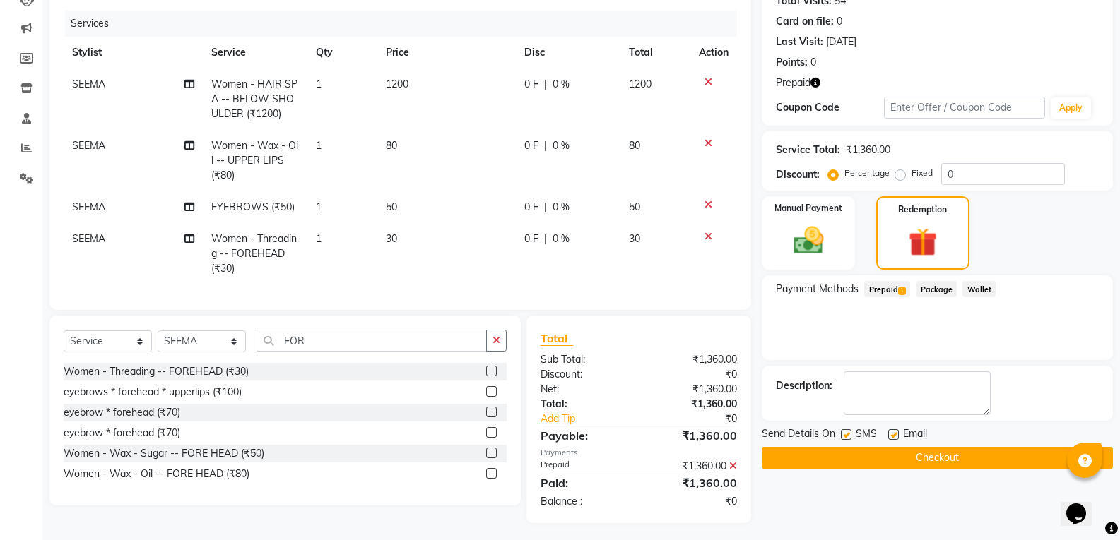
scroll to position [179, 0]
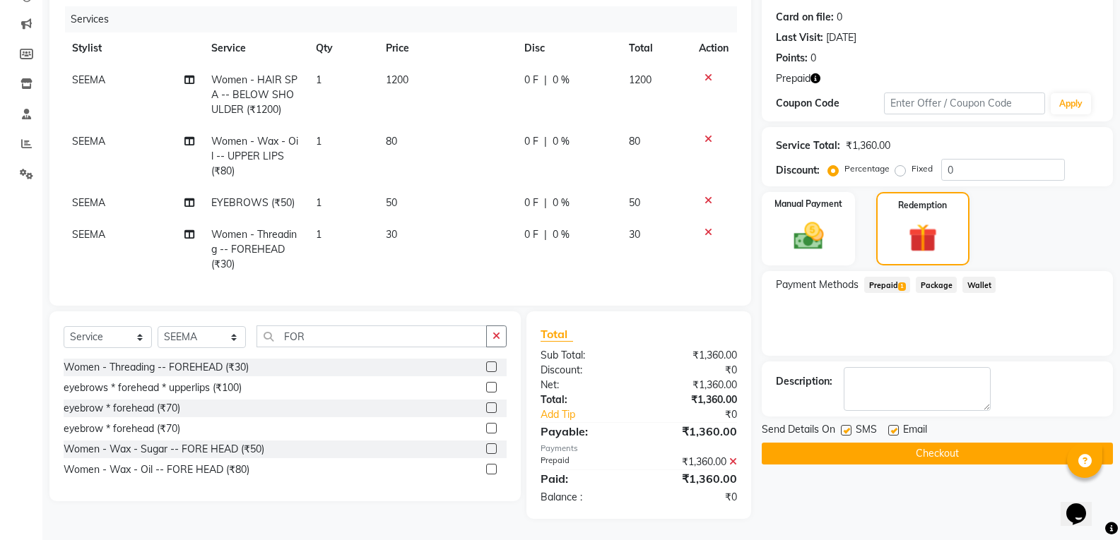
click at [978, 446] on button "Checkout" at bounding box center [937, 454] width 351 height 22
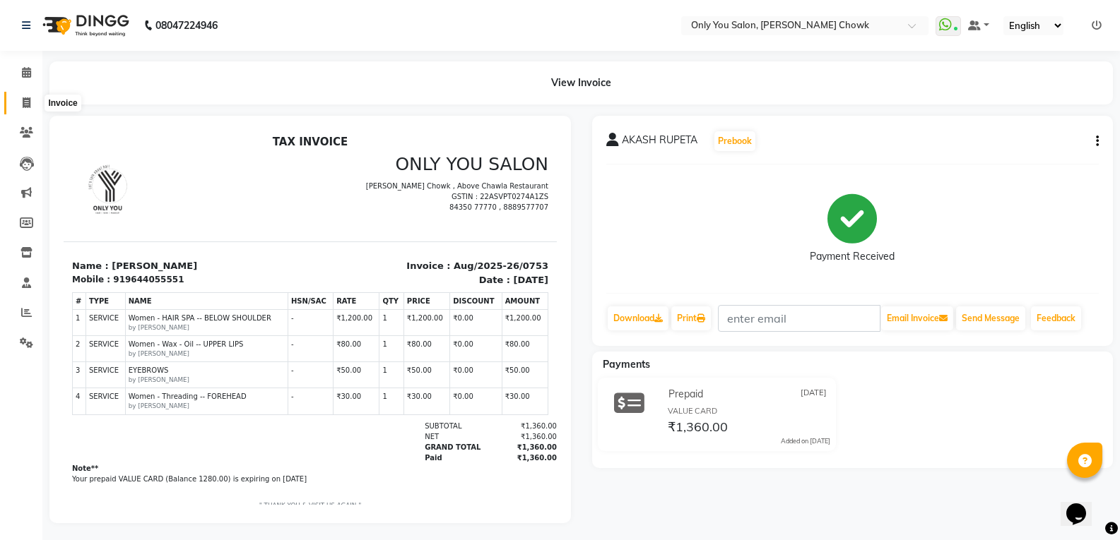
click at [32, 100] on span at bounding box center [26, 103] width 25 height 16
select select "service"
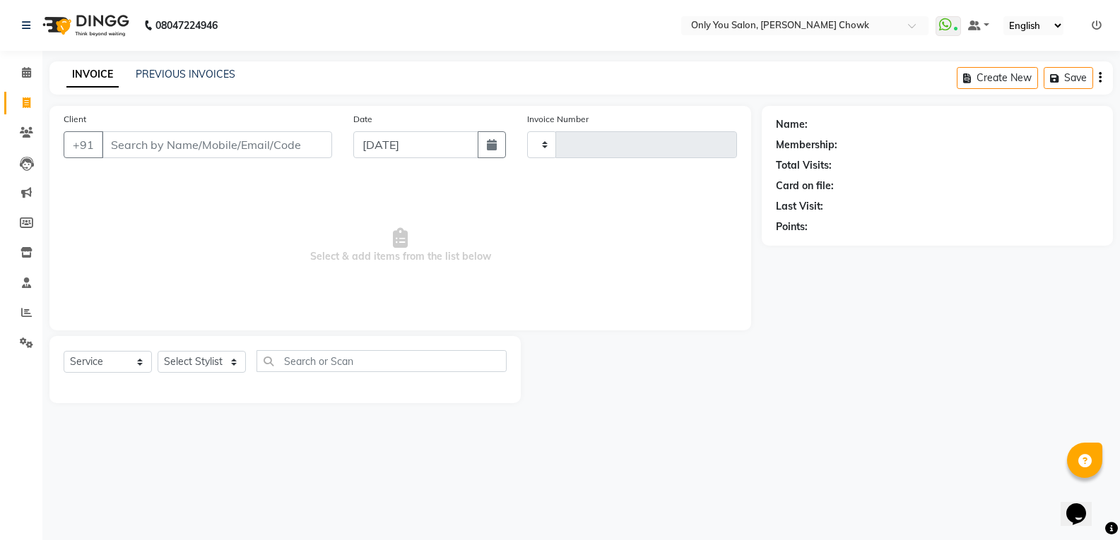
type input "0754"
select select "8713"
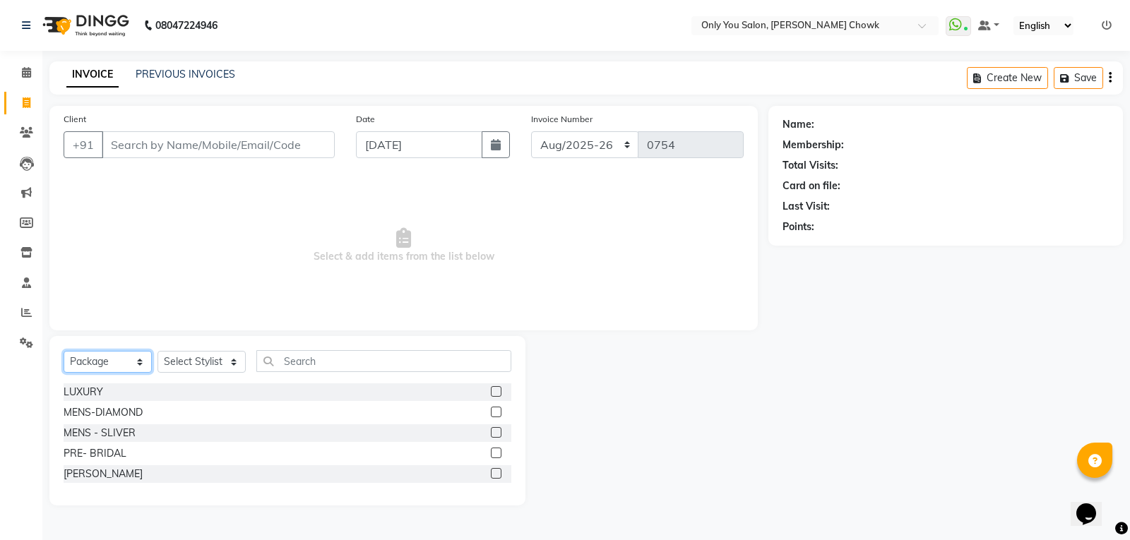
drag, startPoint x: 86, startPoint y: 365, endPoint x: 97, endPoint y: 369, distance: 12.1
click at [92, 365] on select "Select Service Product Membership Package Voucher Prepaid Gift Card" at bounding box center [108, 362] width 88 height 22
select select "service"
click at [64, 351] on select "Select Service Product Membership Package Voucher Prepaid Gift Card" at bounding box center [108, 362] width 88 height 22
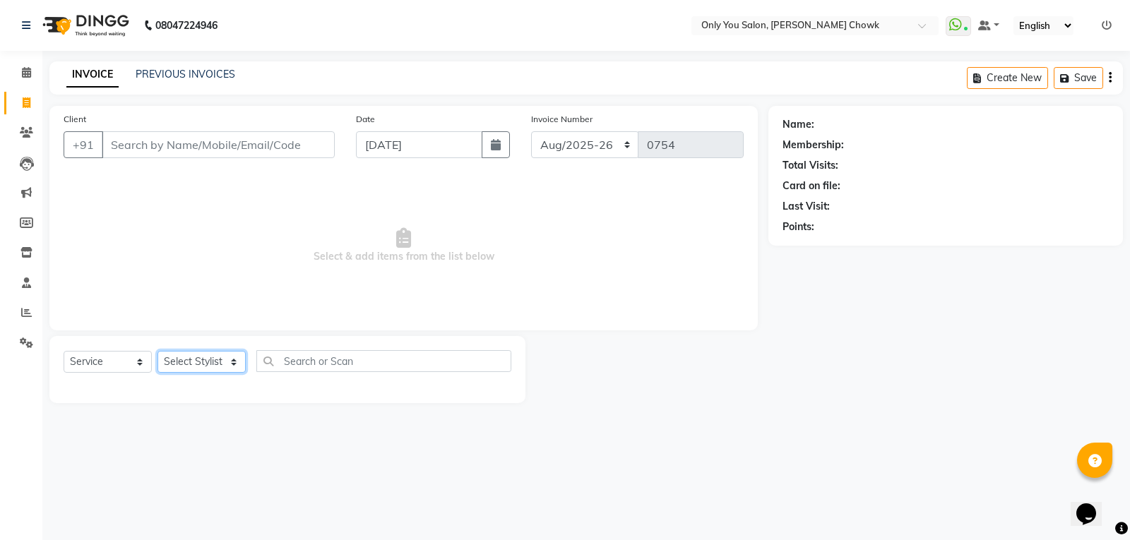
click at [201, 365] on select "Select Stylist [PERSON_NAME] [PERSON_NAME] [PERSON_NAME] MAMTA [PERSON_NAME] [P…" at bounding box center [202, 362] width 88 height 22
select select "87151"
click at [158, 351] on select "Select Stylist [PERSON_NAME] [PERSON_NAME] [PERSON_NAME] MAMTA [PERSON_NAME] [P…" at bounding box center [202, 362] width 88 height 22
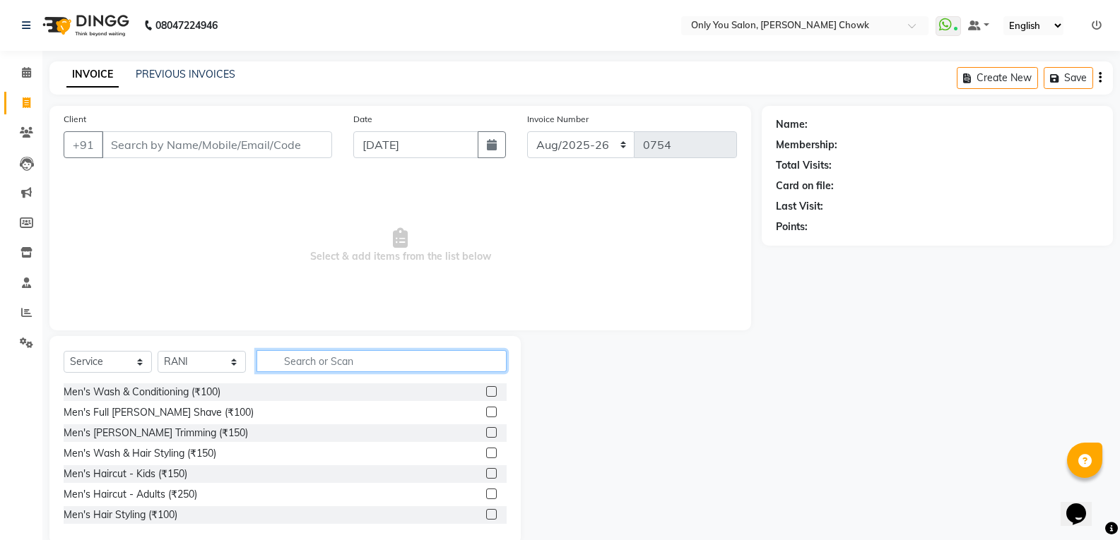
click at [410, 367] on input "text" at bounding box center [381, 361] width 250 height 22
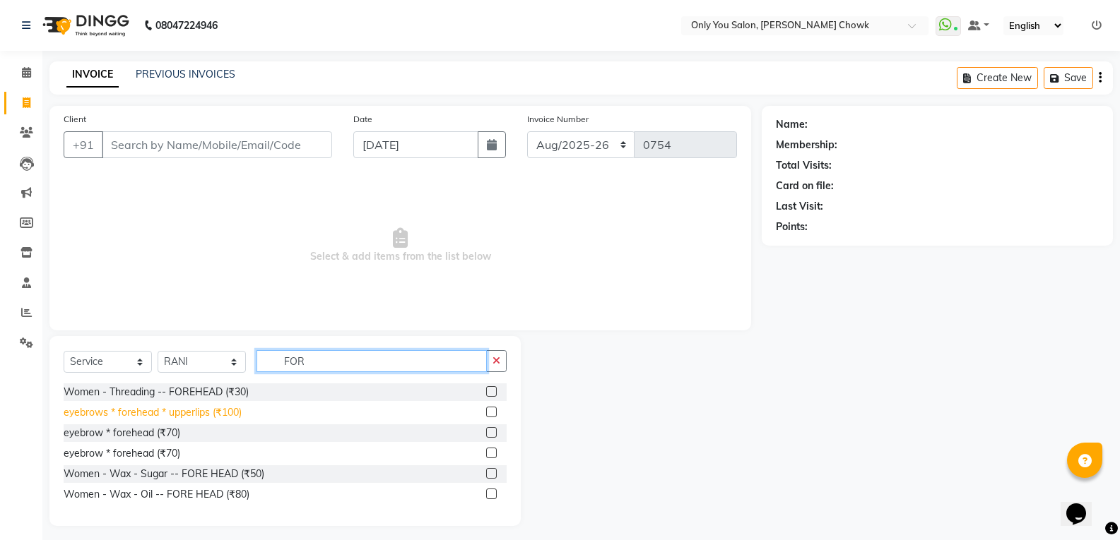
type input "FOR"
click at [196, 420] on div "eyebrows * forehead * upperlips (₹100)" at bounding box center [153, 413] width 178 height 15
checkbox input "false"
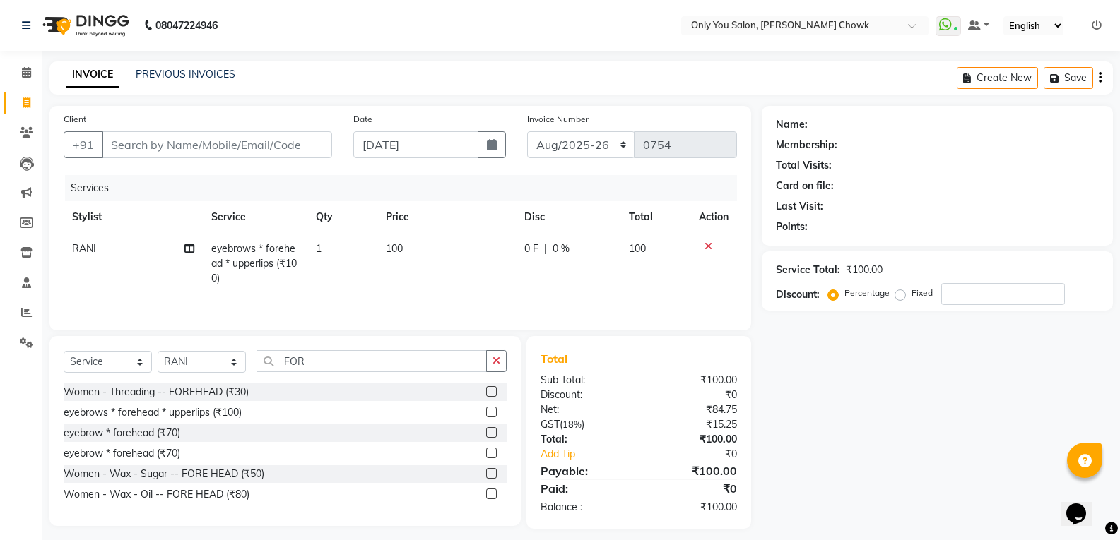
drag, startPoint x: 396, startPoint y: 238, endPoint x: 448, endPoint y: 240, distance: 52.3
click at [398, 238] on td "100" at bounding box center [446, 263] width 139 height 61
select select "87151"
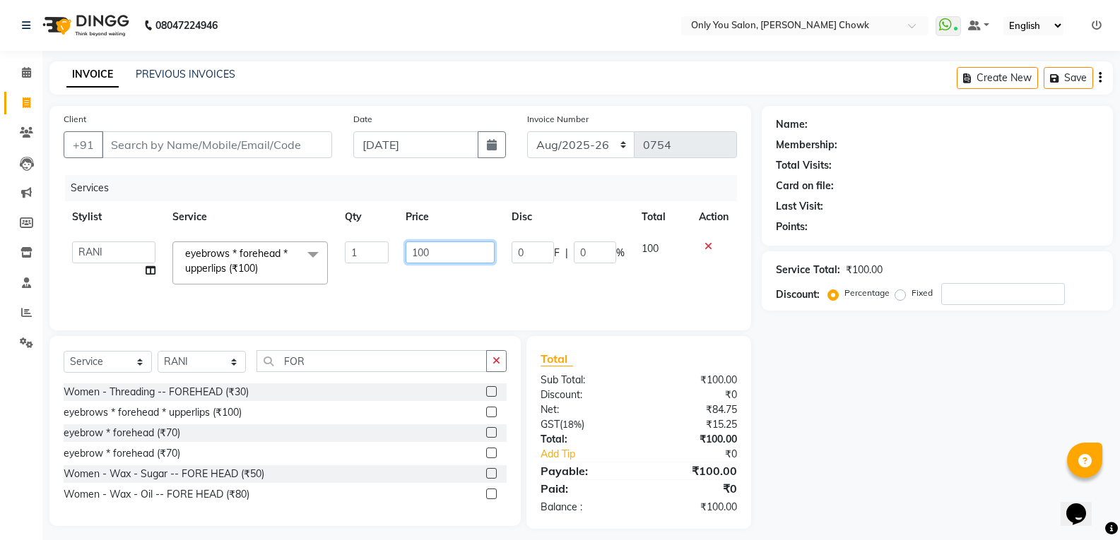
click at [452, 241] on td "100" at bounding box center [449, 263] width 105 height 60
click at [449, 248] on input "100" at bounding box center [450, 253] width 88 height 22
type input "110"
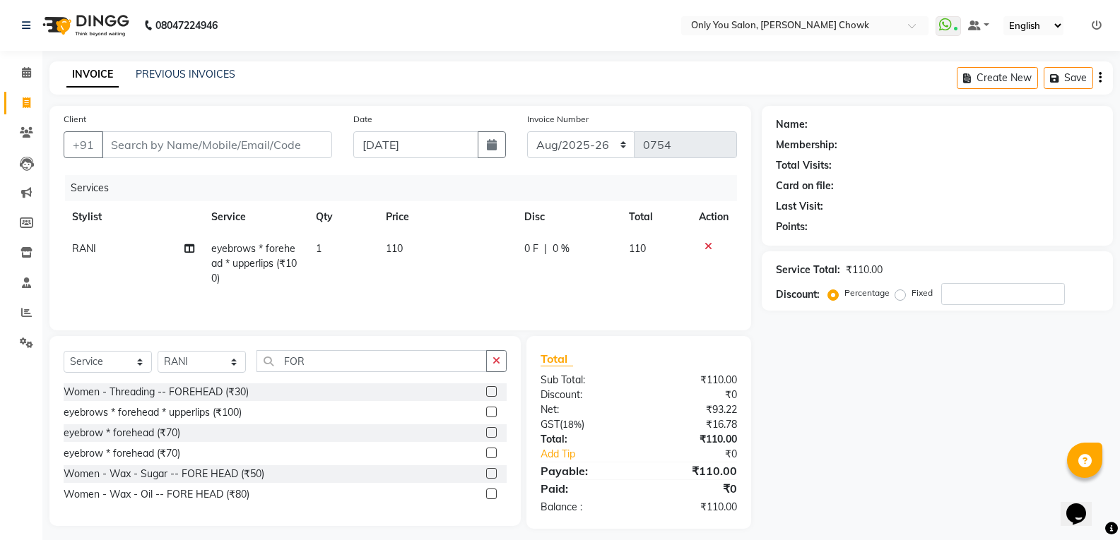
drag, startPoint x: 845, startPoint y: 389, endPoint x: 629, endPoint y: 309, distance: 229.5
click at [841, 389] on div "Name: Membership: Total Visits: Card on file: Last Visit: Points: Service Total…" at bounding box center [943, 317] width 362 height 423
click at [196, 150] on input "Client" at bounding box center [217, 144] width 230 height 27
type input "8"
type input "0"
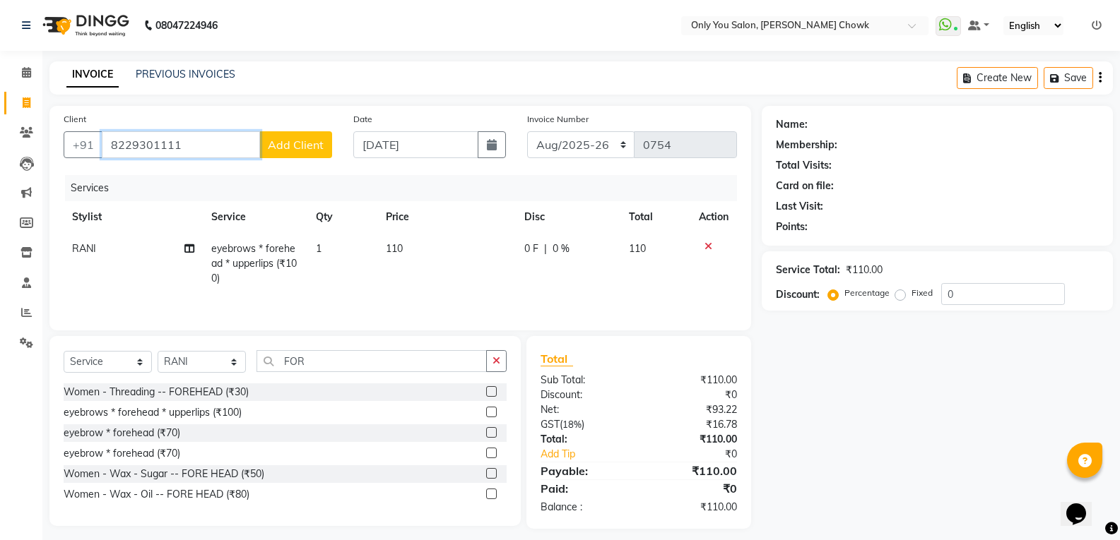
click at [129, 142] on input "8229301111" at bounding box center [181, 144] width 158 height 27
click at [154, 143] on input "82239301111" at bounding box center [181, 144] width 158 height 27
type input "8223901111"
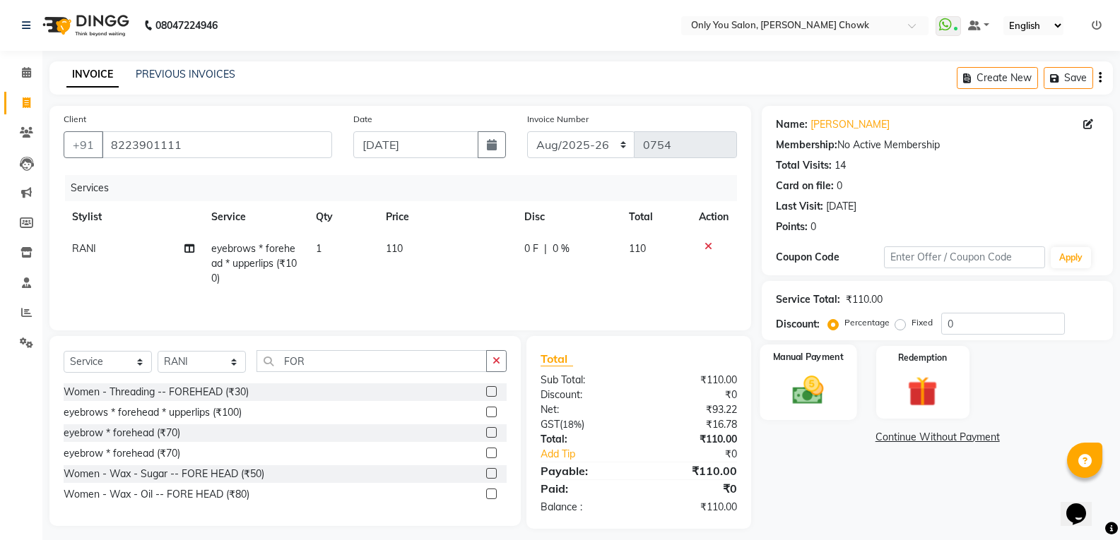
click at [827, 391] on img at bounding box center [808, 390] width 50 height 36
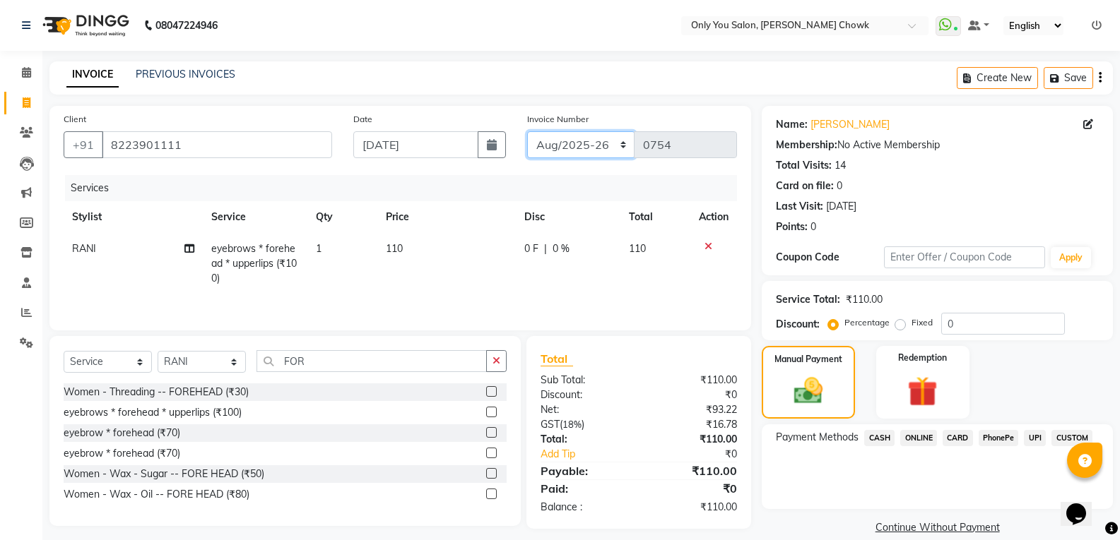
click at [539, 144] on select "[DATE]-[DATE]-26 TRD/2025" at bounding box center [581, 144] width 108 height 27
select select "8714"
click at [527, 131] on select "[DATE]-[DATE]-26 TRD/2025" at bounding box center [581, 144] width 108 height 27
type input "0658"
click at [885, 440] on span "CASH" at bounding box center [879, 438] width 30 height 16
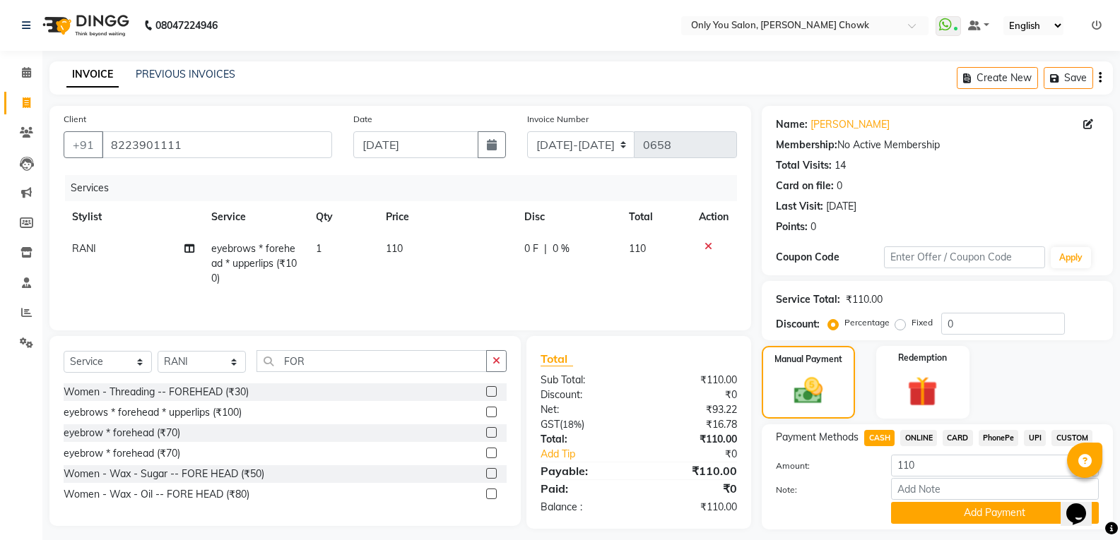
click at [885, 440] on span "CASH" at bounding box center [879, 438] width 30 height 16
click at [921, 519] on button "Add Payment" at bounding box center [995, 513] width 208 height 22
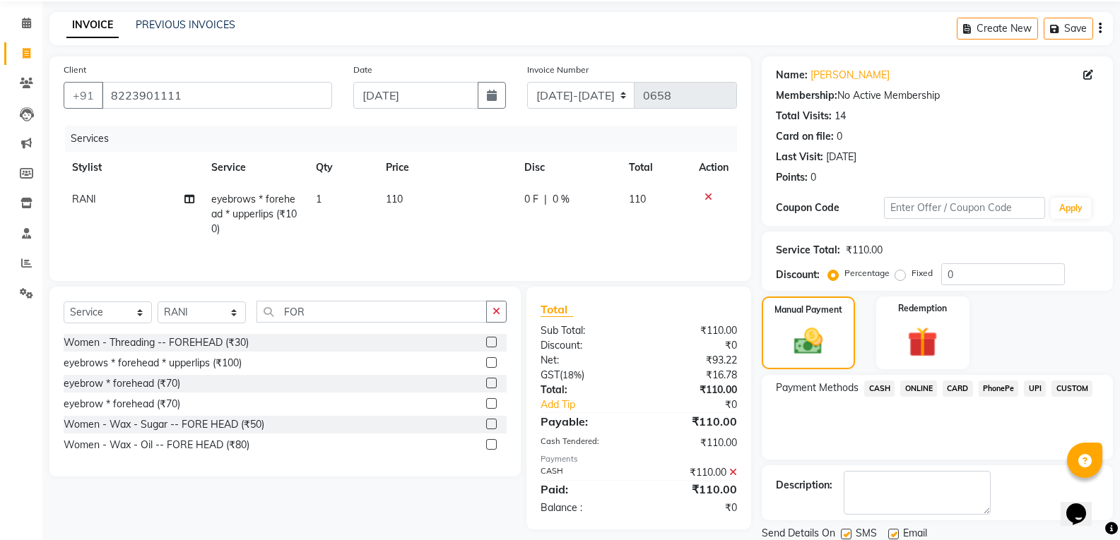
scroll to position [99, 0]
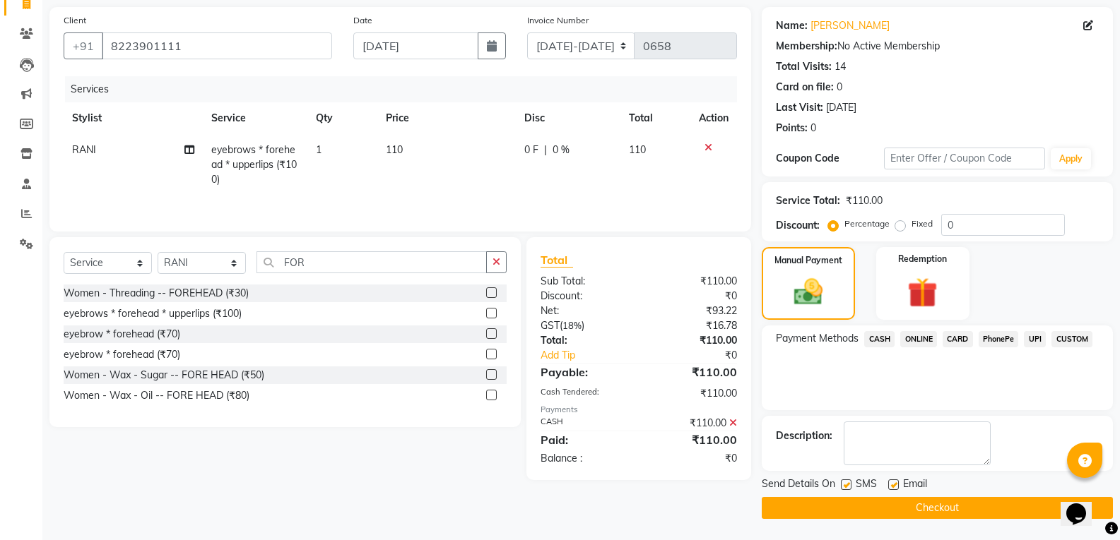
click at [928, 514] on button "Checkout" at bounding box center [937, 508] width 351 height 22
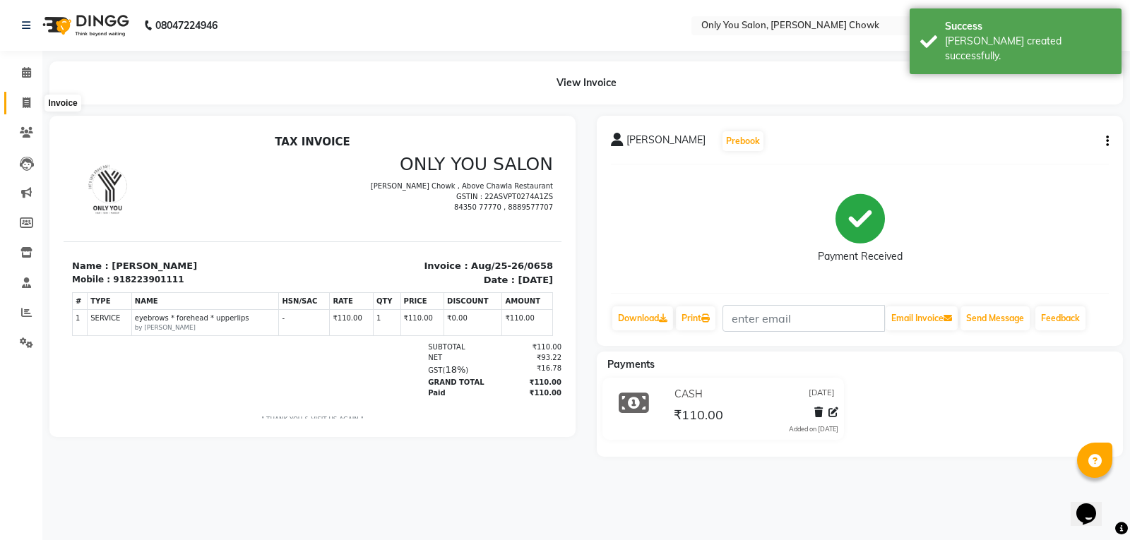
click at [23, 105] on icon at bounding box center [27, 102] width 8 height 11
select select "service"
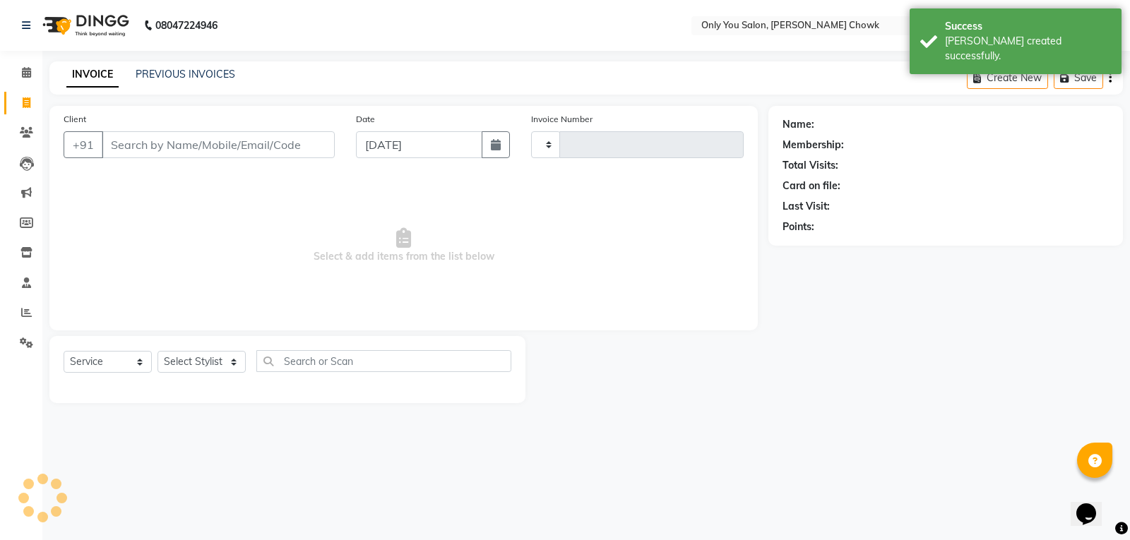
type input "0754"
select select "8713"
select select "package"
